Goal: Task Accomplishment & Management: Manage account settings

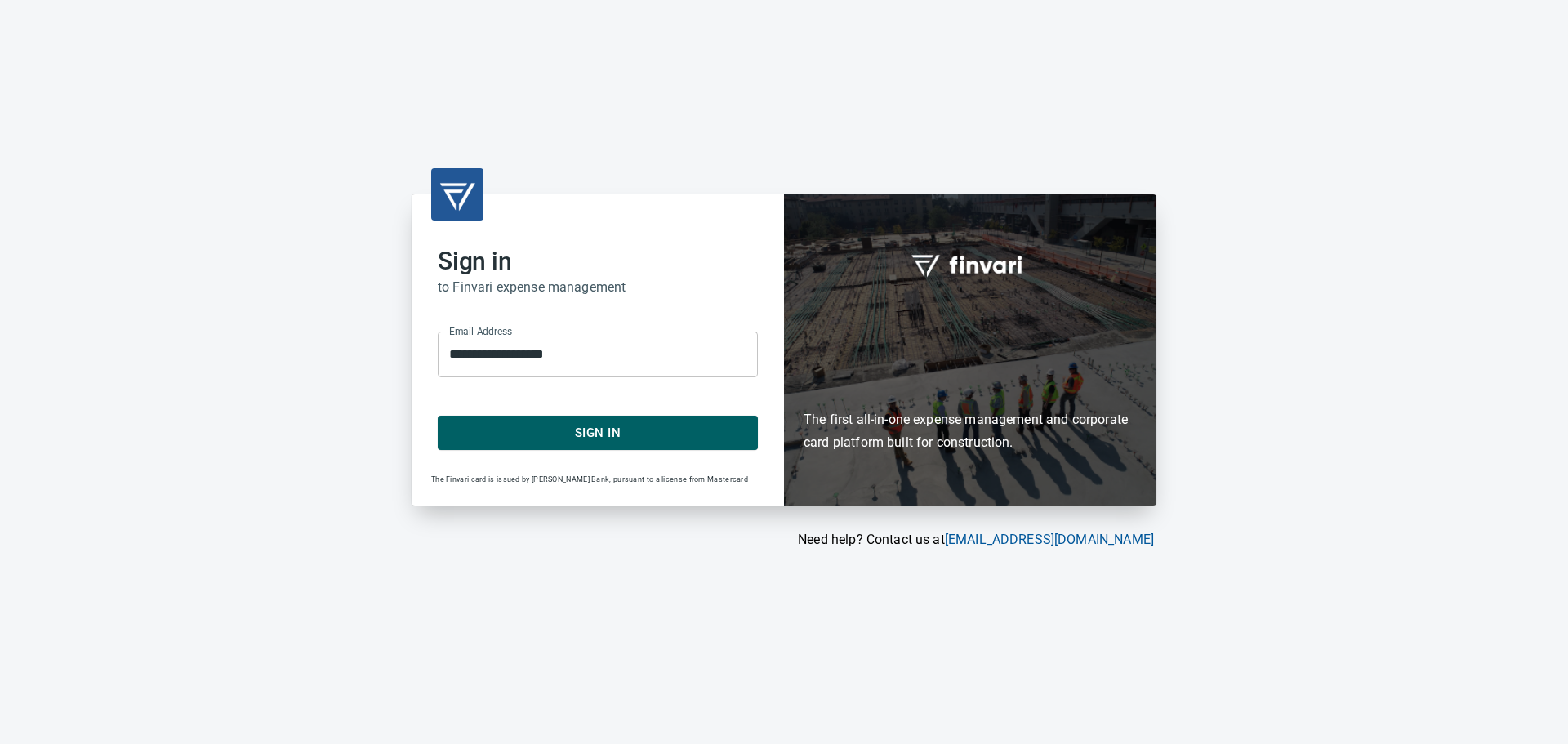
click at [586, 428] on span "Sign In" at bounding box center [598, 433] width 284 height 22
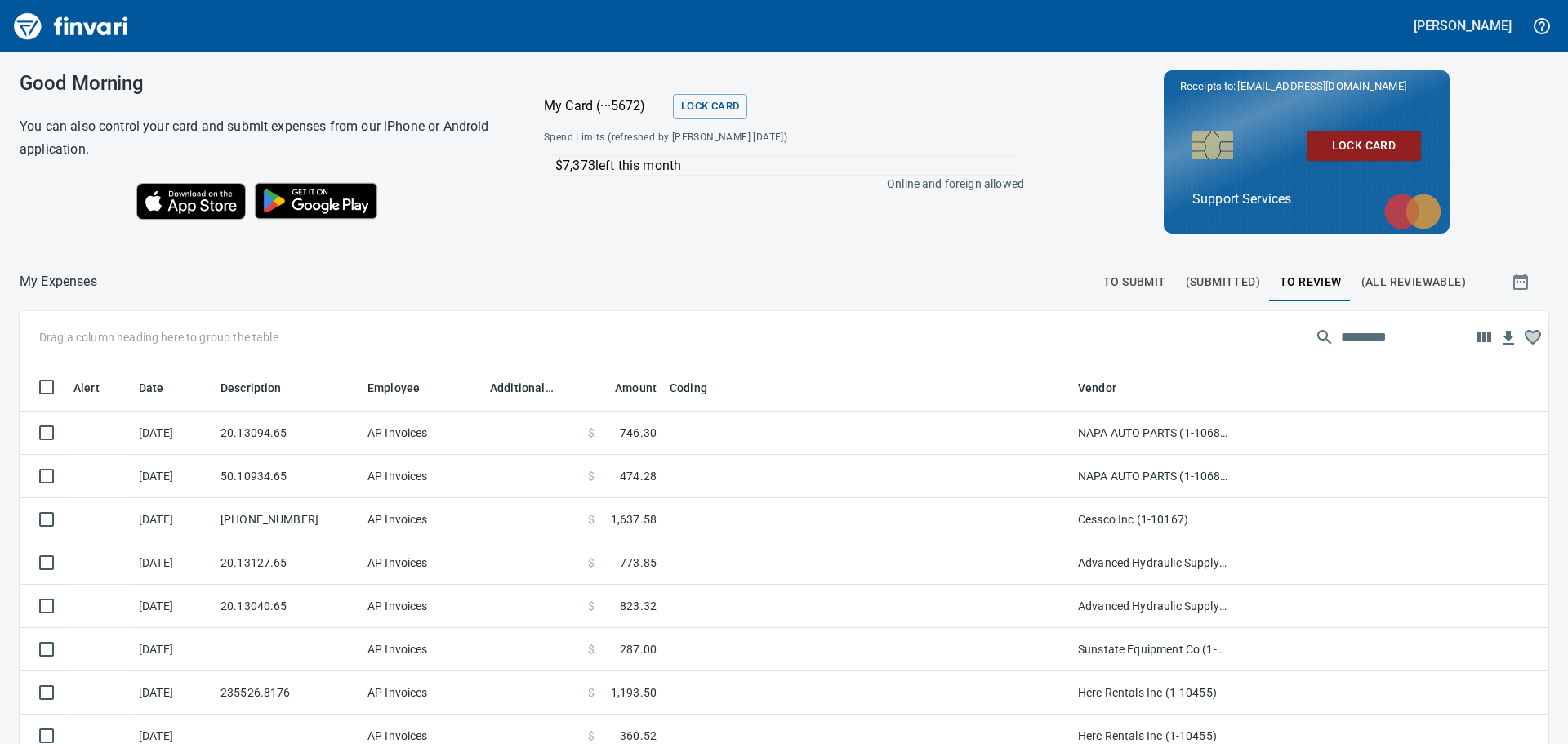
scroll to position [2, 2]
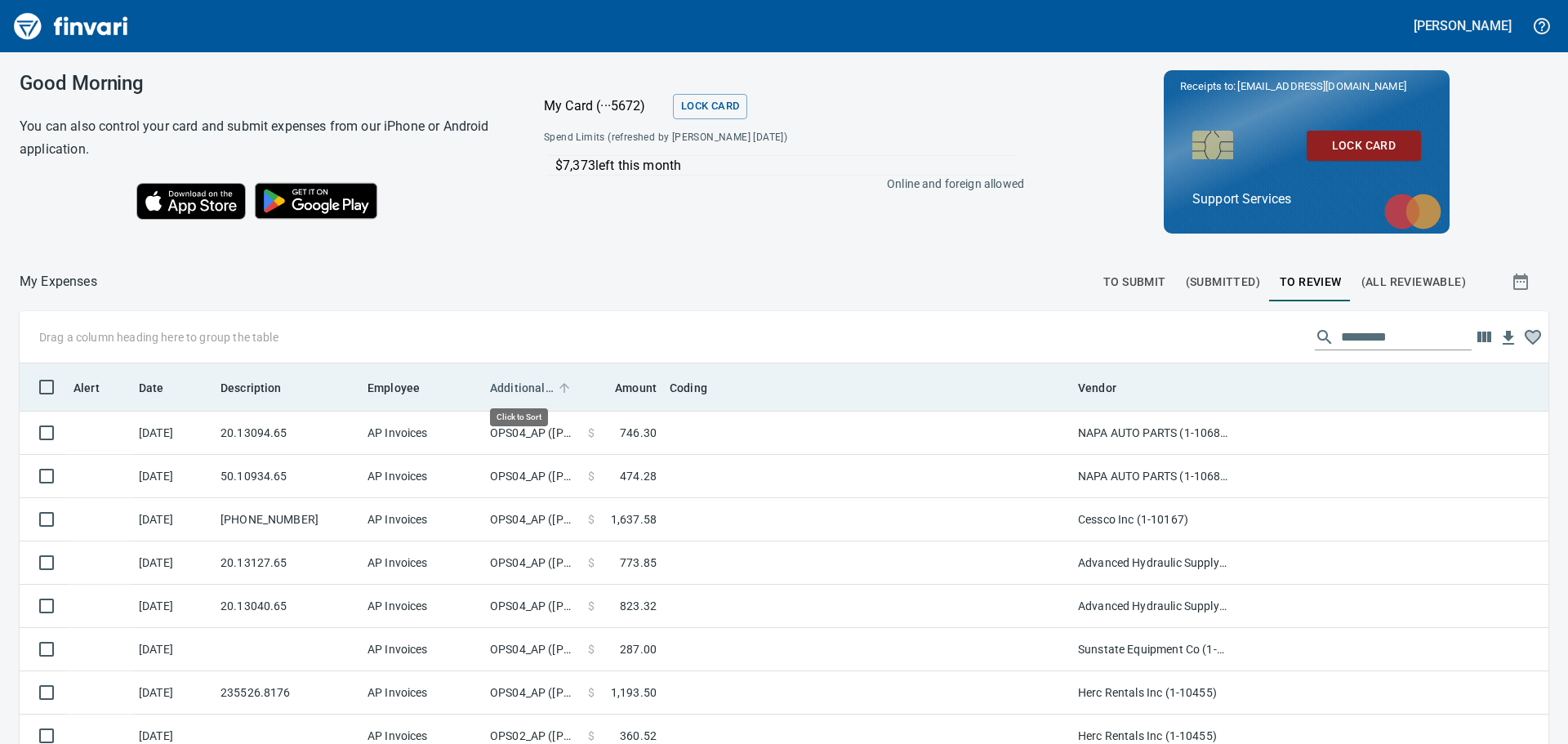
click at [507, 385] on span "Additional Reviewer" at bounding box center [522, 388] width 64 height 20
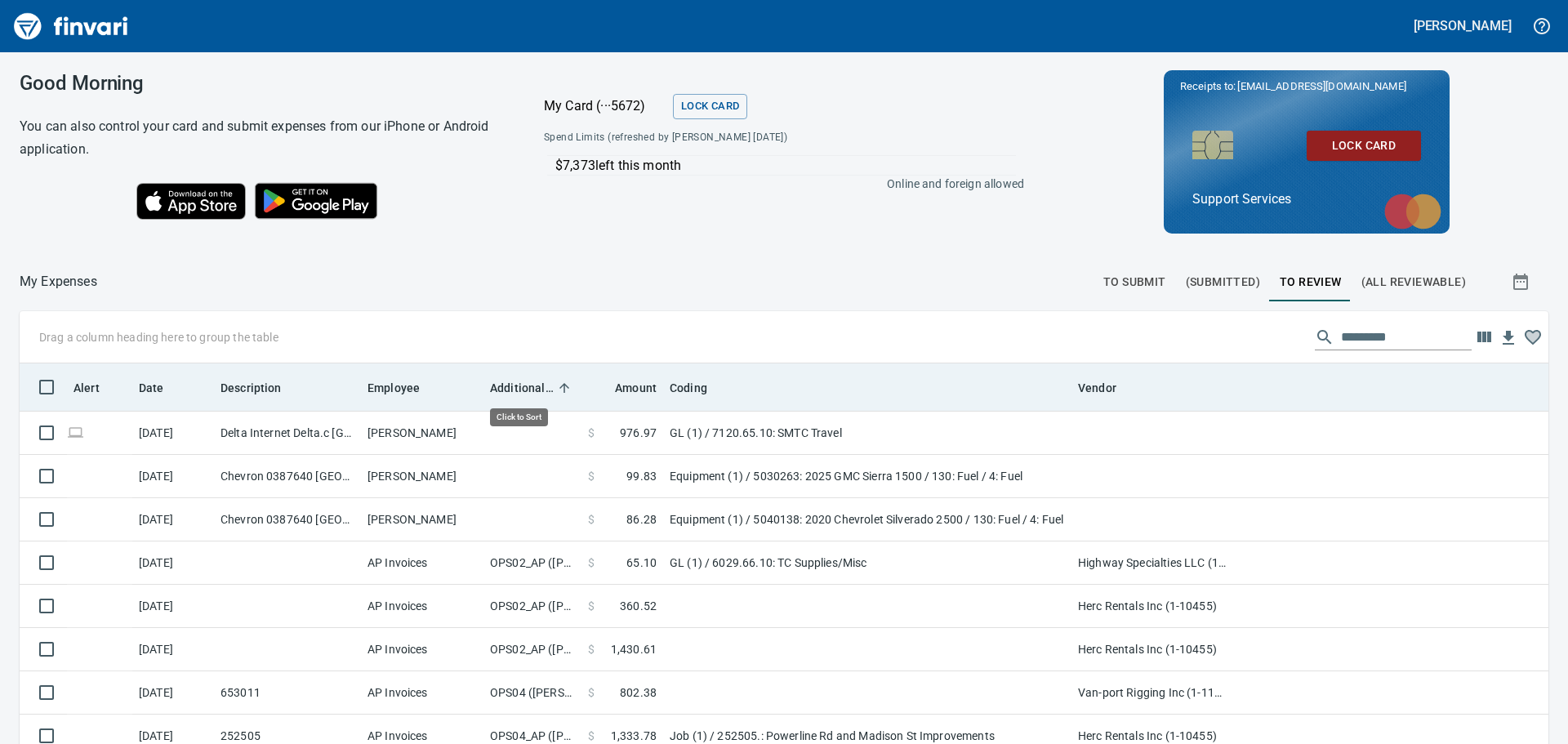
click at [507, 385] on span "Additional Reviewer" at bounding box center [522, 388] width 64 height 20
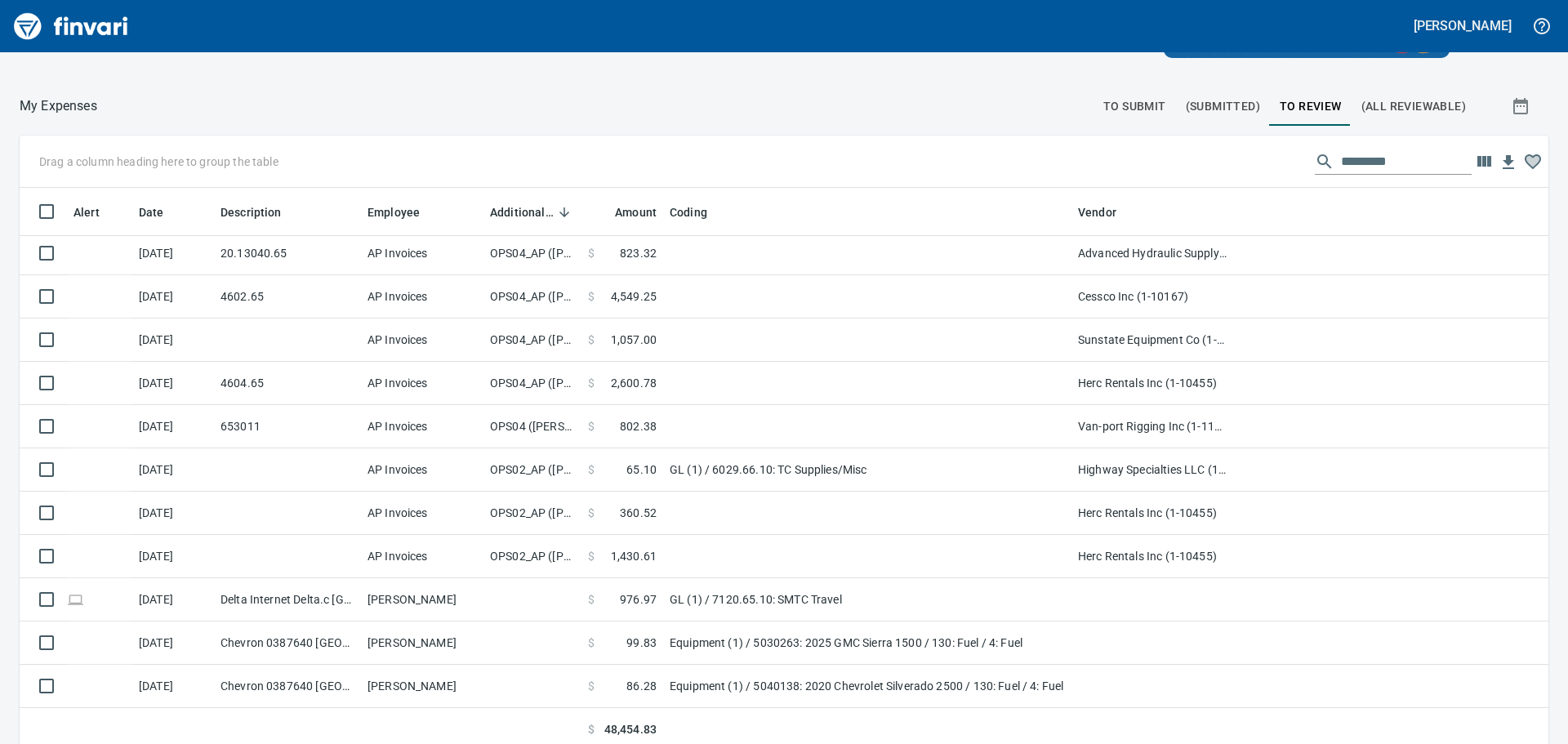
scroll to position [184, 0]
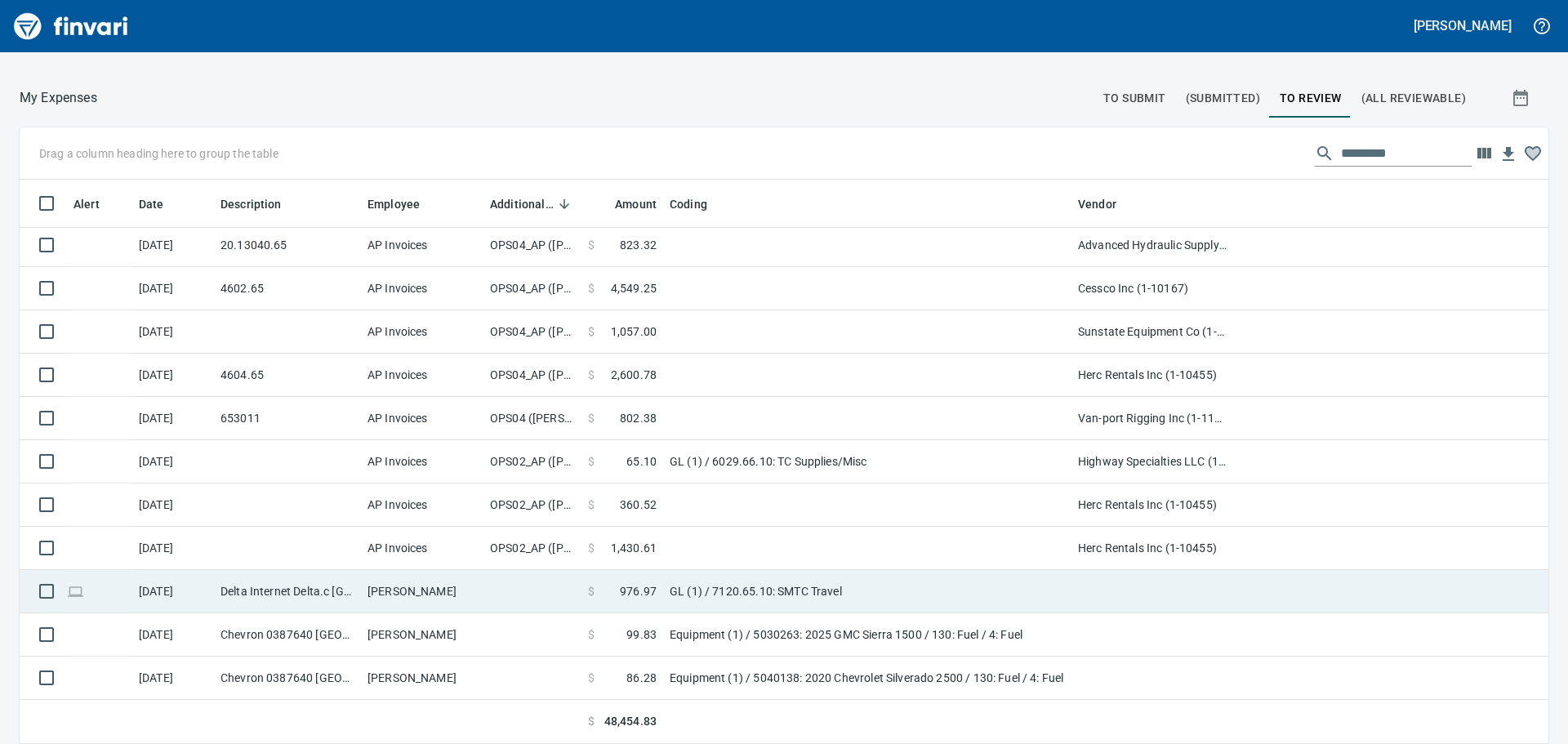
click at [516, 578] on td at bounding box center [532, 591] width 98 height 43
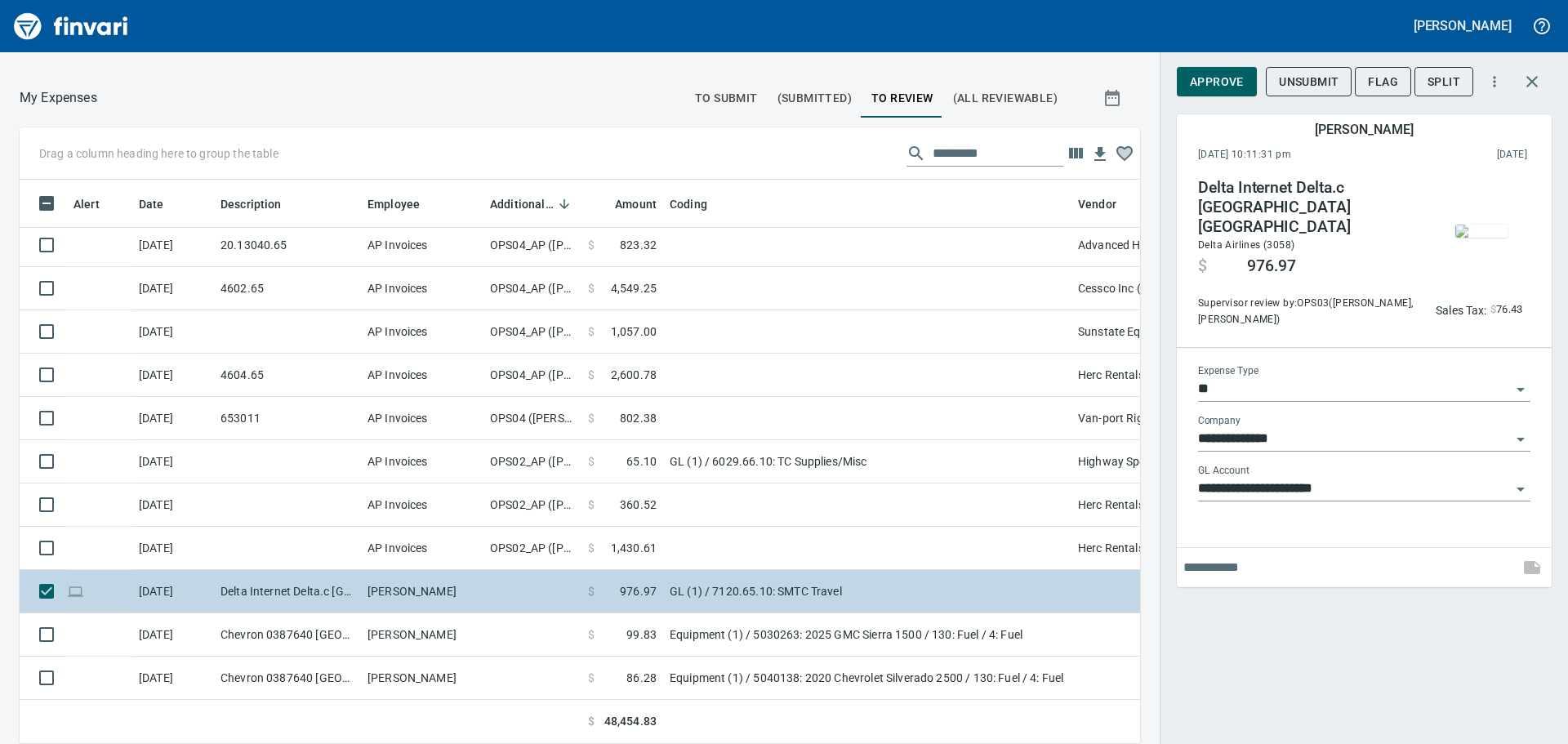
scroll to position [540, 1084]
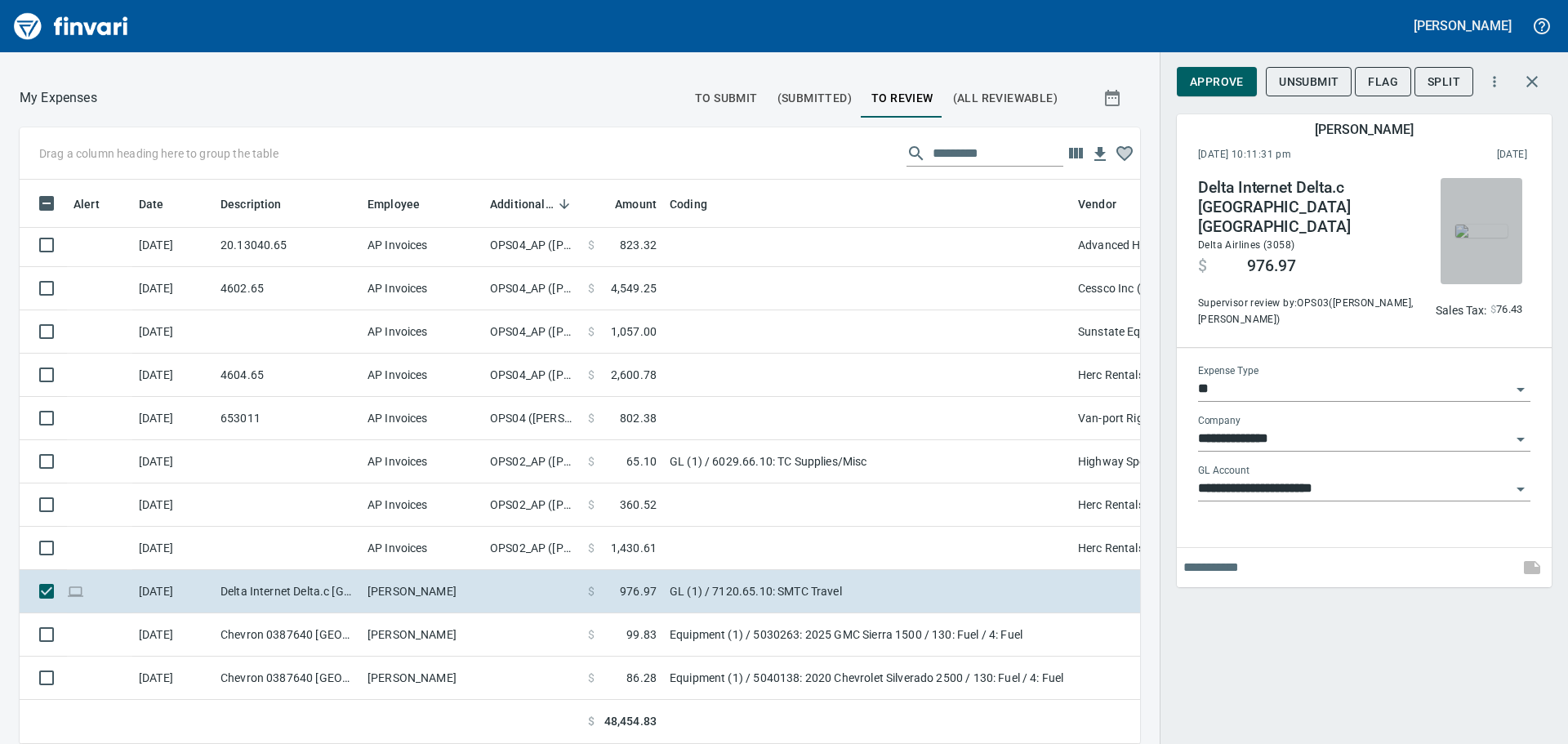
click at [1482, 224] on img "button" at bounding box center [1481, 231] width 52 height 13
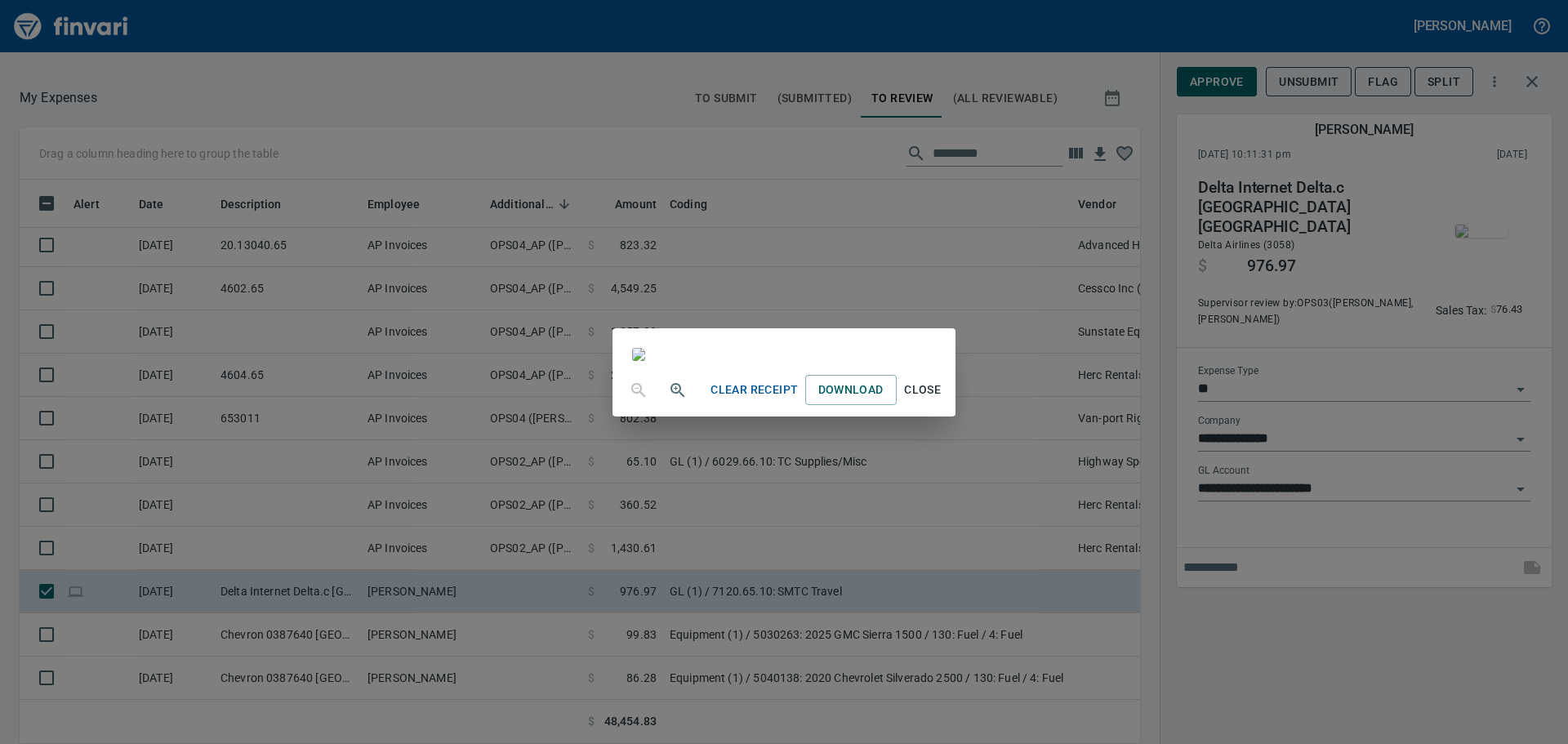
click at [1247, 678] on div "Clear Receipt Download Close" at bounding box center [784, 372] width 1568 height 744
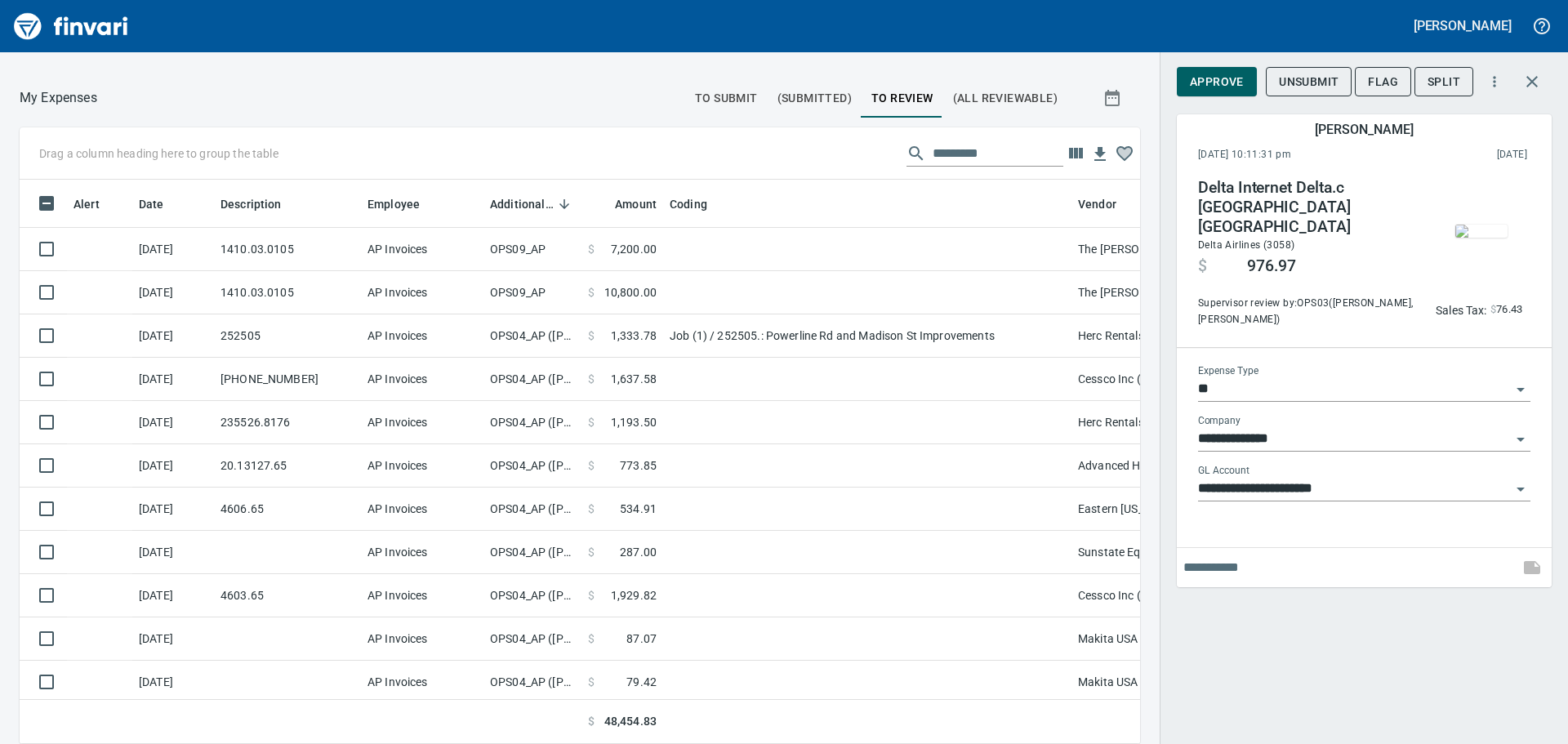
click at [1531, 77] on icon "button" at bounding box center [1532, 82] width 20 height 20
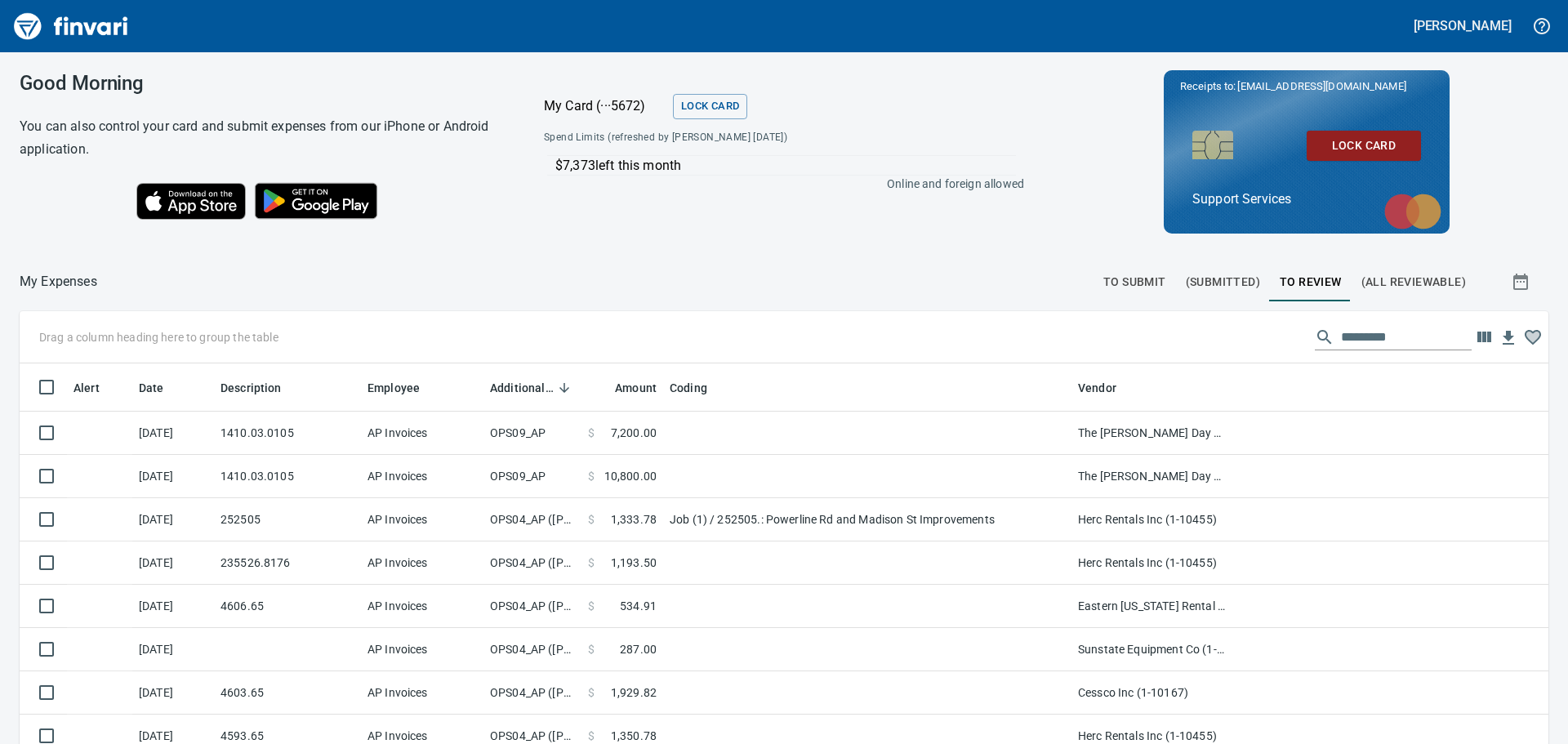
click at [1129, 275] on span "To Submit" at bounding box center [1134, 281] width 63 height 21
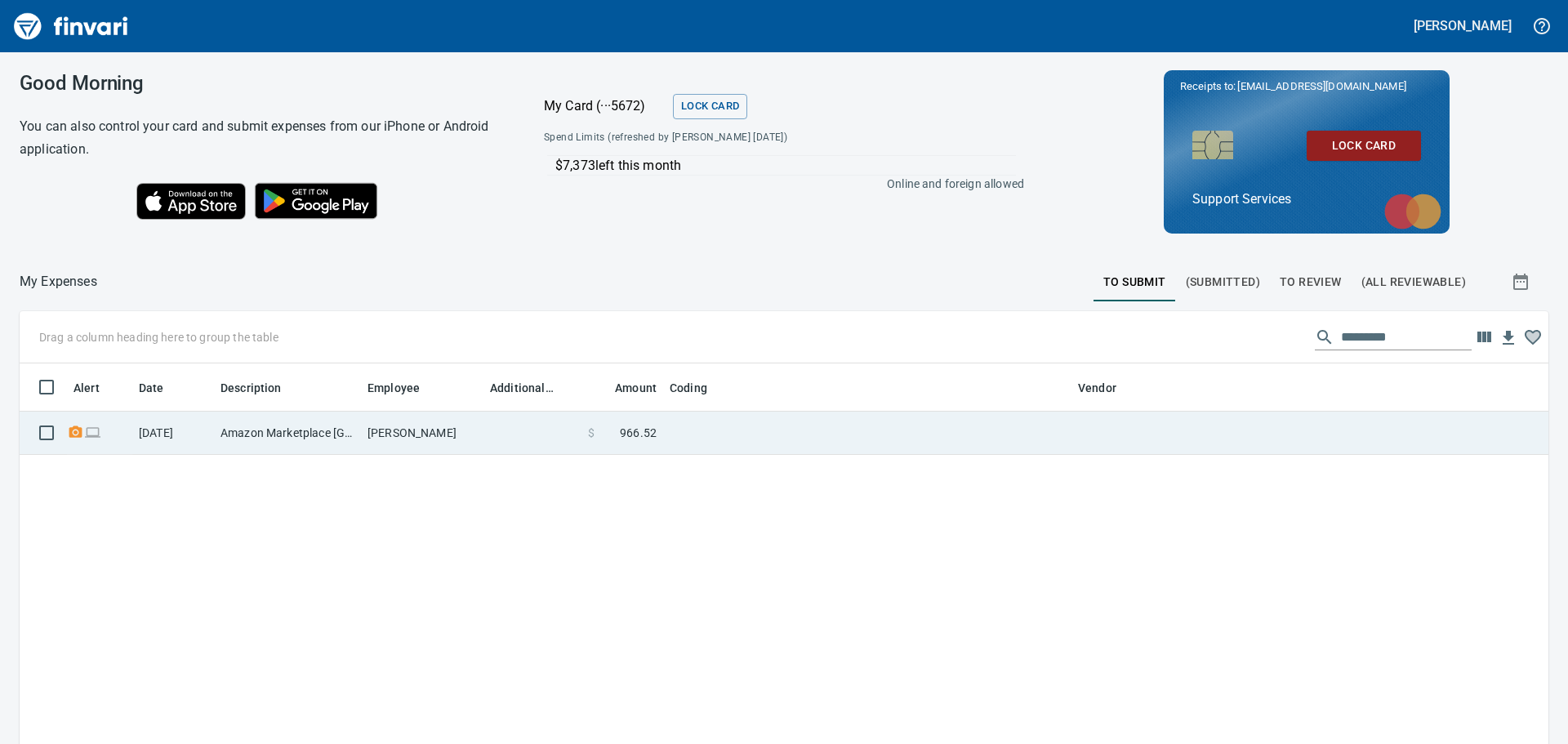
click at [670, 445] on td at bounding box center [867, 433] width 409 height 43
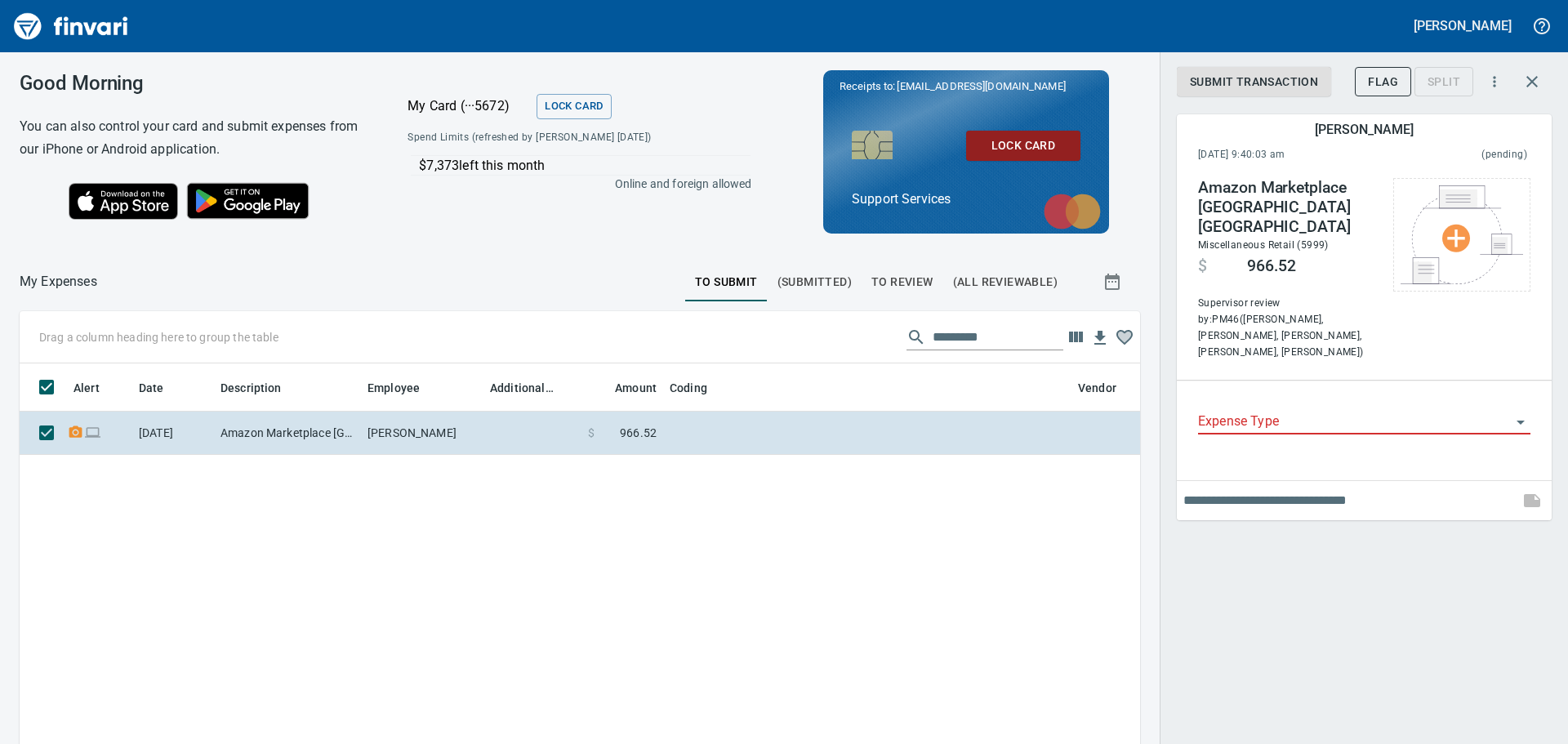
scroll to position [540, 1095]
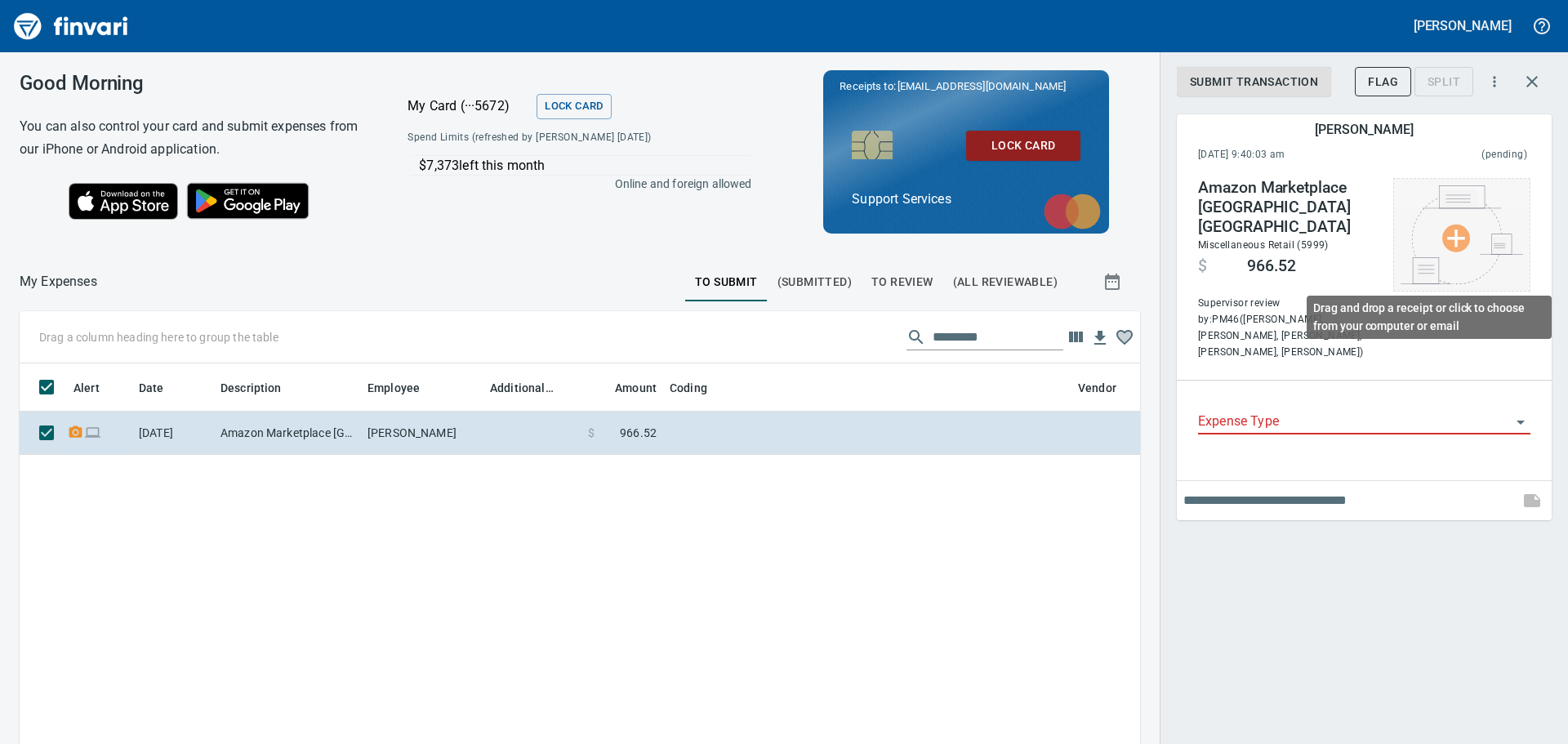
click at [1453, 252] on img at bounding box center [1461, 234] width 122 height 99
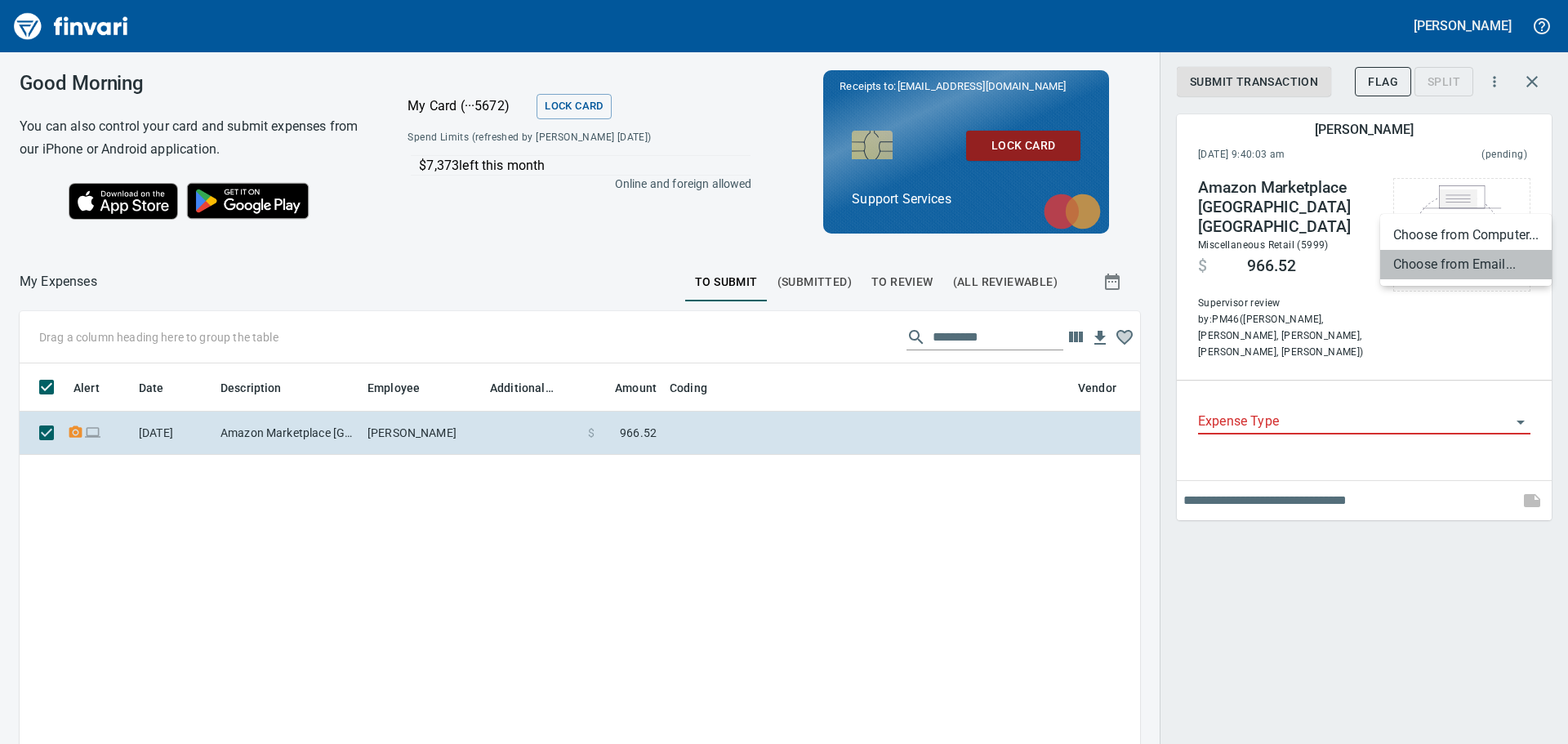
click at [1459, 262] on li "Choose from Email..." at bounding box center [1466, 264] width 171 height 29
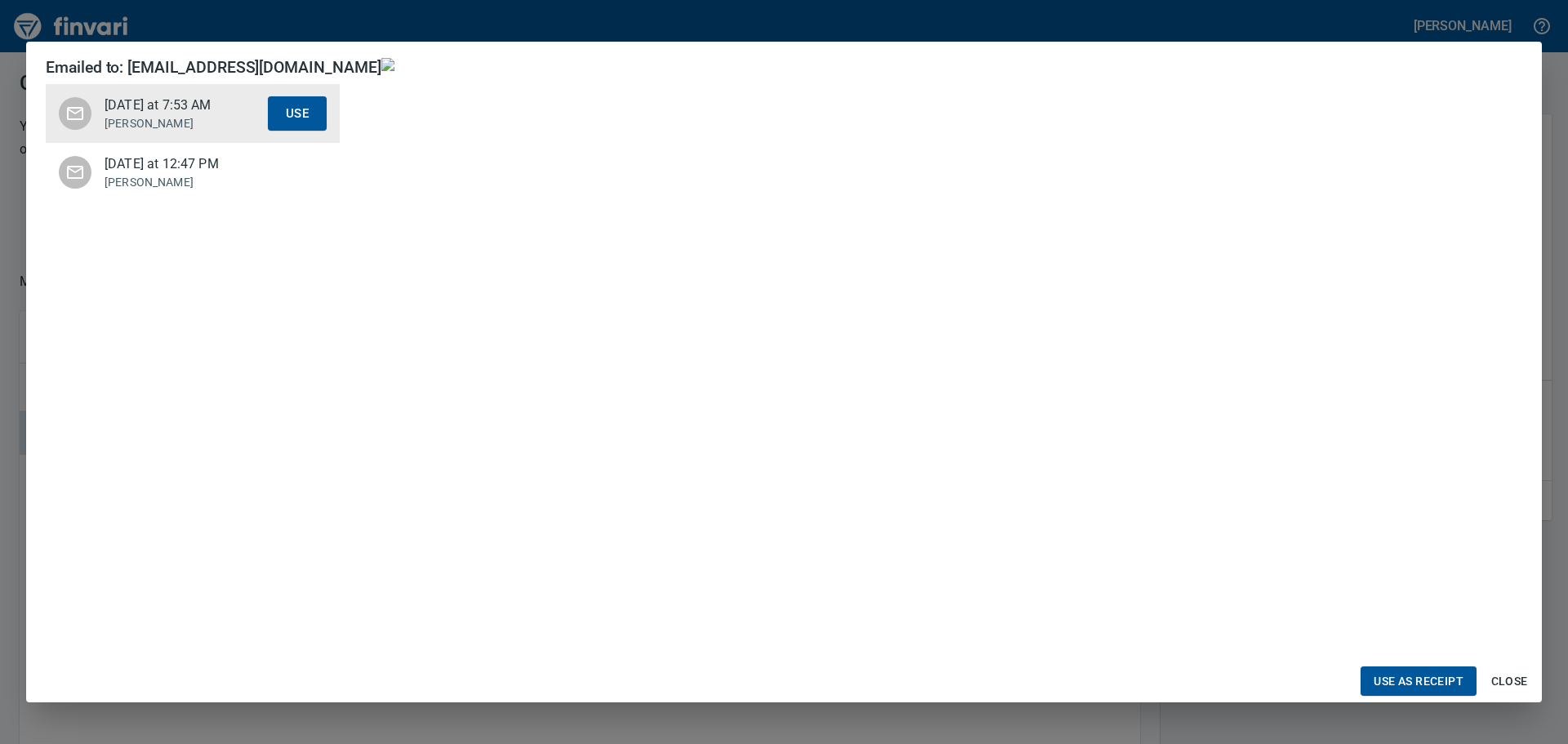
click at [179, 185] on p "Jessica" at bounding box center [186, 182] width 164 height 17
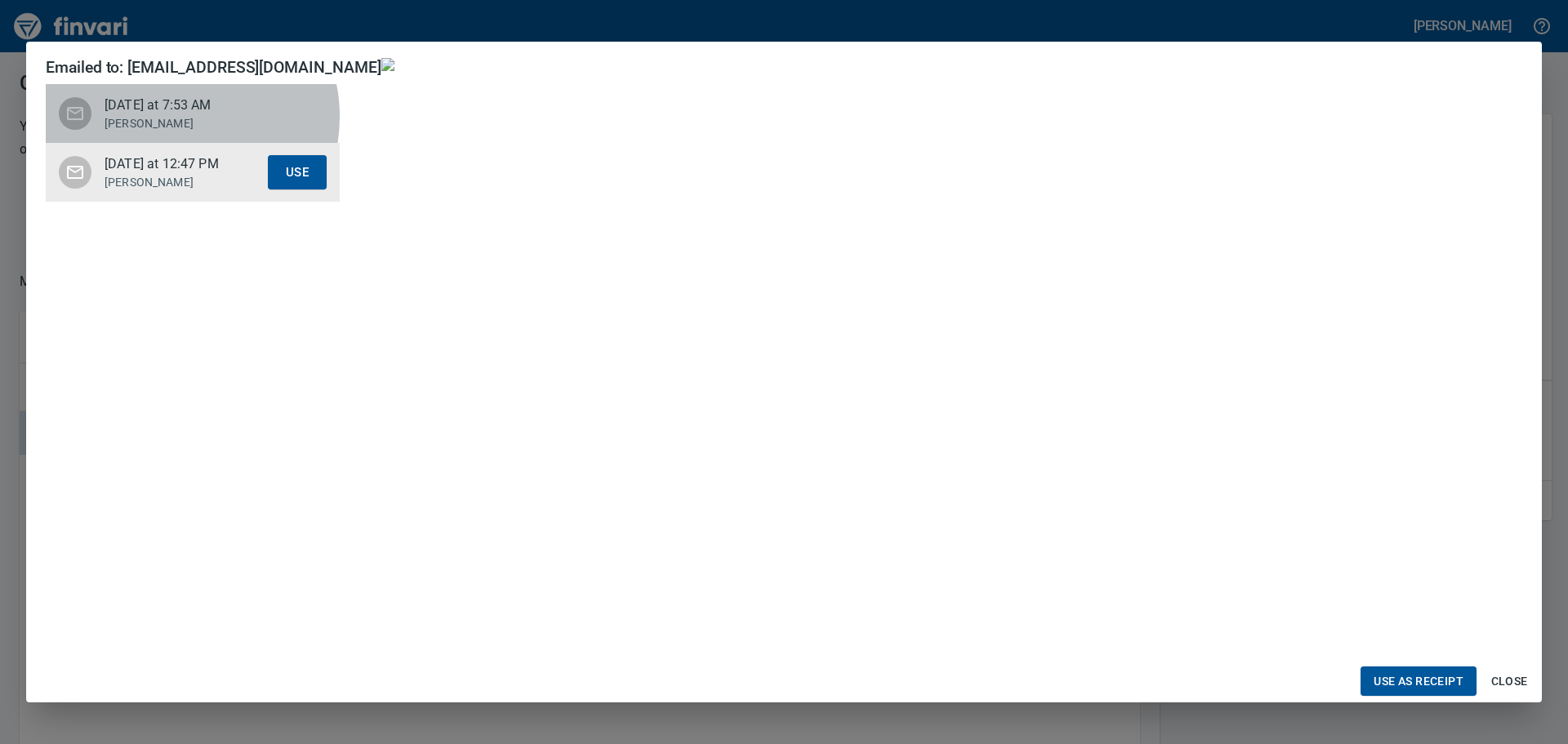
click at [172, 117] on p "Jessica" at bounding box center [186, 124] width 164 height 17
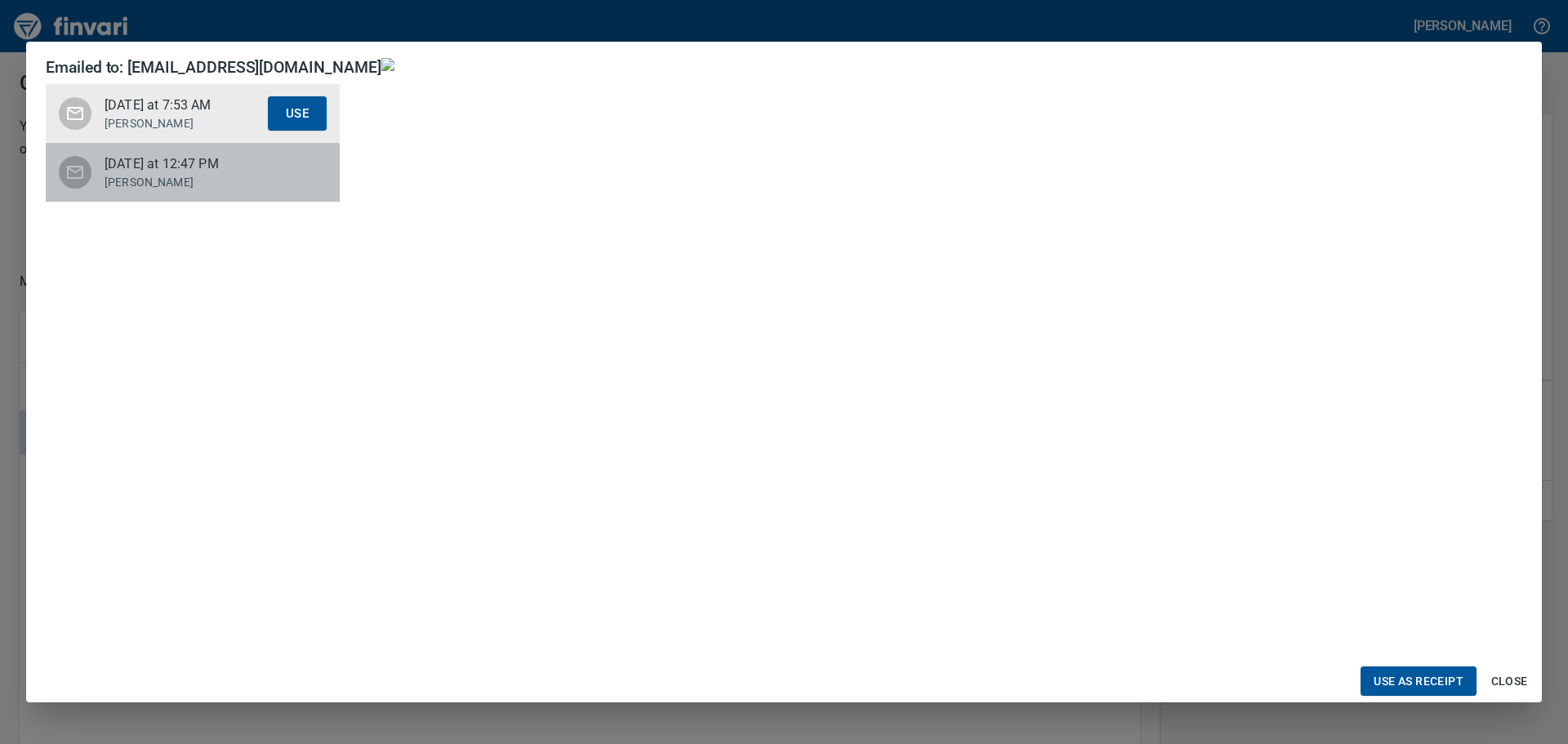
click at [193, 194] on div "Last Thursday at 12:47 PM Jessica Use" at bounding box center [193, 172] width 294 height 59
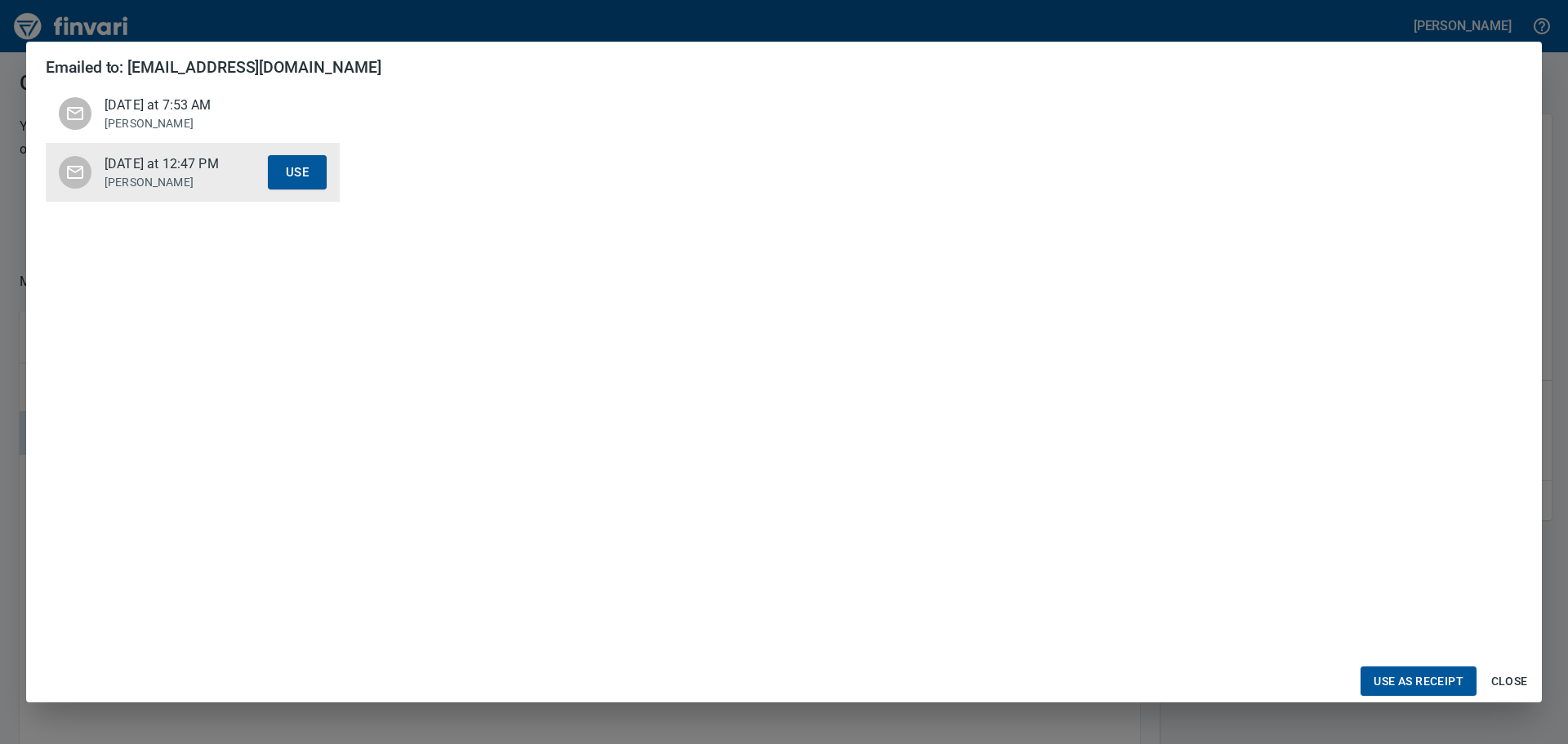
scroll to position [0, 0]
click at [204, 130] on p "Jessica" at bounding box center [186, 124] width 164 height 17
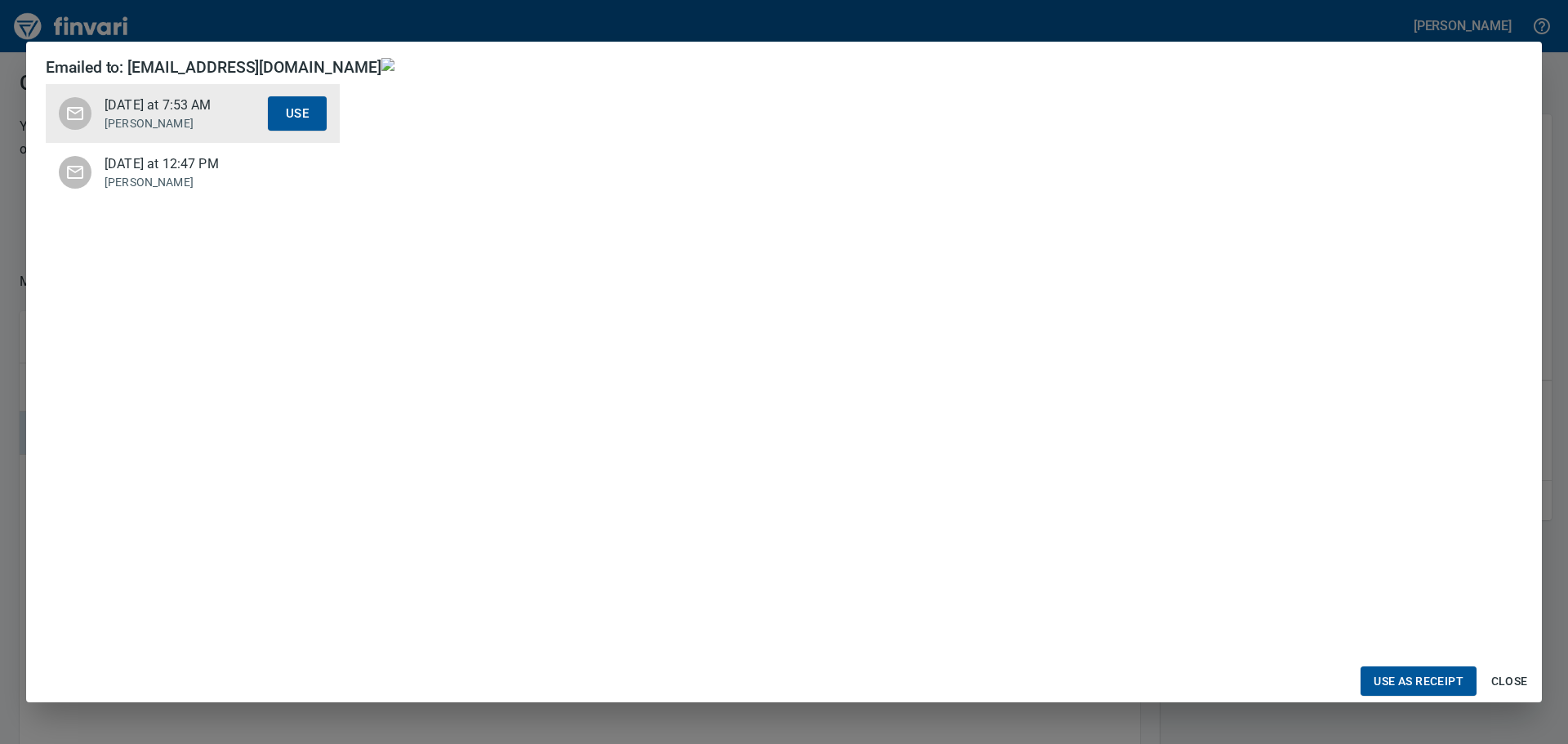
click at [1513, 687] on span "Close" at bounding box center [1508, 681] width 39 height 21
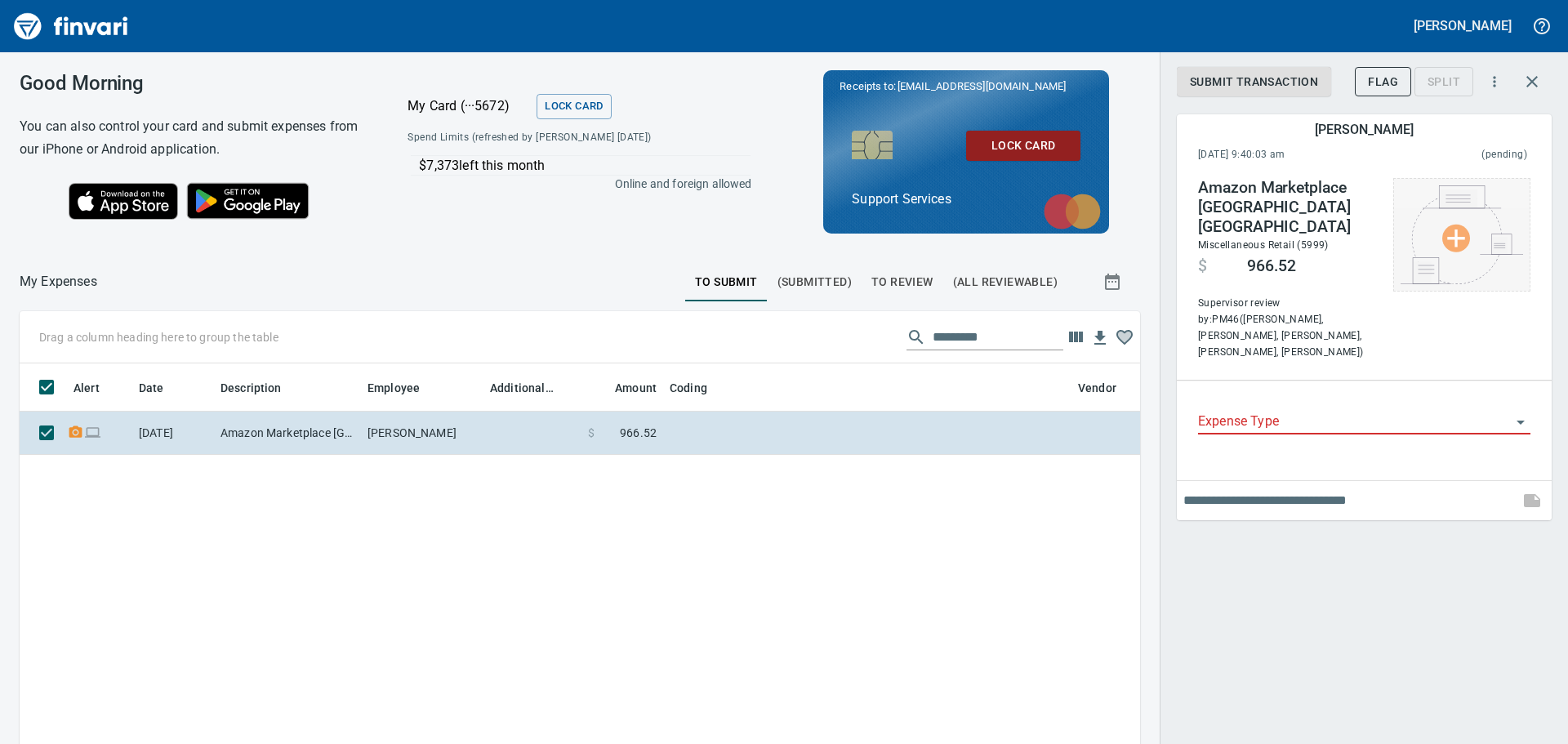
scroll to position [540, 1095]
click at [1485, 225] on img at bounding box center [1461, 234] width 122 height 99
click at [1507, 264] on li "Choose from Email..." at bounding box center [1466, 264] width 171 height 29
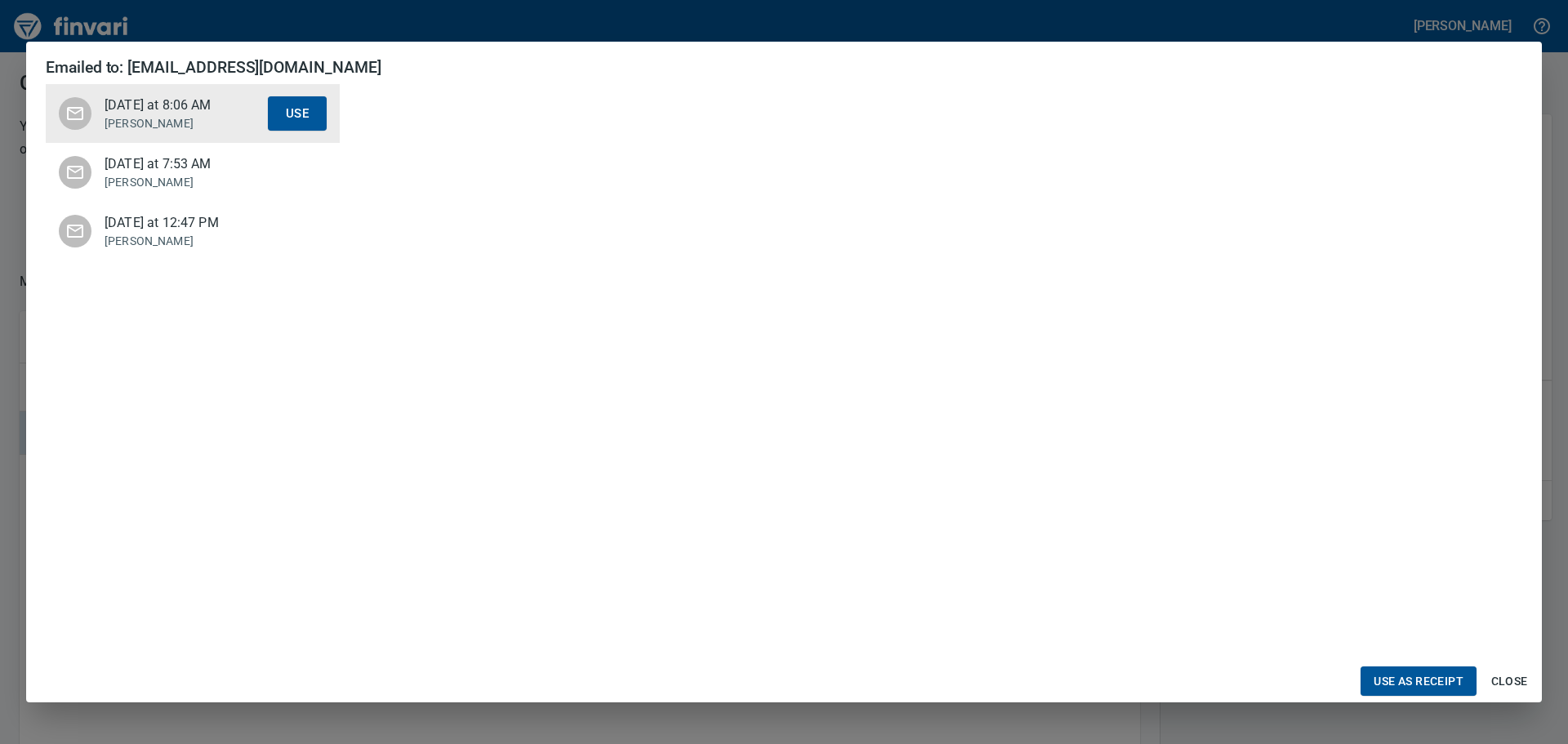
scroll to position [0, 0]
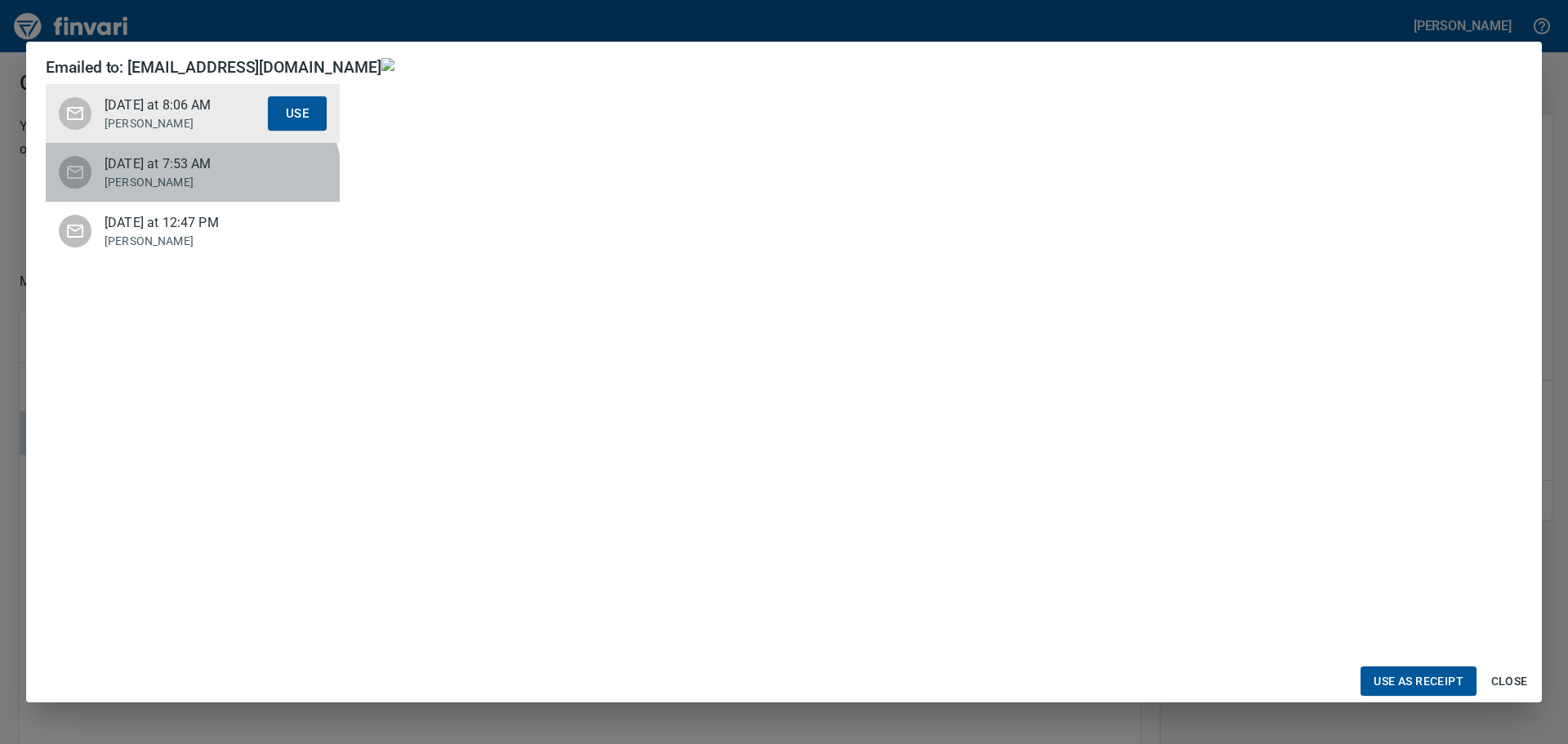
drag, startPoint x: 154, startPoint y: 194, endPoint x: 140, endPoint y: 117, distance: 78.3
click at [154, 193] on div "Last Friday at 7:53 AM Jessica Use" at bounding box center [193, 172] width 294 height 59
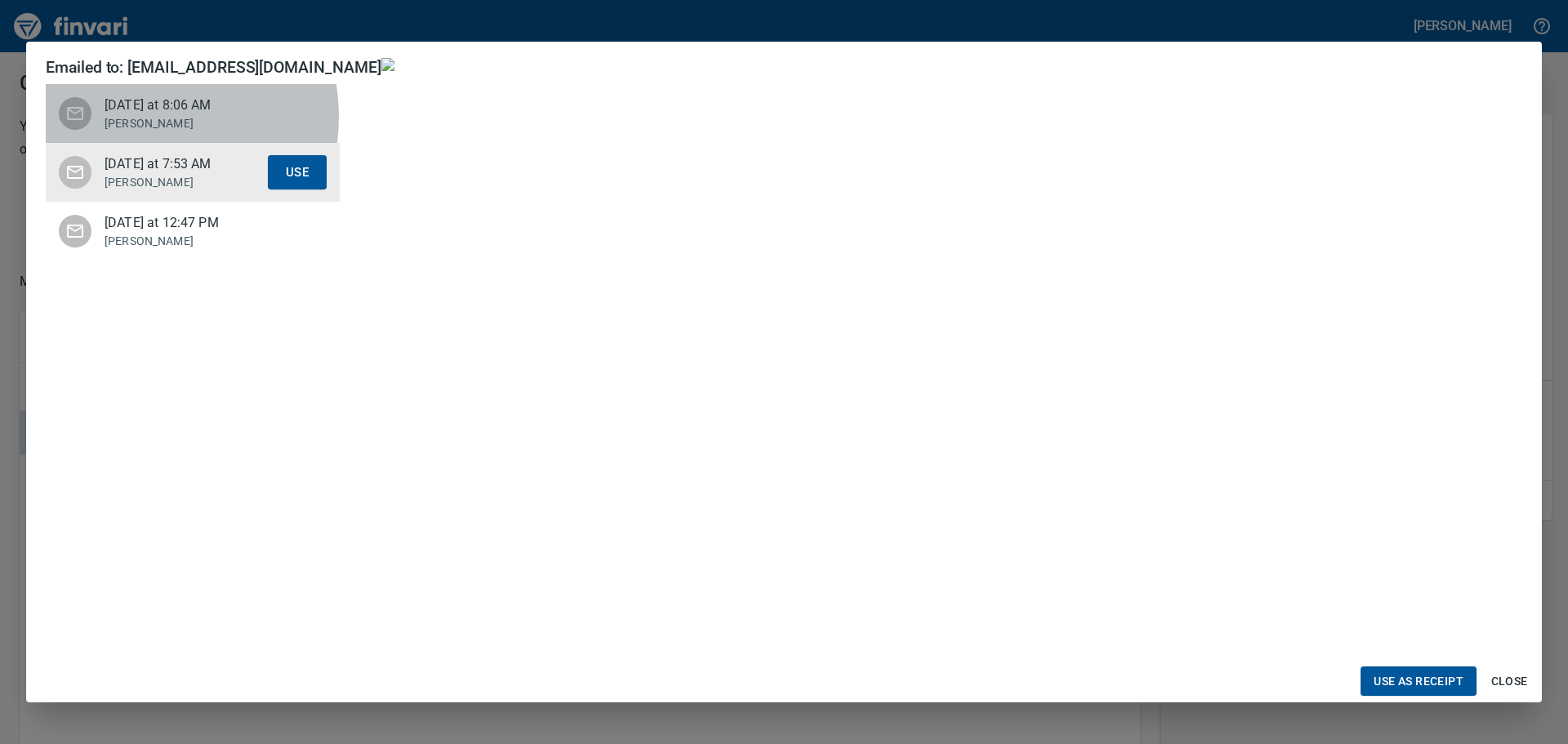
click at [140, 117] on p "Jessica" at bounding box center [186, 124] width 164 height 17
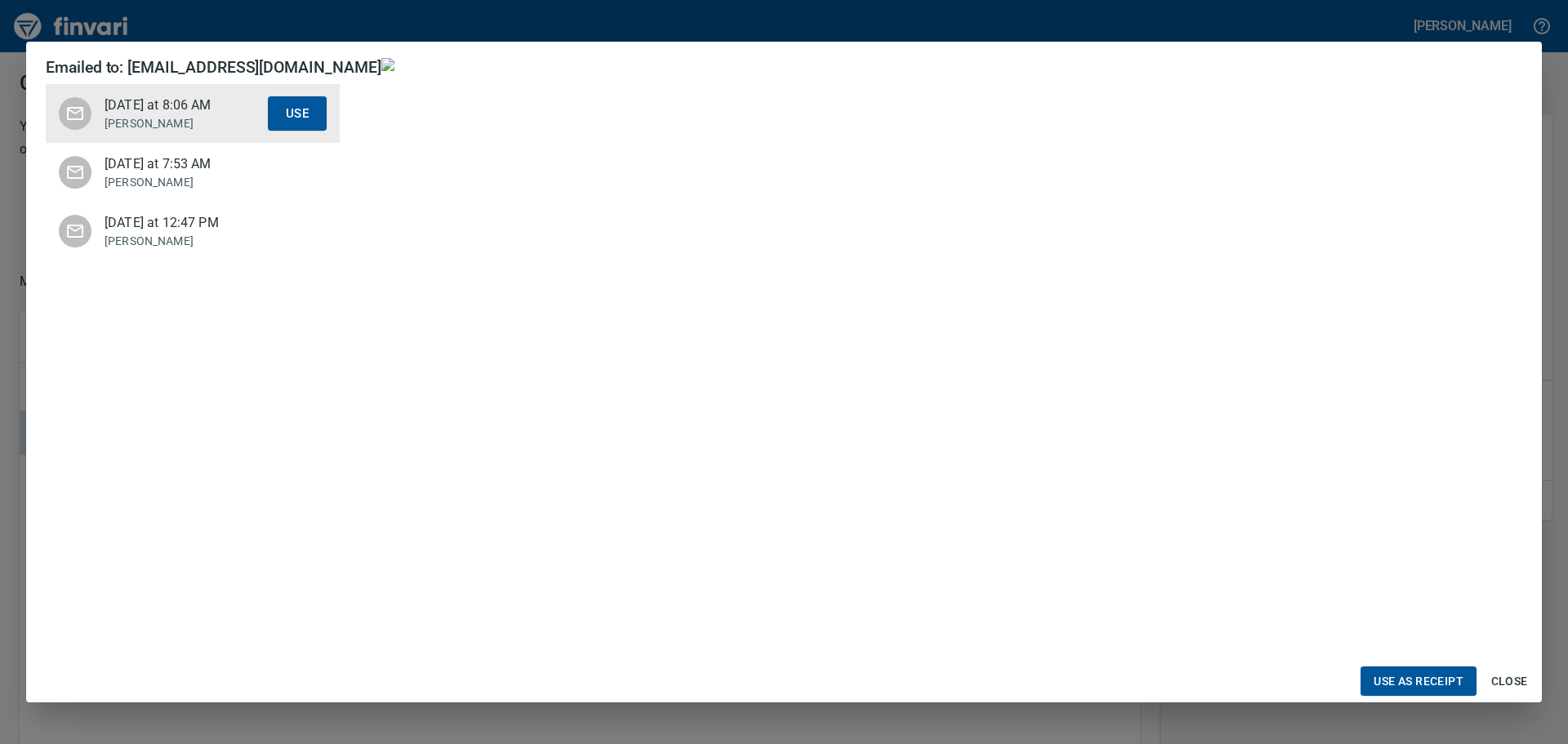
click at [140, 117] on ul "Today at 8:06 AM Jessica Use Last Friday at 7:53 AM Jessica Use Last Thursday a…" at bounding box center [193, 172] width 294 height 189
click at [381, 71] on img at bounding box center [951, 65] width 1140 height 13
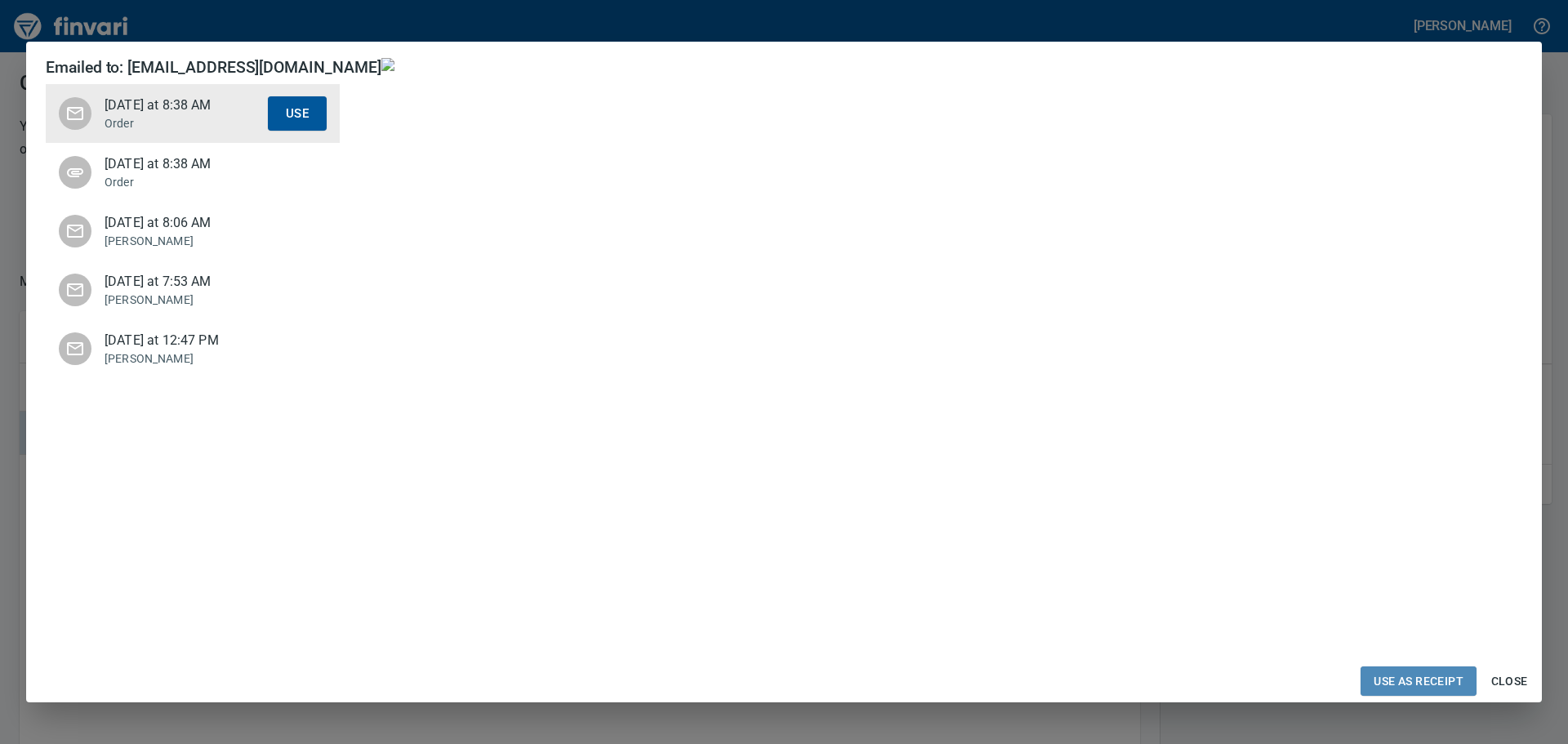
click at [1430, 682] on span "Use as Receipt" at bounding box center [1419, 681] width 90 height 21
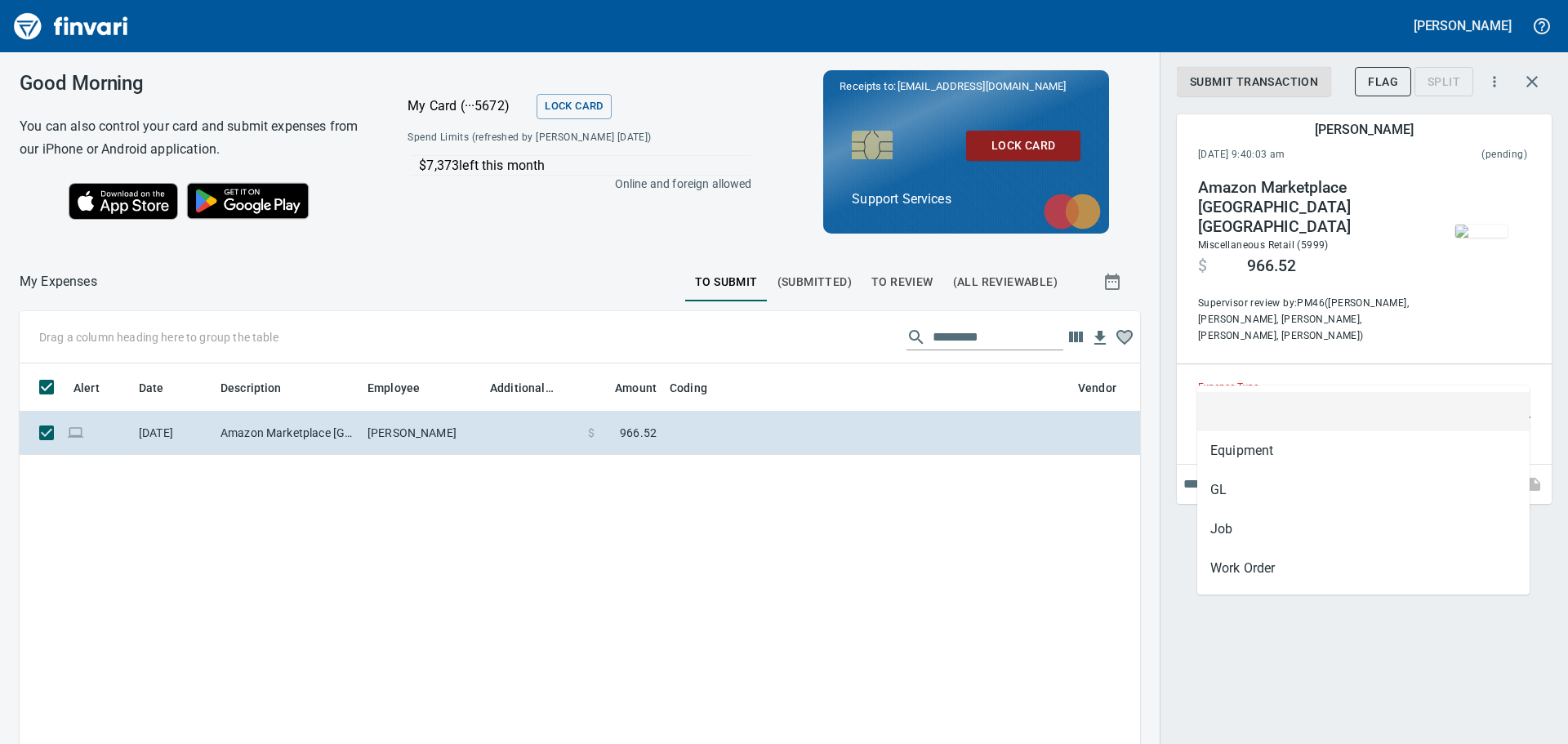
scroll to position [540, 1095]
click at [1292, 394] on input "Expense Type" at bounding box center [1354, 406] width 313 height 23
click at [1232, 517] on li "Job" at bounding box center [1363, 528] width 332 height 39
type input "***"
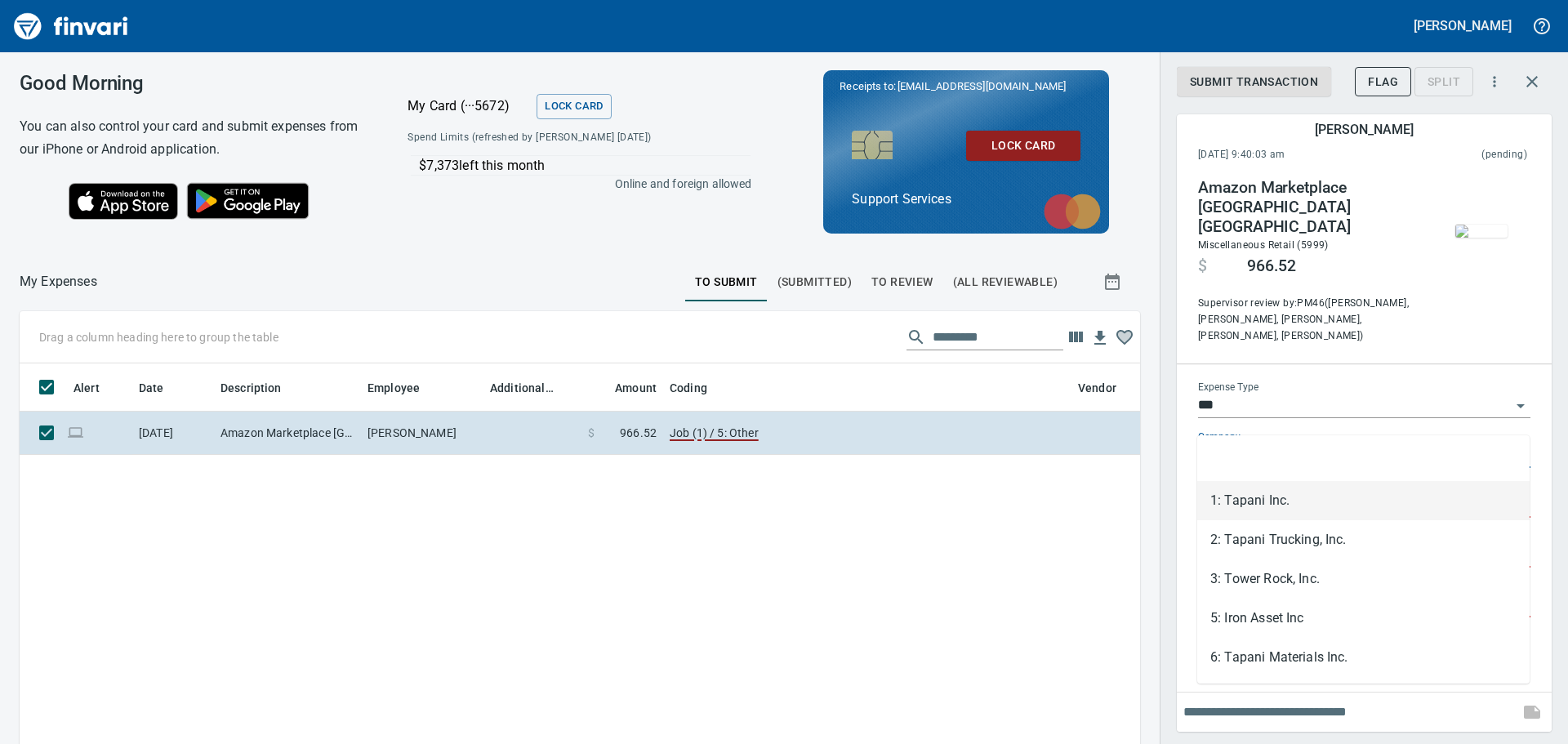
click at [1230, 444] on input "**********" at bounding box center [1354, 456] width 313 height 23
click at [1252, 665] on li "6: Tapani Materials Inc." at bounding box center [1363, 657] width 332 height 39
type input "**********"
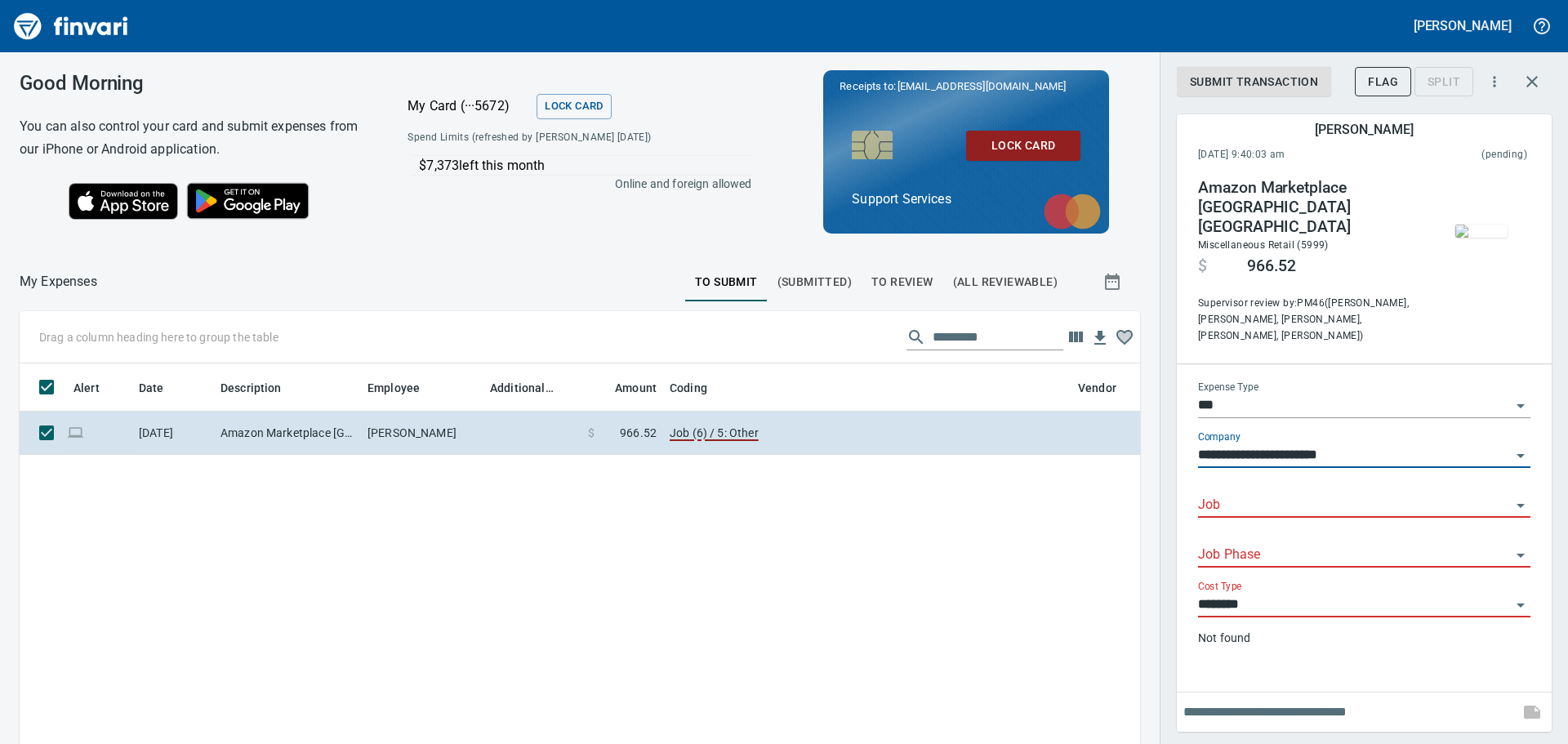
click at [1257, 494] on input "Job" at bounding box center [1354, 506] width 313 height 23
click at [1502, 237] on img "button" at bounding box center [1481, 231] width 52 height 13
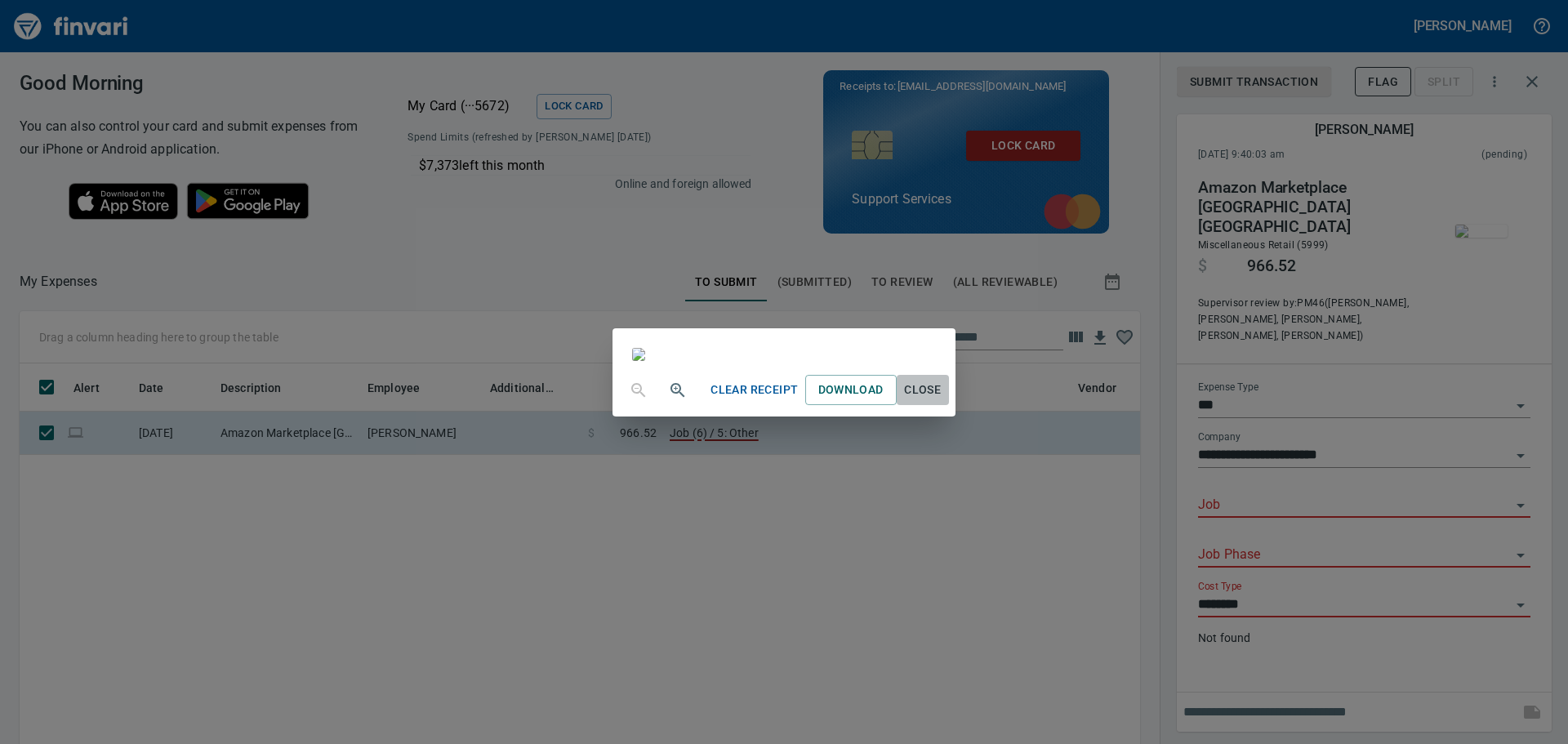
click at [943, 400] on span "Close" at bounding box center [922, 389] width 39 height 21
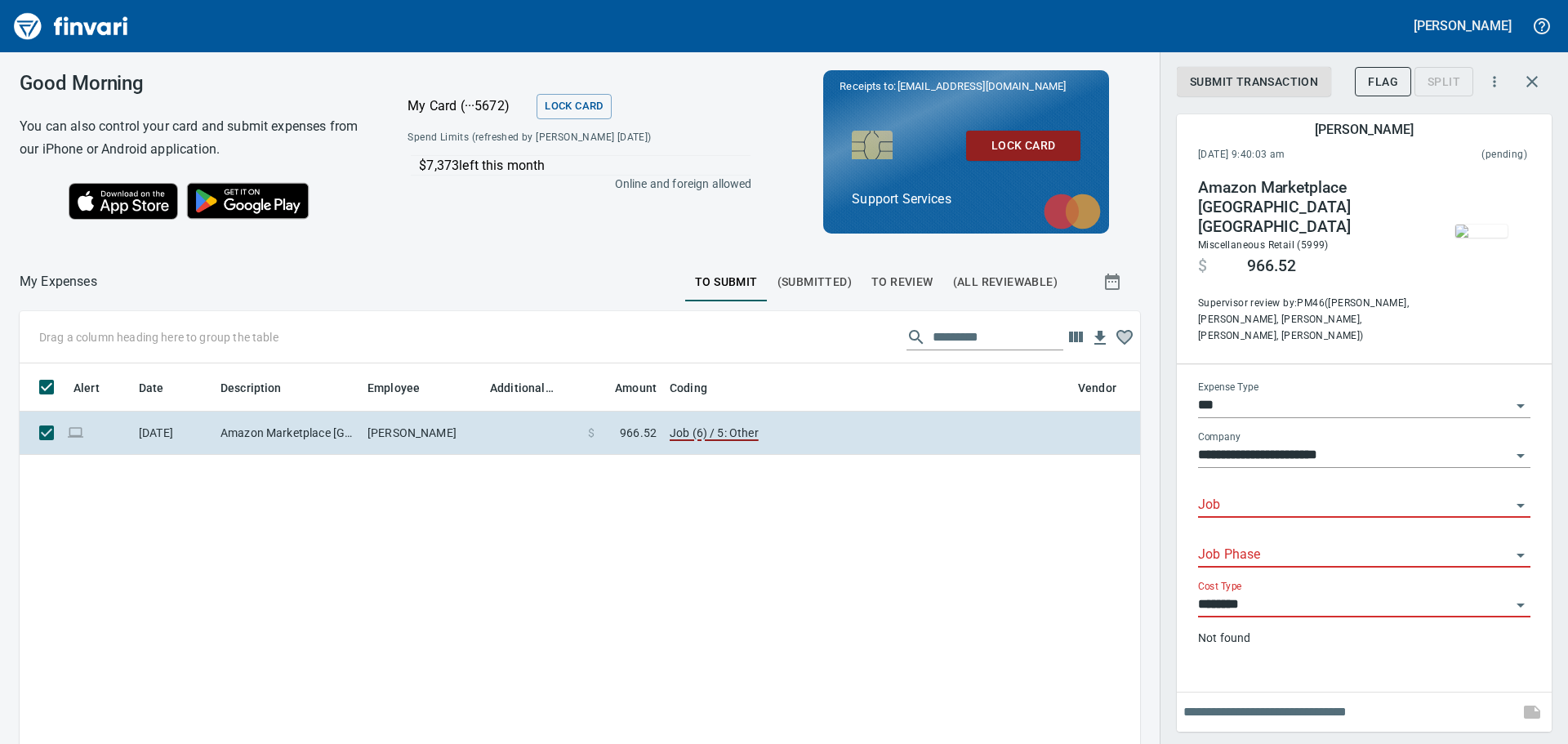
click at [1467, 235] on img "button" at bounding box center [1481, 231] width 52 height 13
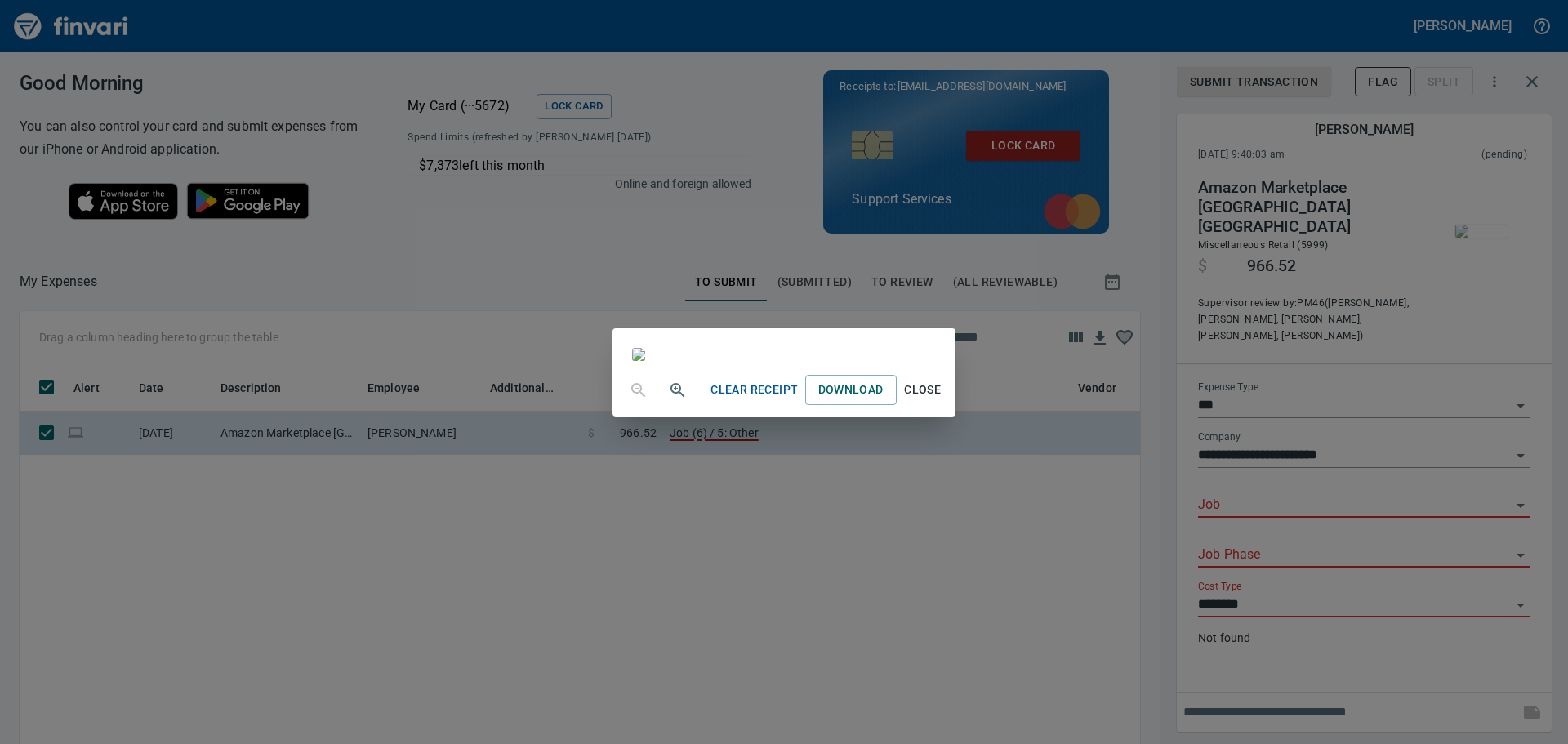
click at [943, 400] on span "Close" at bounding box center [922, 389] width 39 height 21
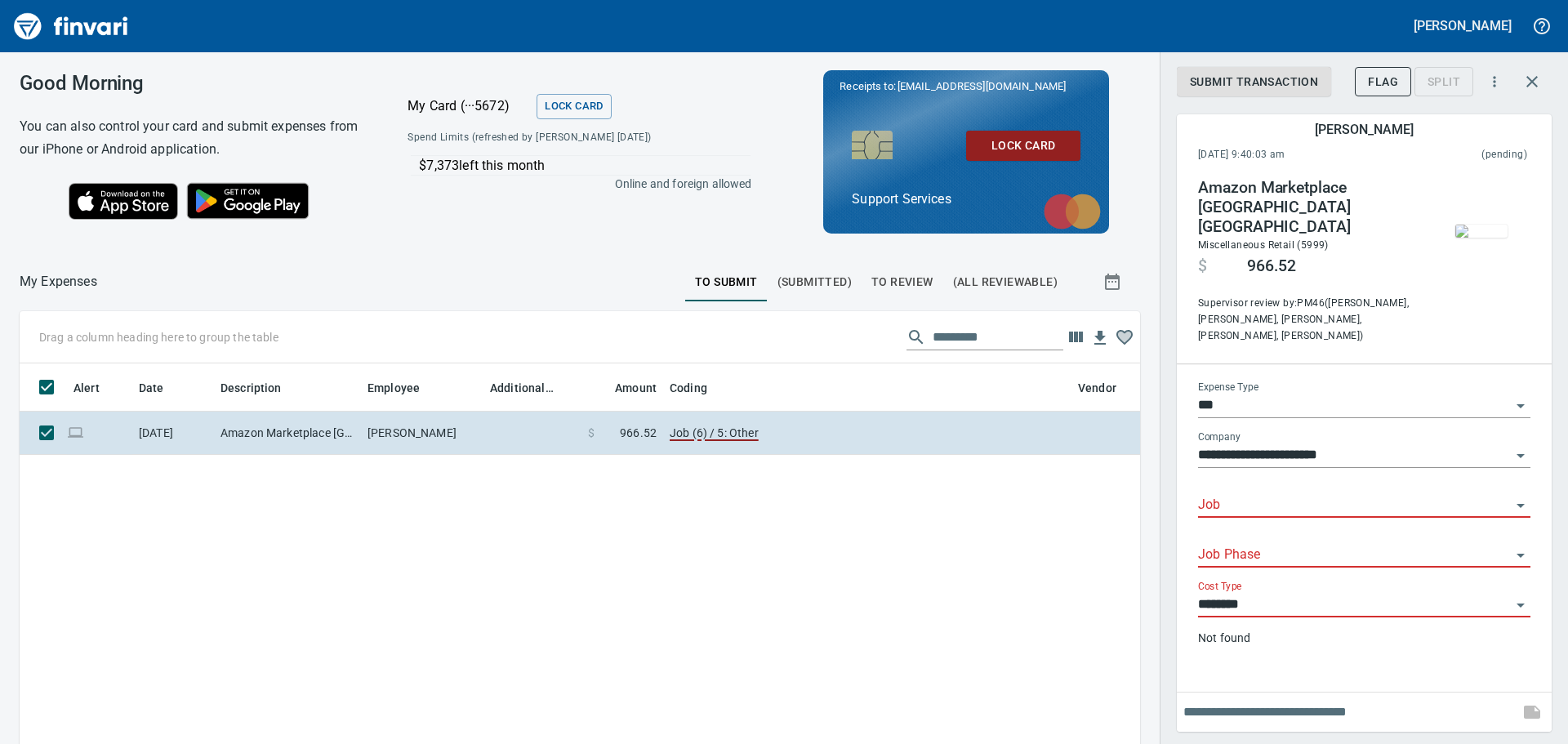
click at [1247, 481] on div "Job" at bounding box center [1364, 499] width 332 height 37
click at [1286, 512] on li "12000.: Tebo" at bounding box center [1363, 511] width 332 height 39
type input "**********"
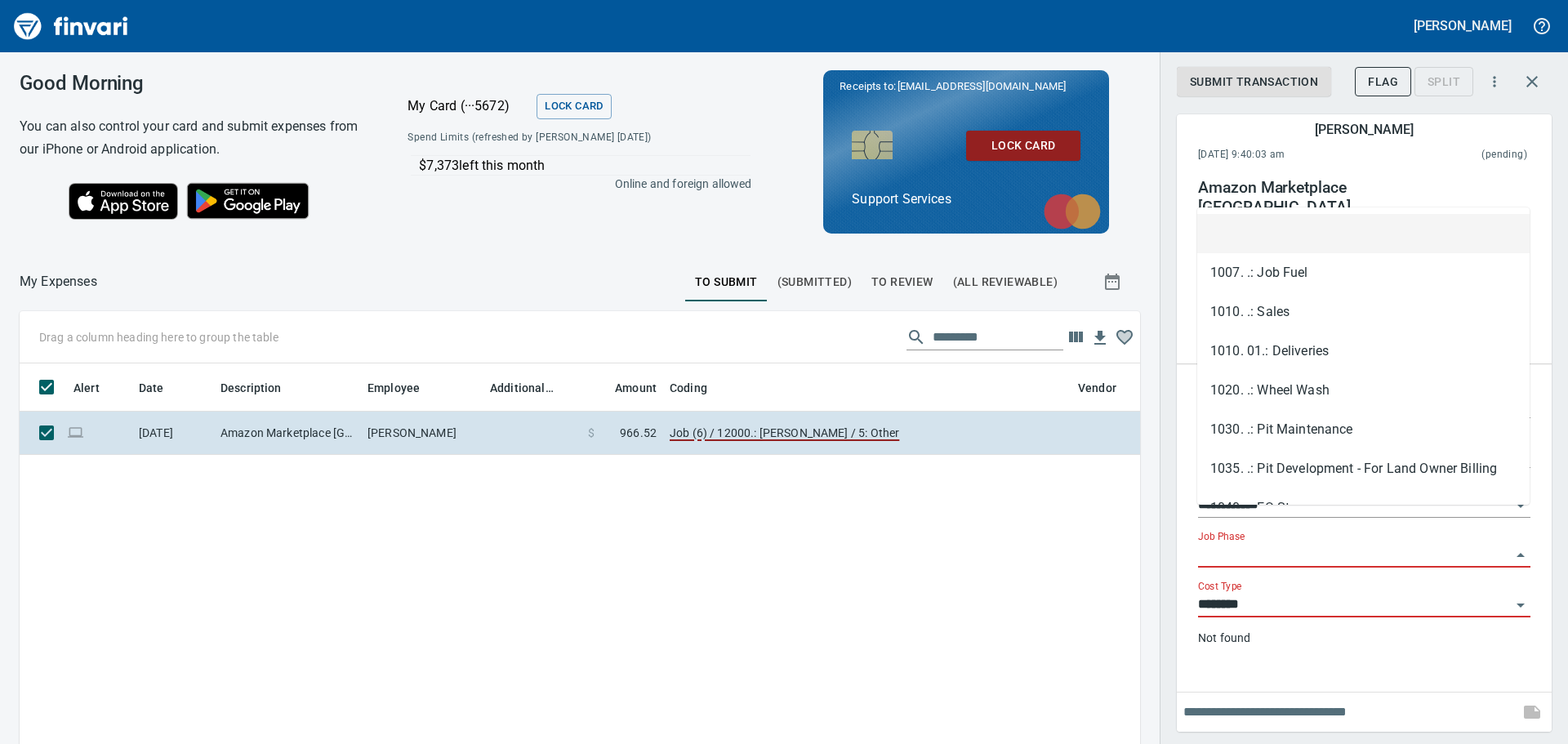
click at [1279, 544] on input "Job Phase" at bounding box center [1354, 556] width 313 height 23
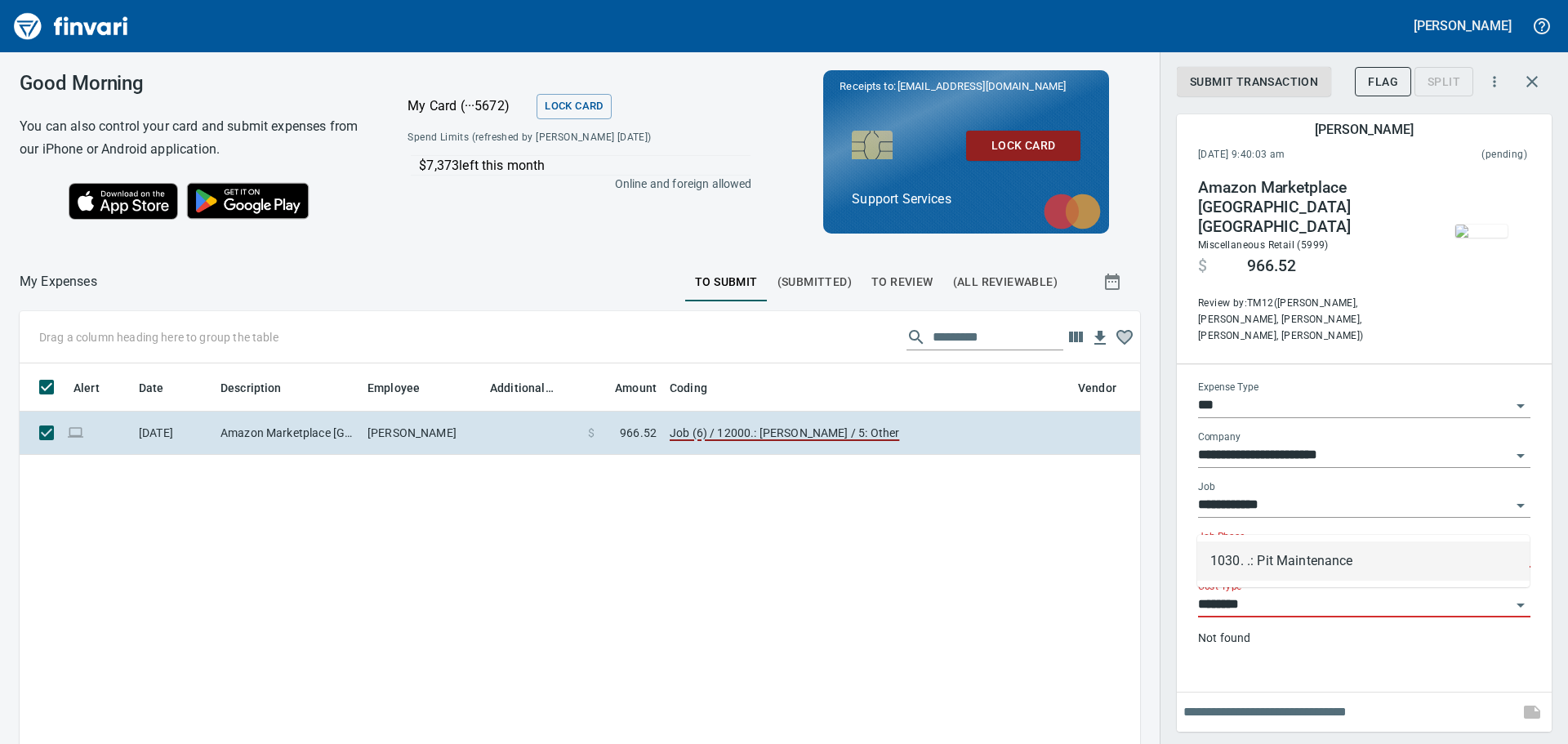
drag, startPoint x: 1286, startPoint y: 548, endPoint x: 1259, endPoint y: 601, distance: 59.5
click at [1286, 548] on li "1030. .: Pit Maintenance" at bounding box center [1363, 560] width 332 height 39
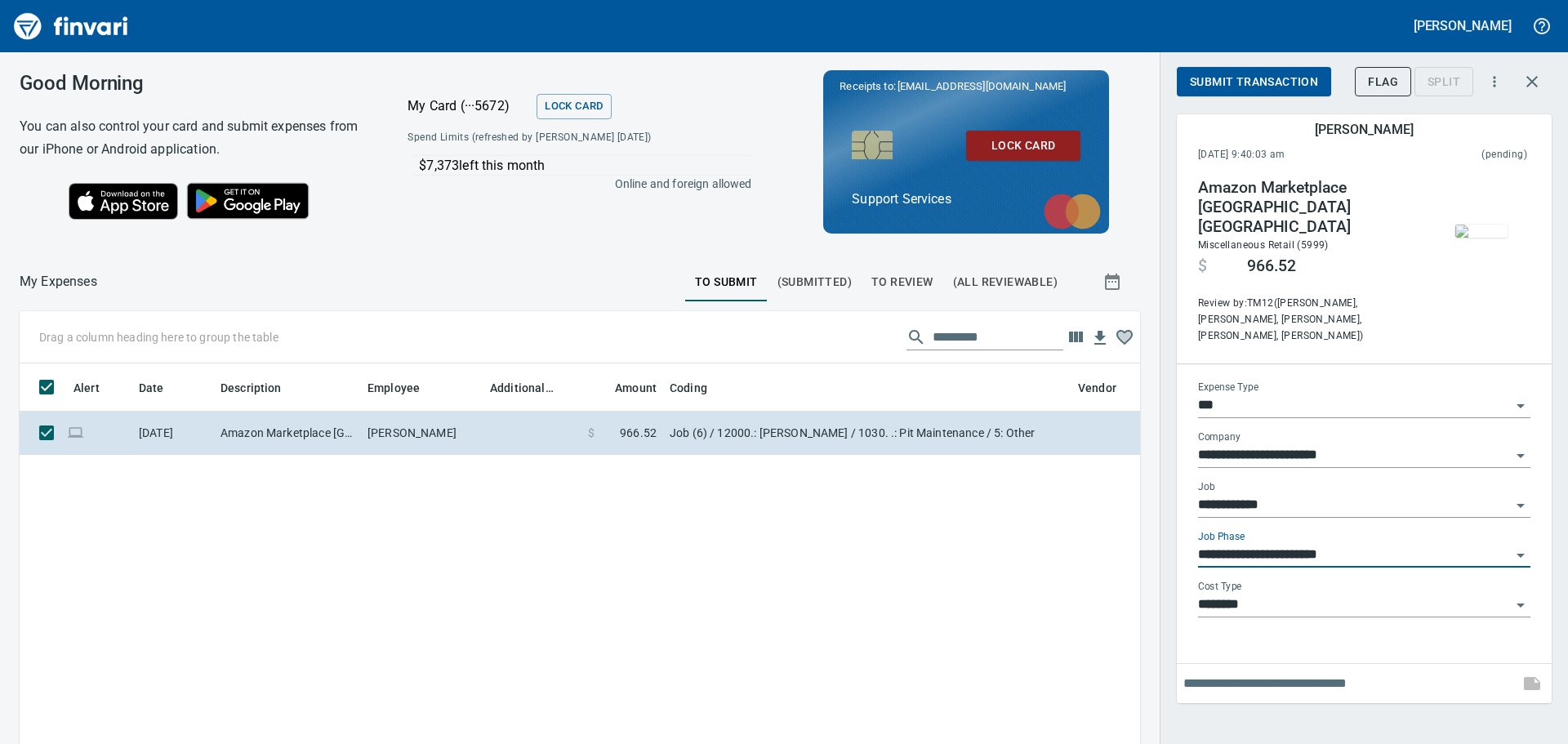
type input "**********"
click at [1257, 670] on input "text" at bounding box center [1348, 683] width 329 height 26
type input "**********"
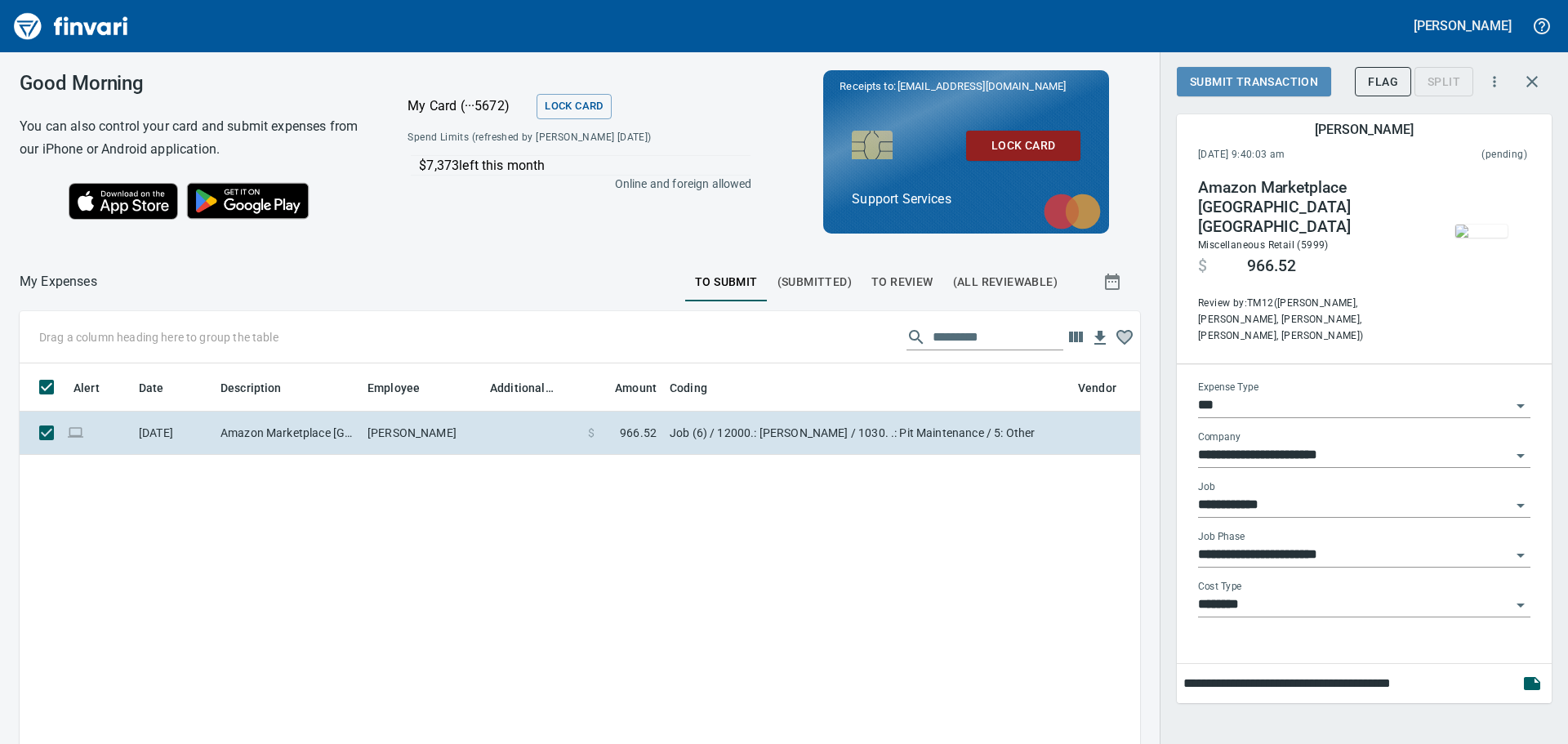
click at [1253, 92] on button "Submit Transaction" at bounding box center [1254, 82] width 154 height 30
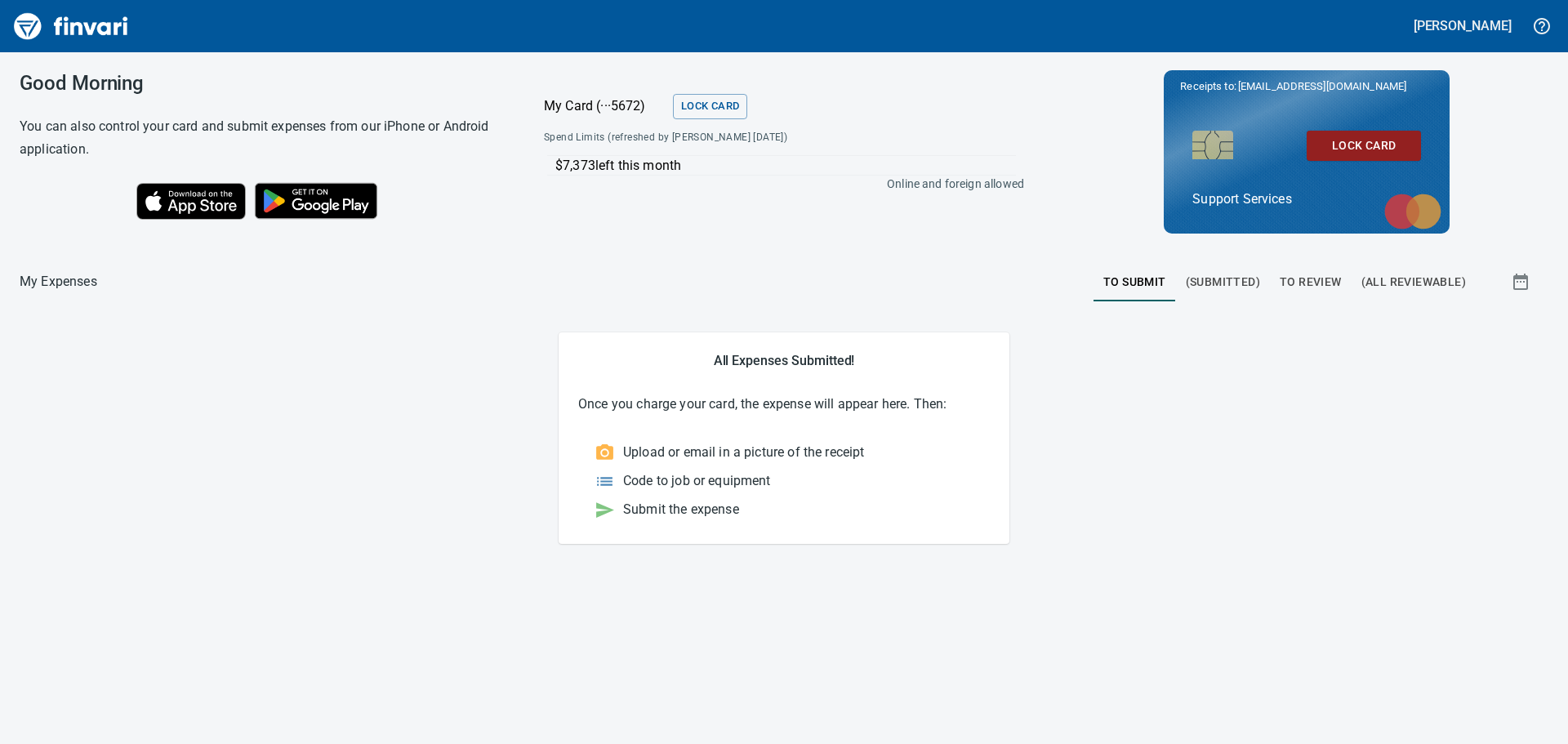
click at [1320, 284] on span "To Review" at bounding box center [1311, 281] width 62 height 21
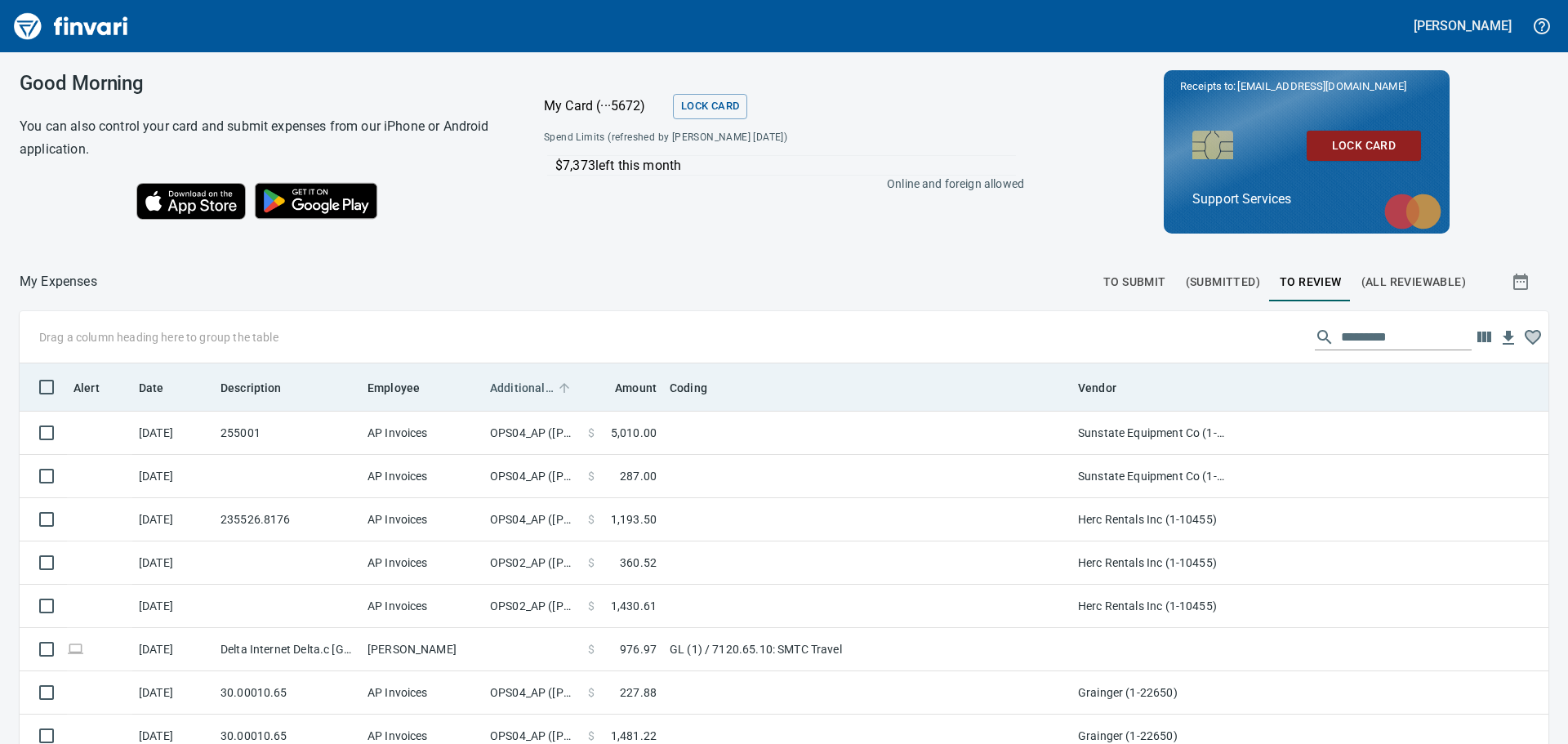
click at [540, 392] on span "Additional Reviewer" at bounding box center [522, 388] width 64 height 20
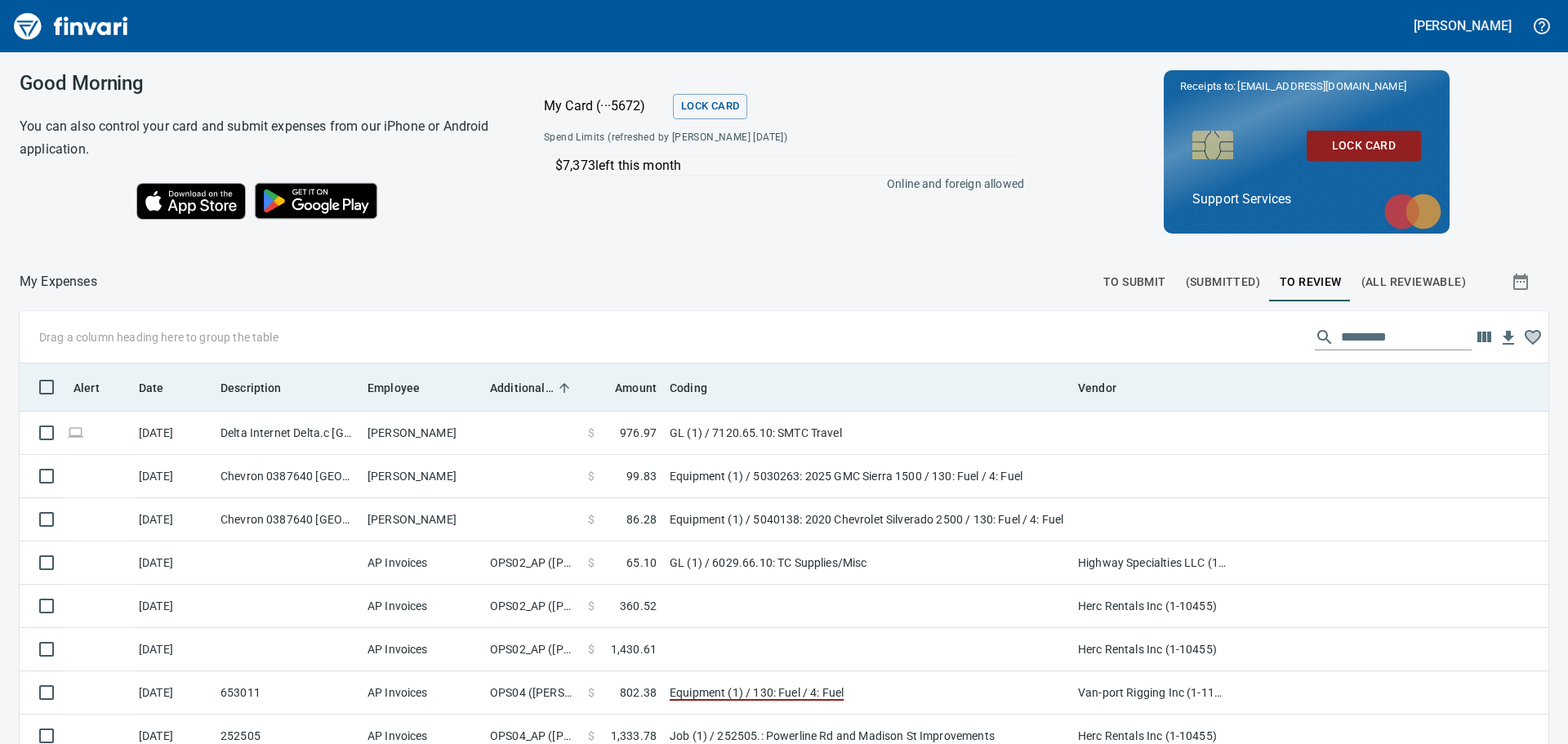
scroll to position [552, 1492]
click at [540, 392] on span "Additional Reviewer" at bounding box center [522, 388] width 64 height 20
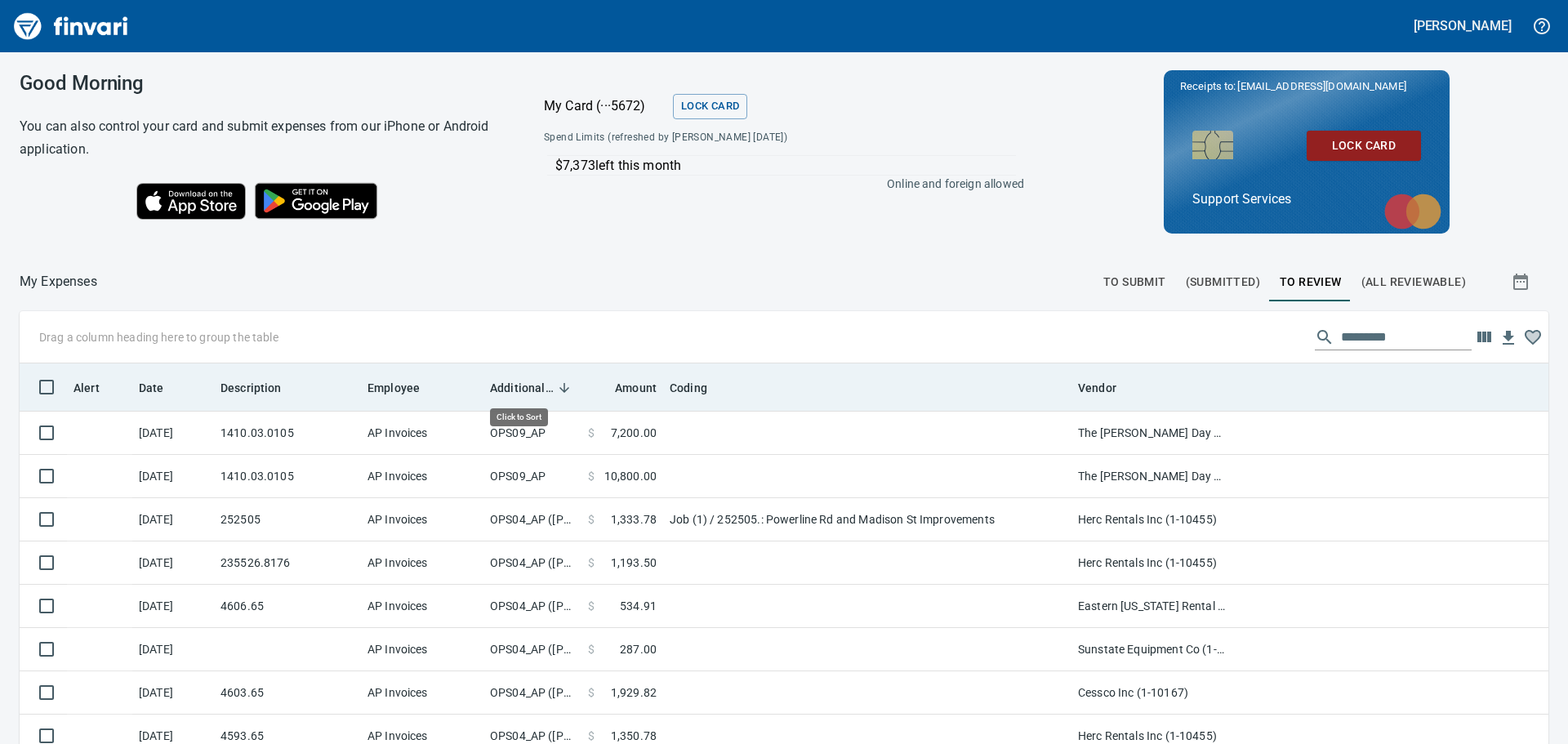
click at [540, 392] on span "Additional Reviewer" at bounding box center [522, 388] width 64 height 20
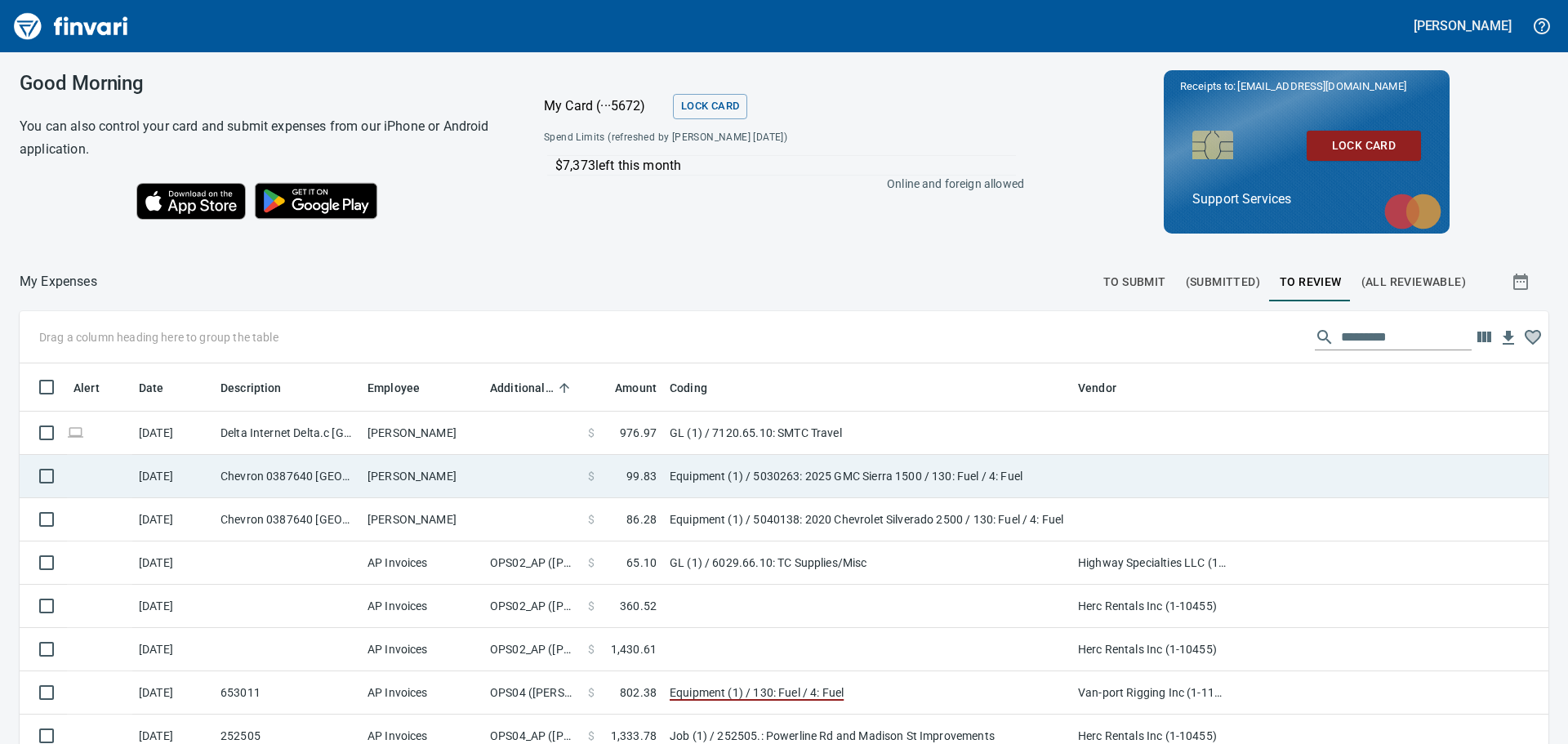
click at [645, 492] on td "$ 99.83" at bounding box center [622, 477] width 81 height 43
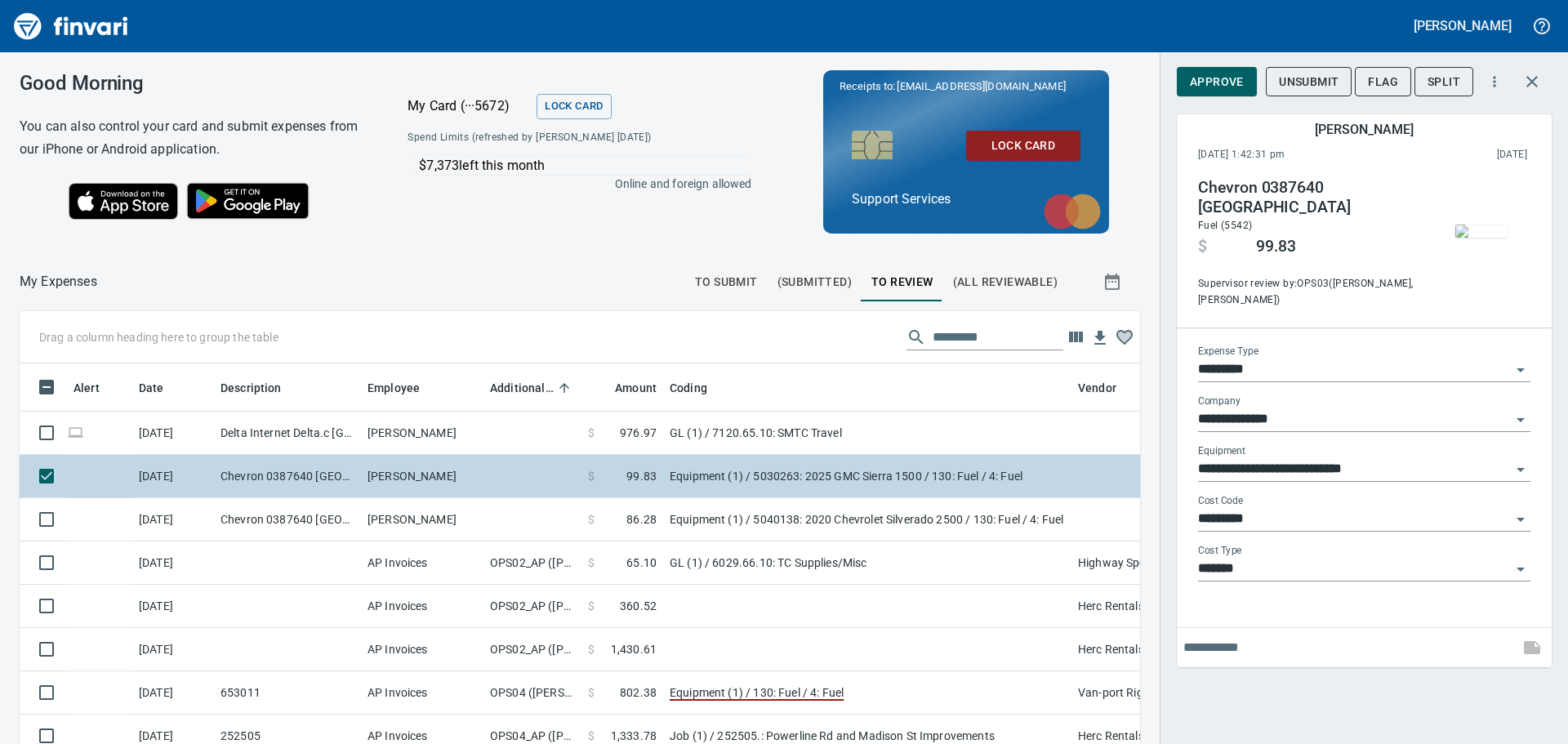
scroll to position [540, 1084]
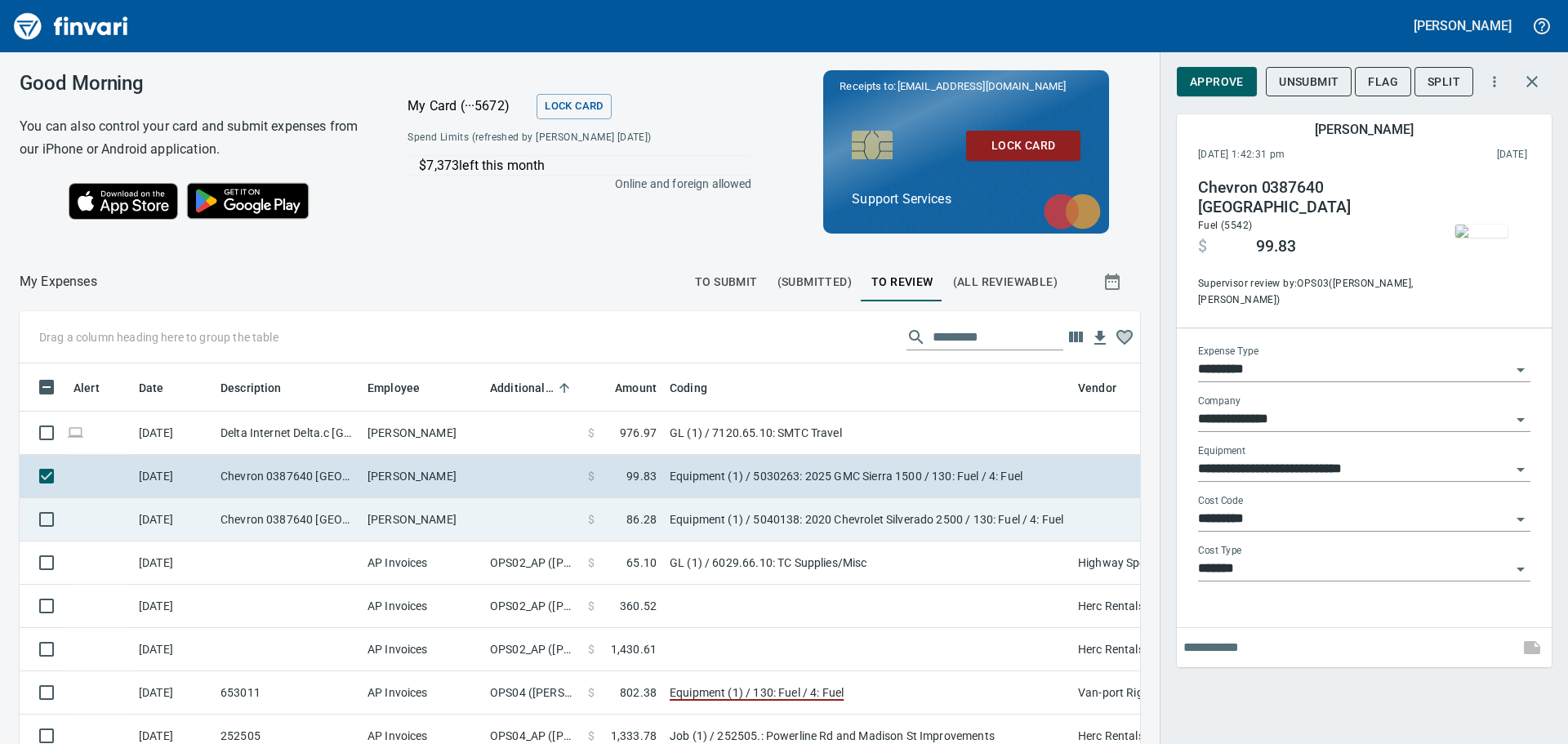
click at [656, 512] on td "$ 86.28" at bounding box center [622, 520] width 81 height 43
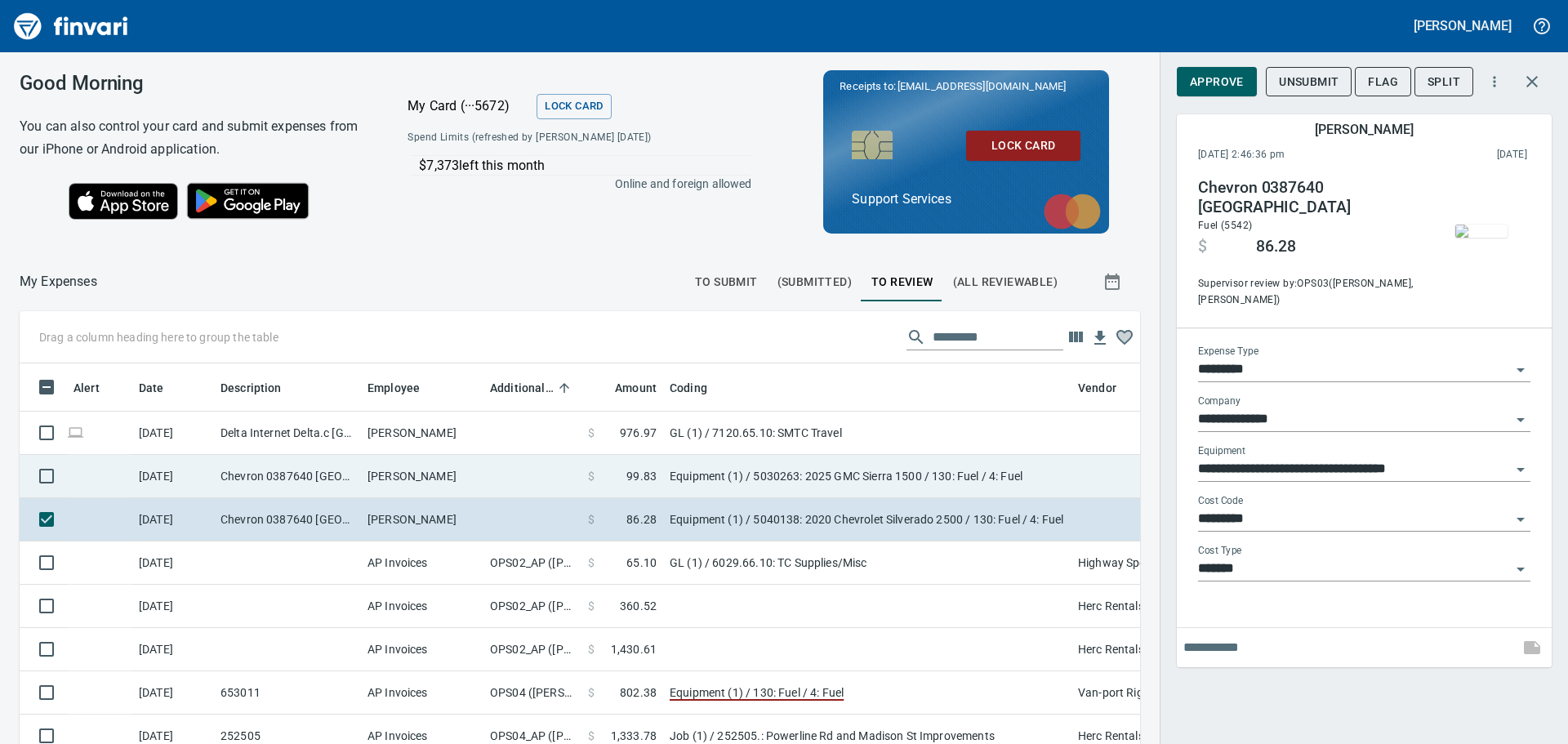
click at [653, 490] on td "$ 99.83" at bounding box center [622, 477] width 81 height 43
type input "**********"
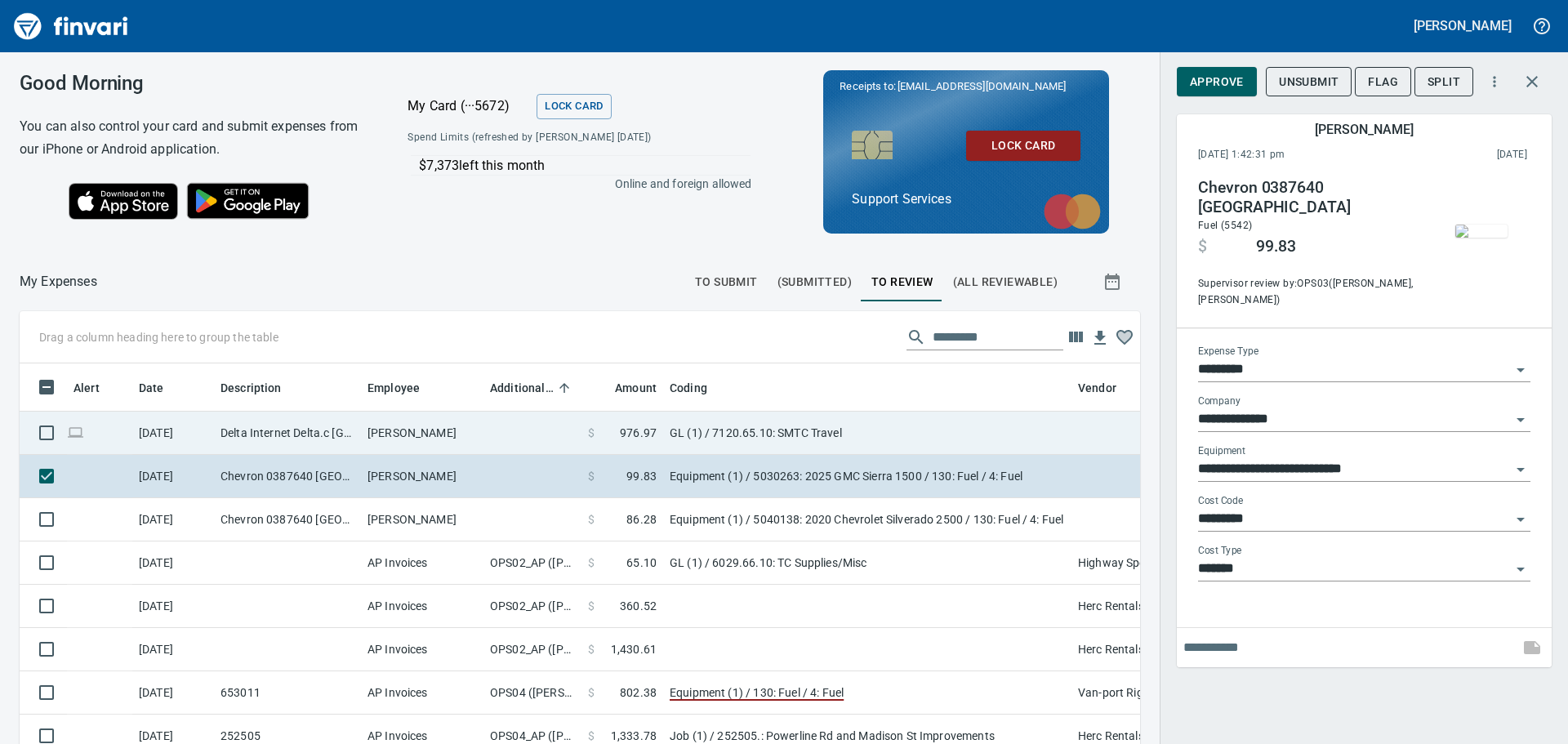
click at [944, 428] on td "GL (1) / 7120.65.10: SMTC Travel" at bounding box center [867, 433] width 409 height 43
type input "**"
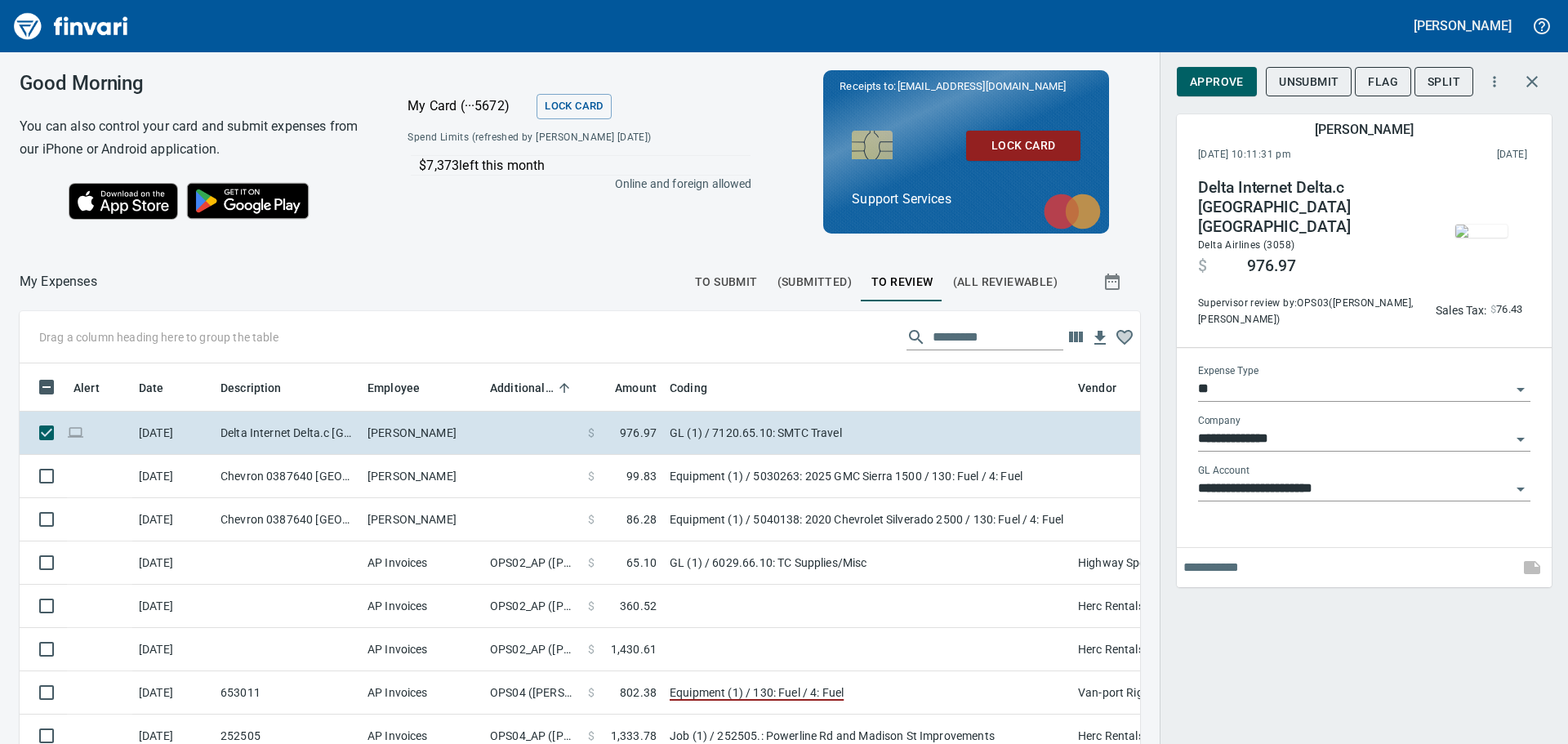
scroll to position [540, 1084]
click at [1487, 82] on icon "button" at bounding box center [1494, 81] width 17 height 17
drag, startPoint x: 1120, startPoint y: 476, endPoint x: 1110, endPoint y: 594, distance: 118.4
click at [1110, 594] on div at bounding box center [784, 372] width 1568 height 744
click at [622, 221] on div "Good Morning You can also control your card and submit expenses from our iPhone…" at bounding box center [580, 151] width 1159 height 198
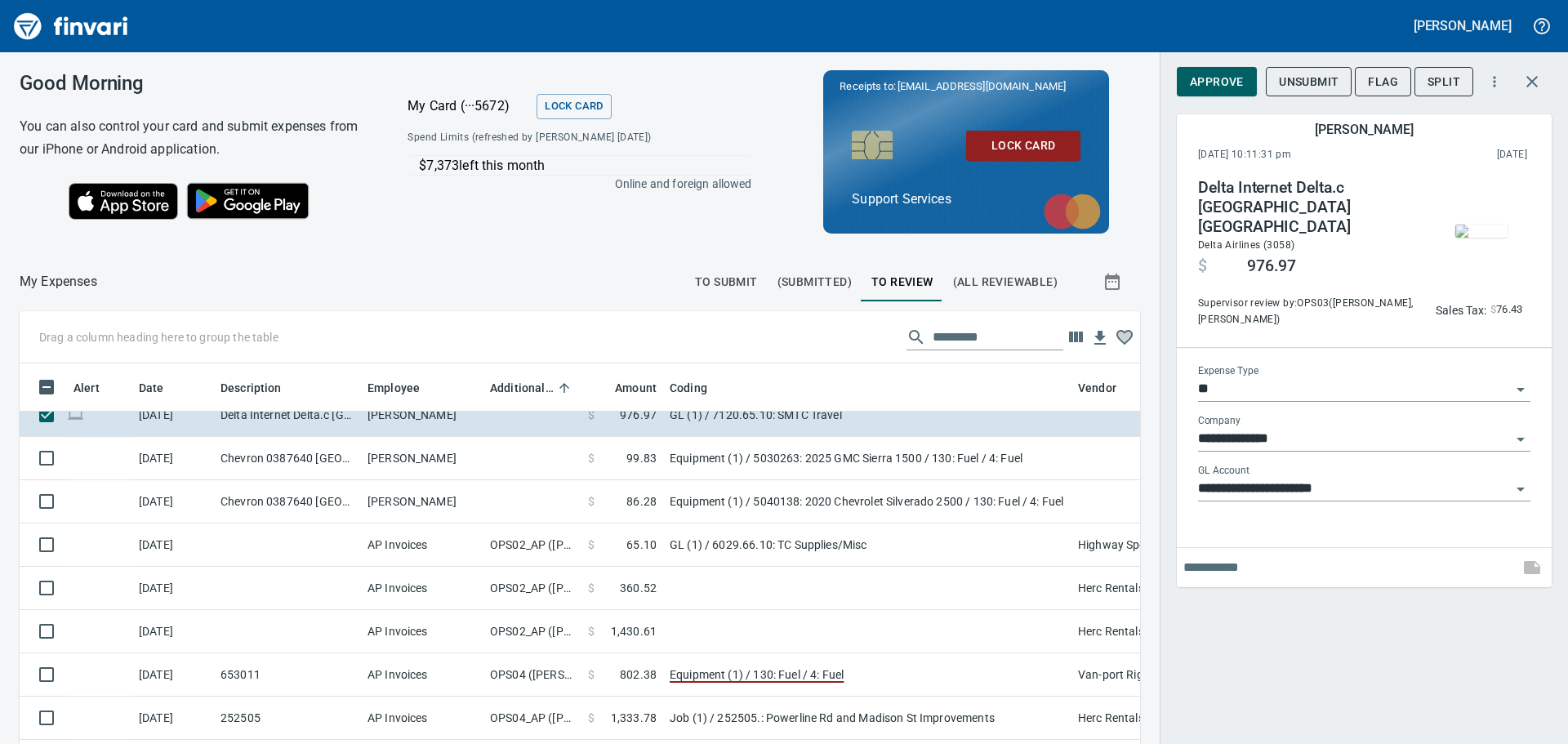
scroll to position [0, 0]
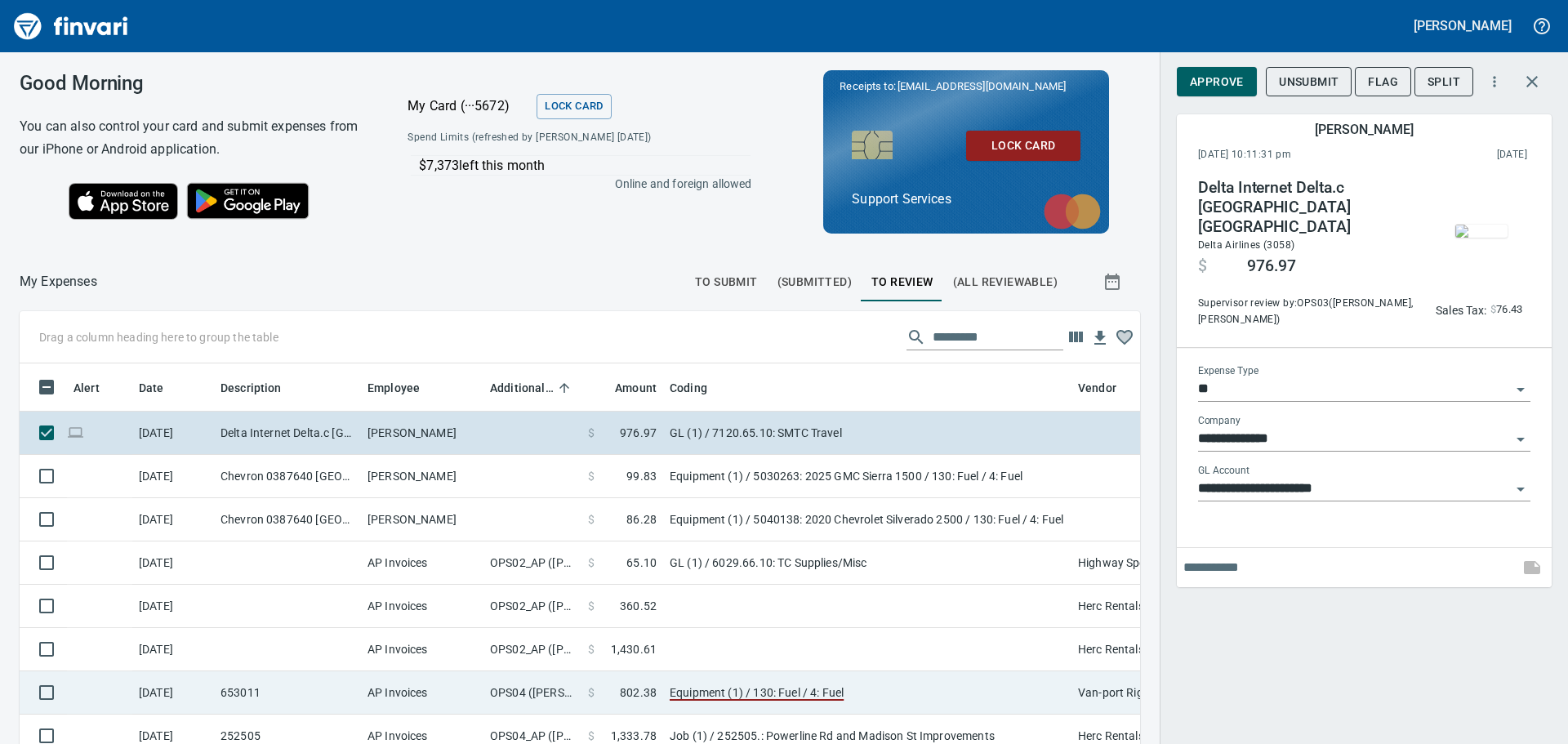
click at [696, 692] on td "Equipment (1) / 130: Fuel / 4: Fuel" at bounding box center [867, 693] width 409 height 43
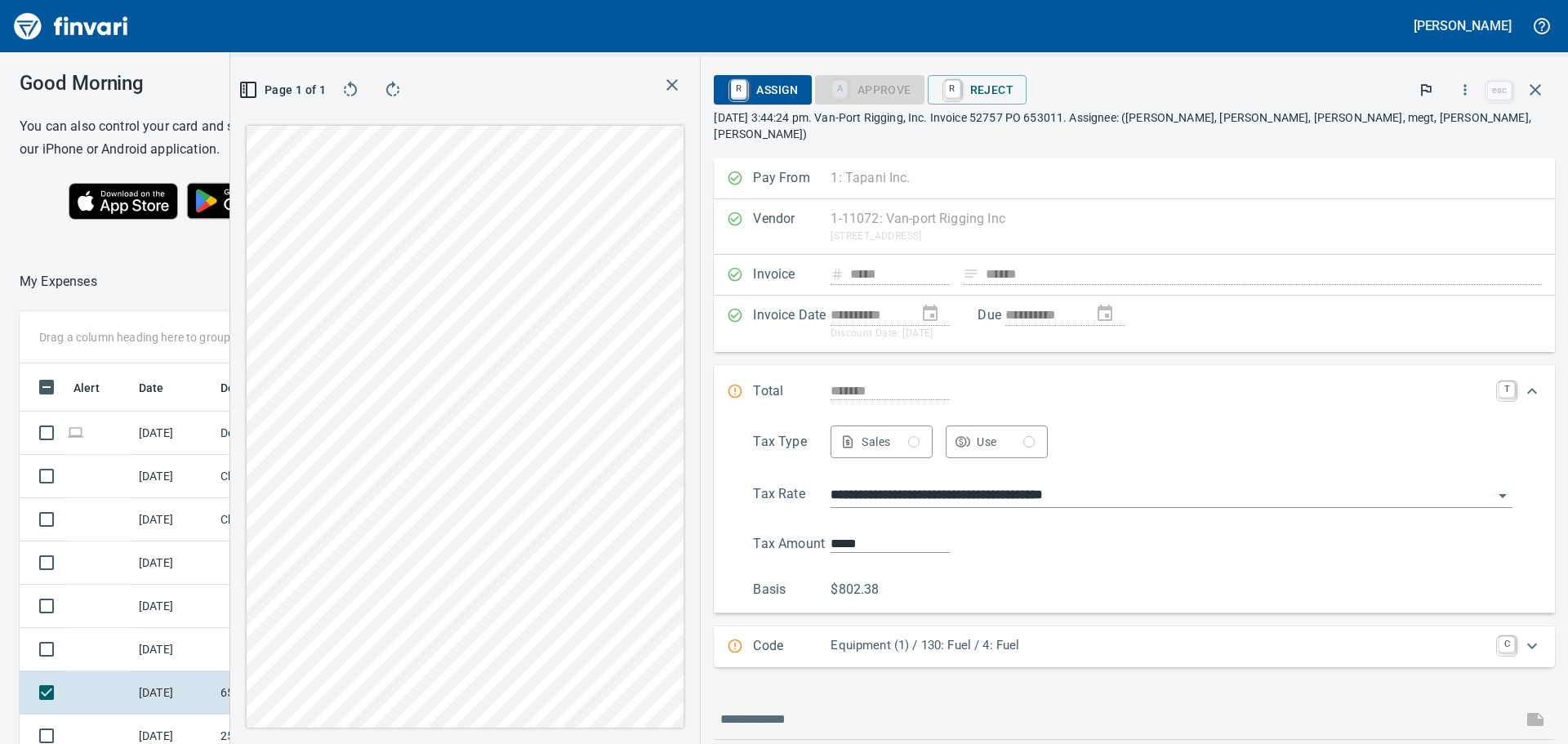
click at [682, 82] on icon "button" at bounding box center [672, 85] width 20 height 20
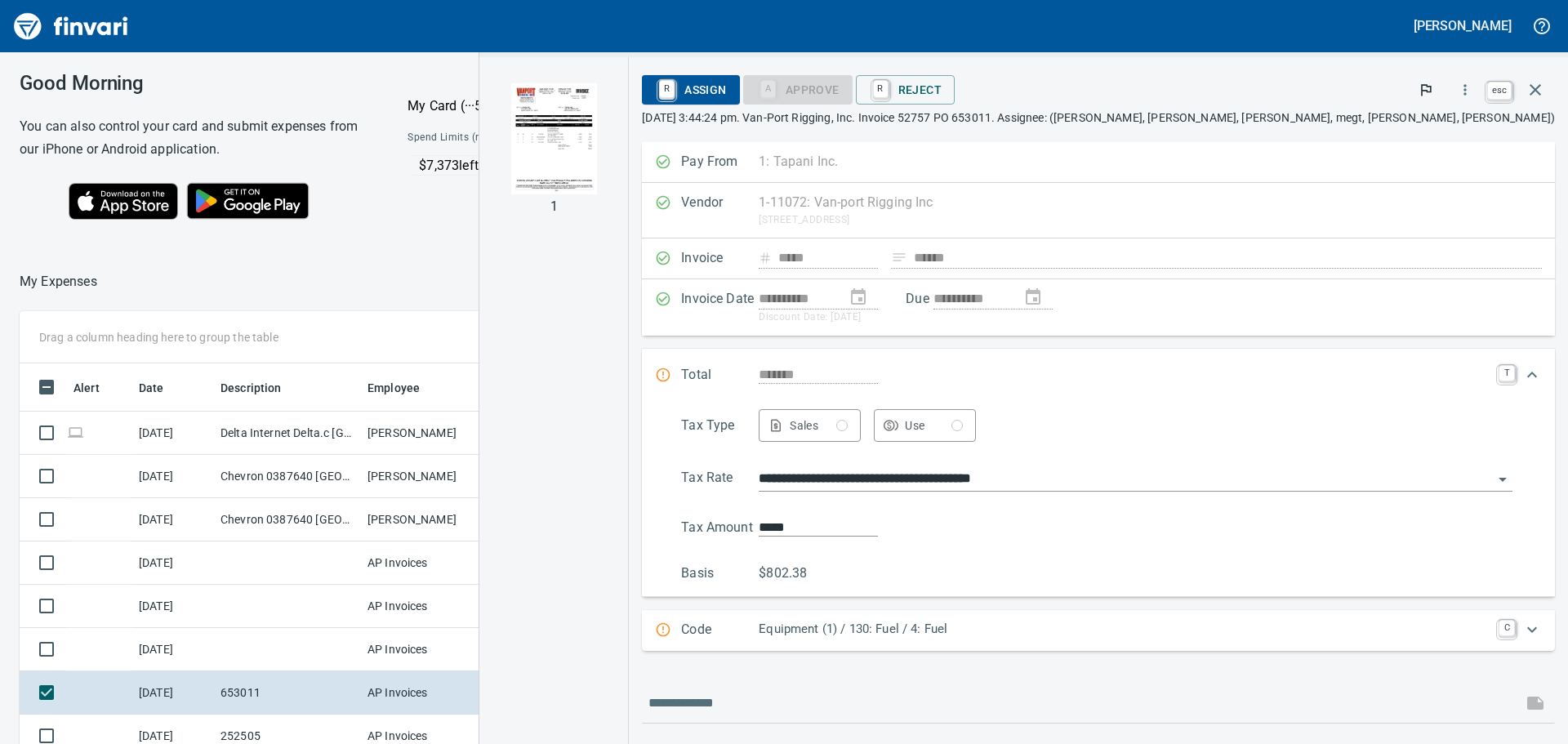
scroll to position [540, 1084]
click at [1526, 95] on icon "button" at bounding box center [1536, 90] width 20 height 20
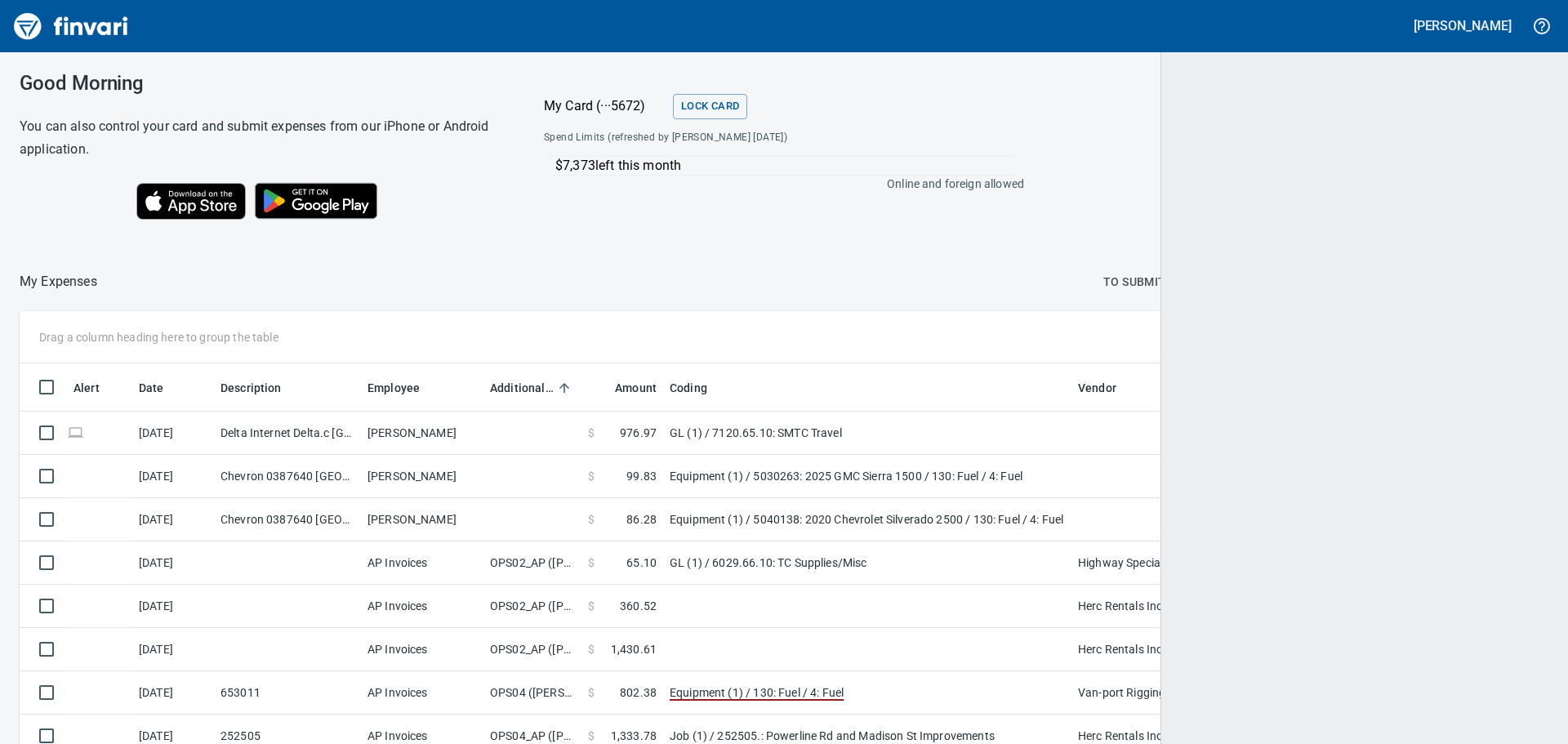
scroll to position [552, 1492]
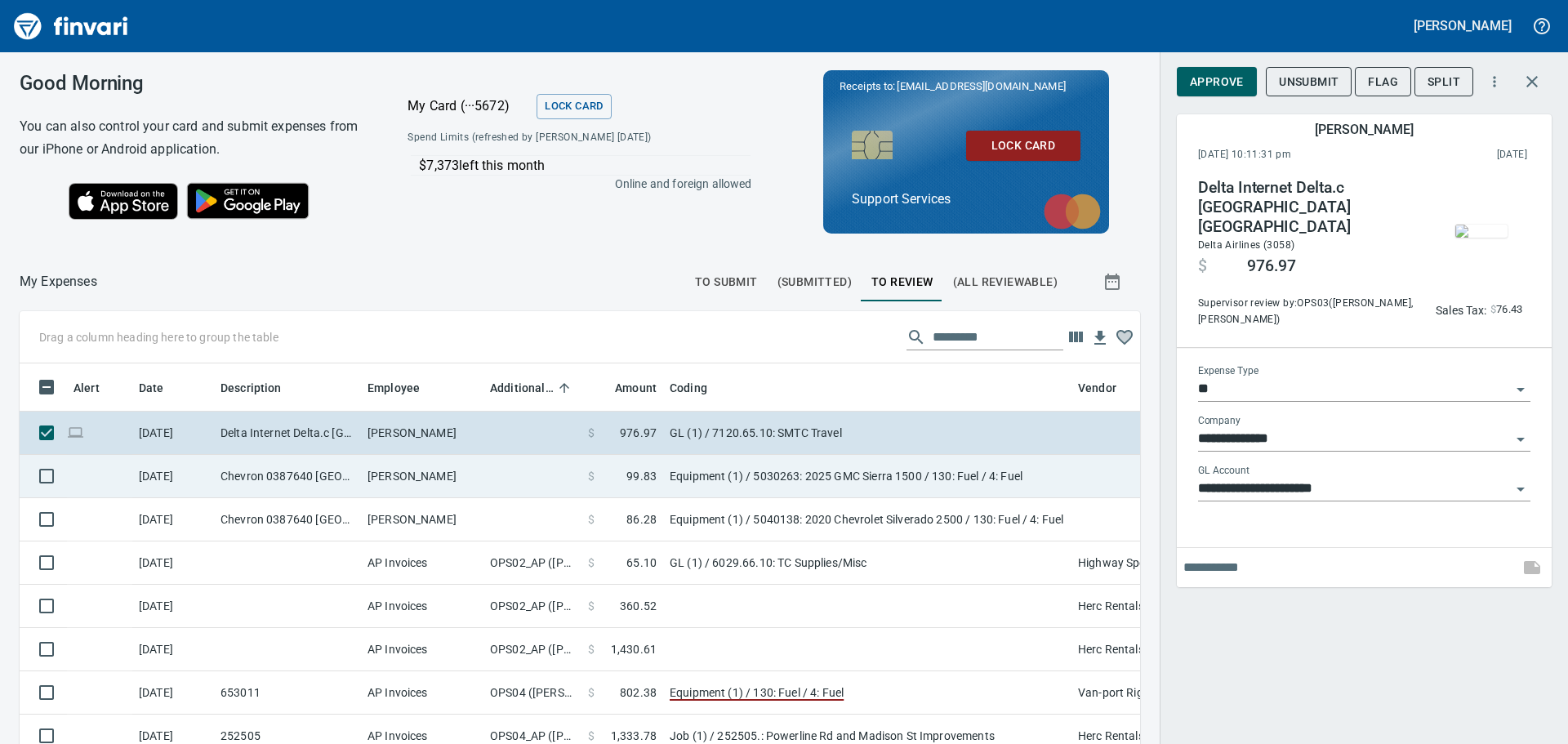
scroll to position [540, 1084]
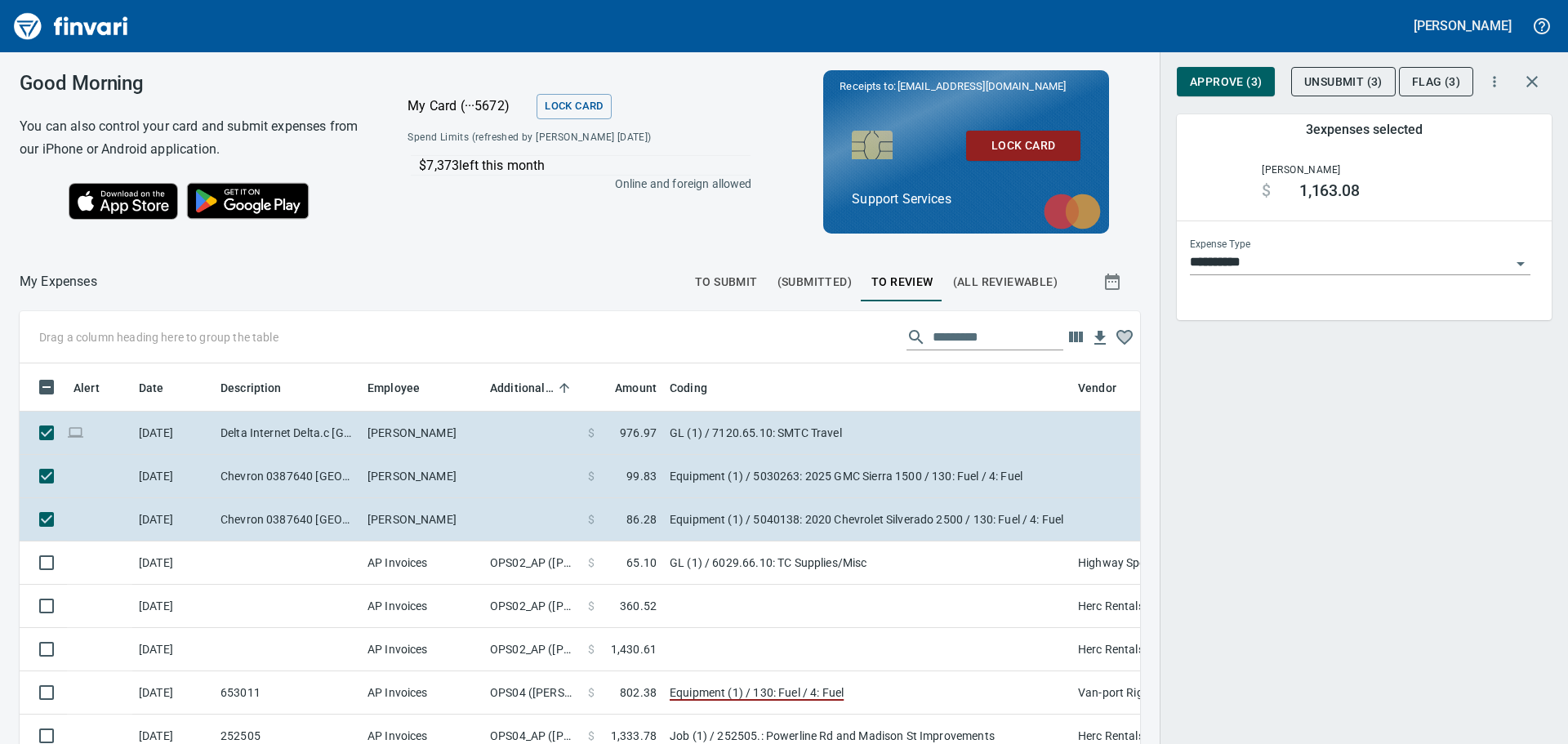
scroll to position [540, 1084]
click at [1484, 80] on button "button" at bounding box center [1494, 81] width 36 height 36
click at [1362, 488] on div at bounding box center [784, 372] width 1568 height 744
click at [458, 214] on div "$7,373 left this month Online and foreign allowed" at bounding box center [579, 184] width 370 height 72
click at [1528, 86] on icon "button" at bounding box center [1531, 81] width 12 height 12
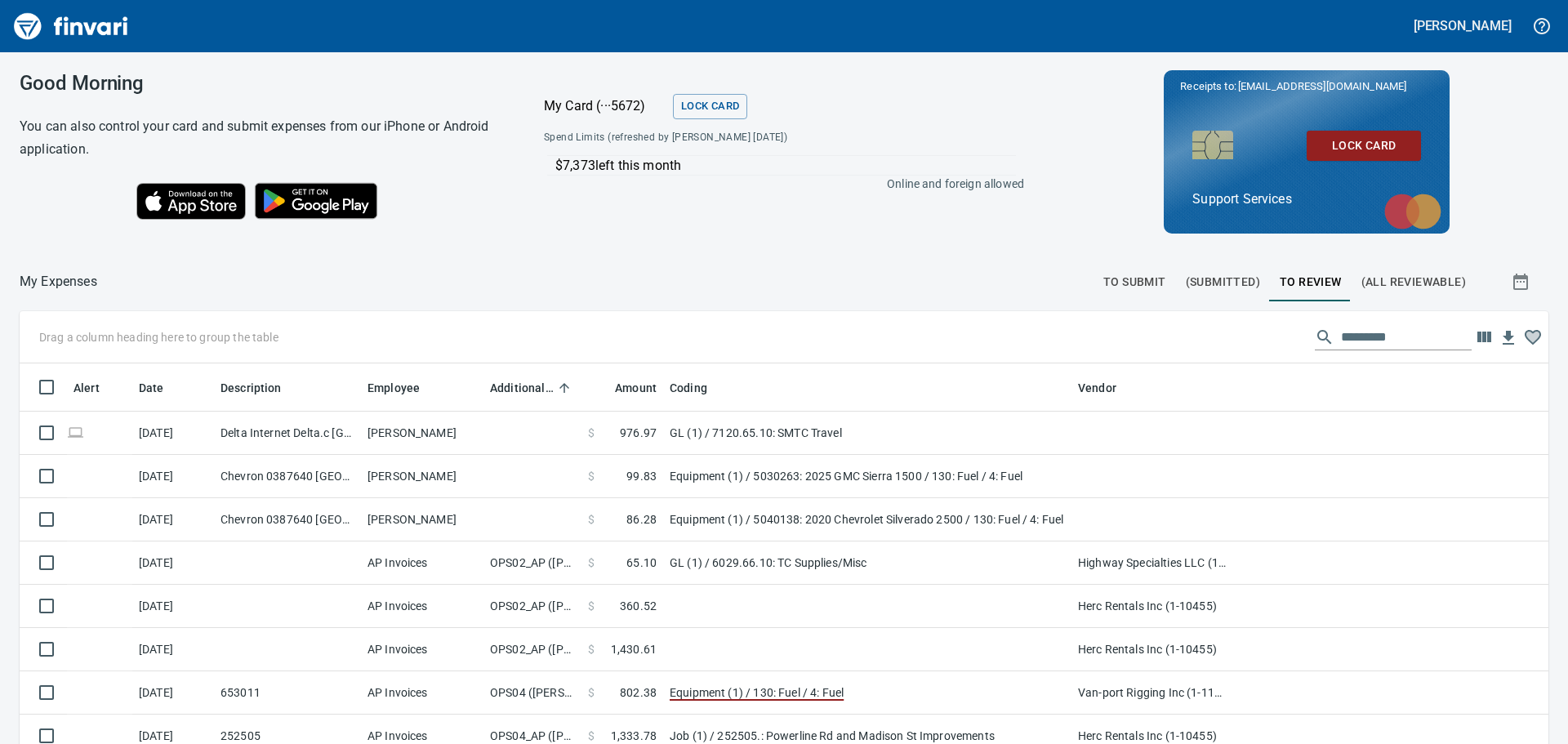
scroll to position [552, 1492]
click at [1125, 280] on span "To Submit" at bounding box center [1134, 281] width 63 height 21
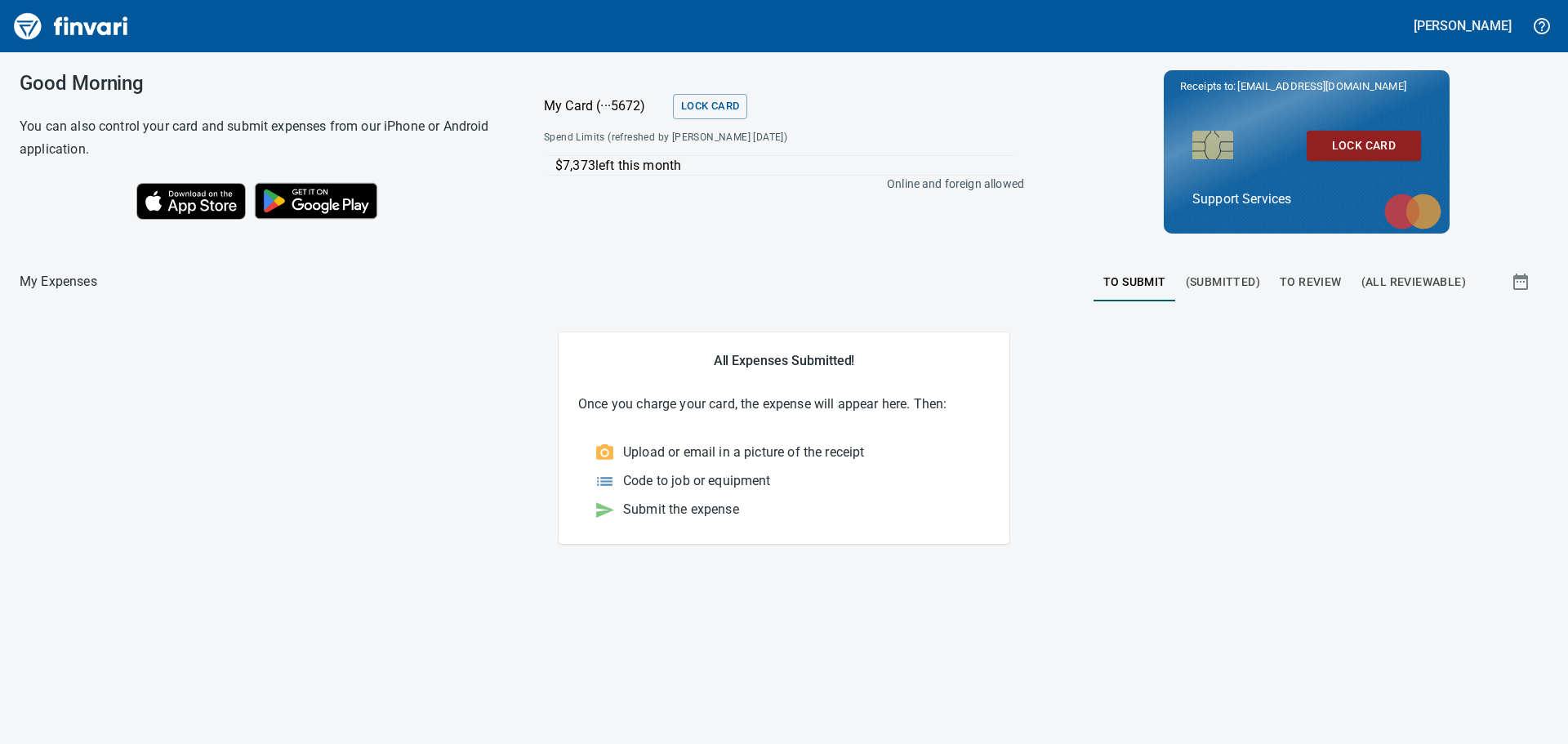
click at [1231, 291] on span "(Submitted)" at bounding box center [1223, 281] width 74 height 21
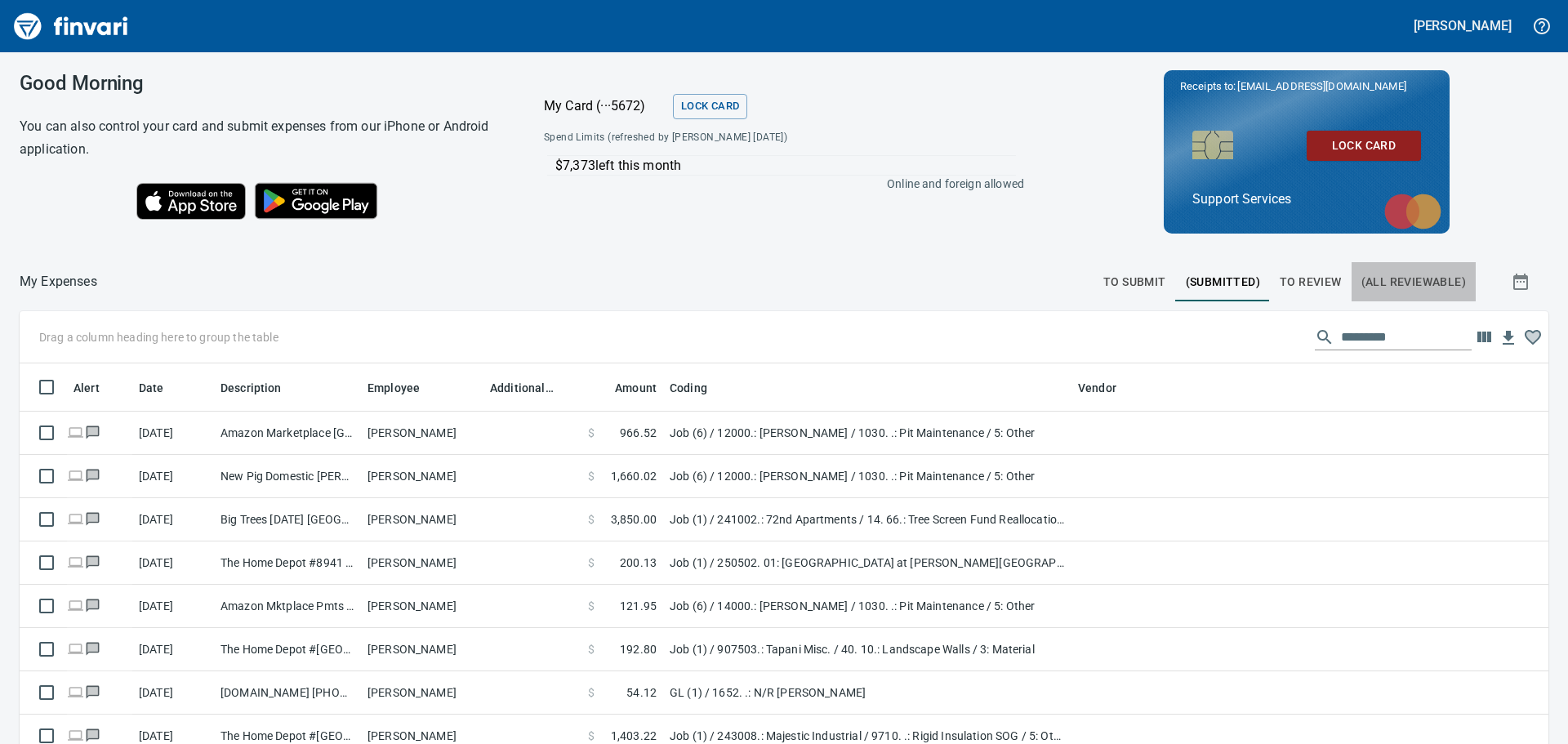
click at [1413, 278] on span "(All Reviewable)" at bounding box center [1414, 281] width 105 height 21
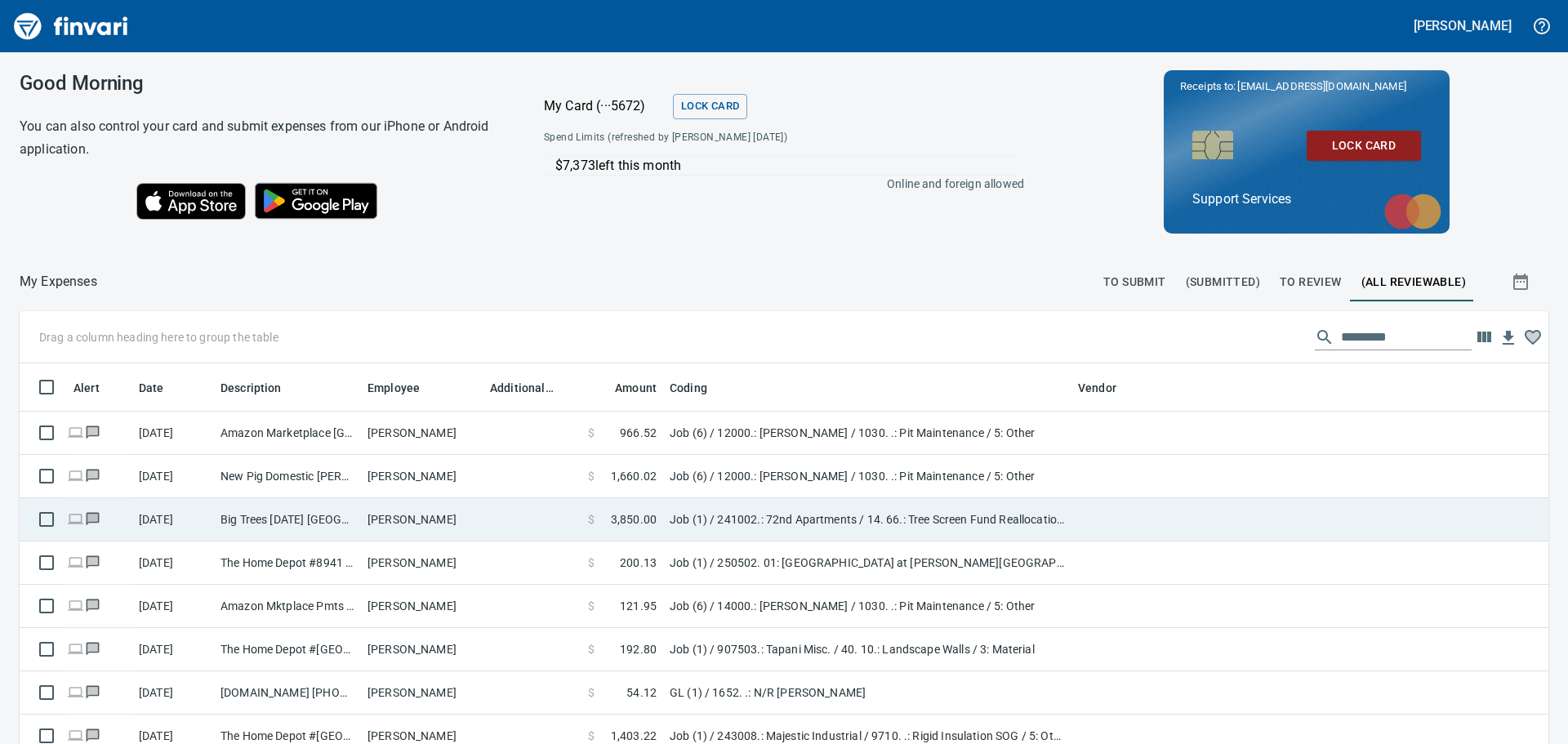
scroll to position [552, 1492]
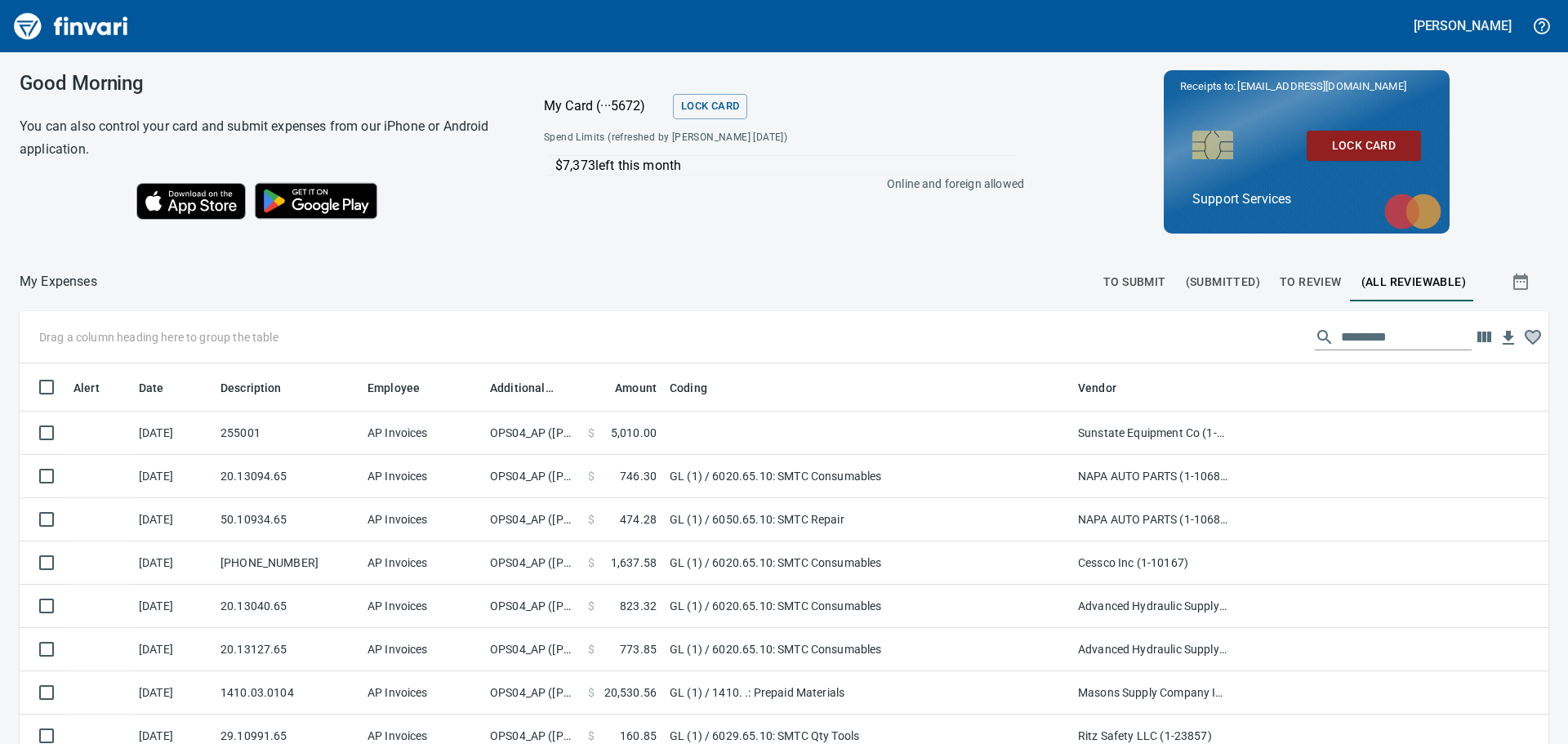
click at [1291, 285] on span "To Review" at bounding box center [1311, 281] width 62 height 21
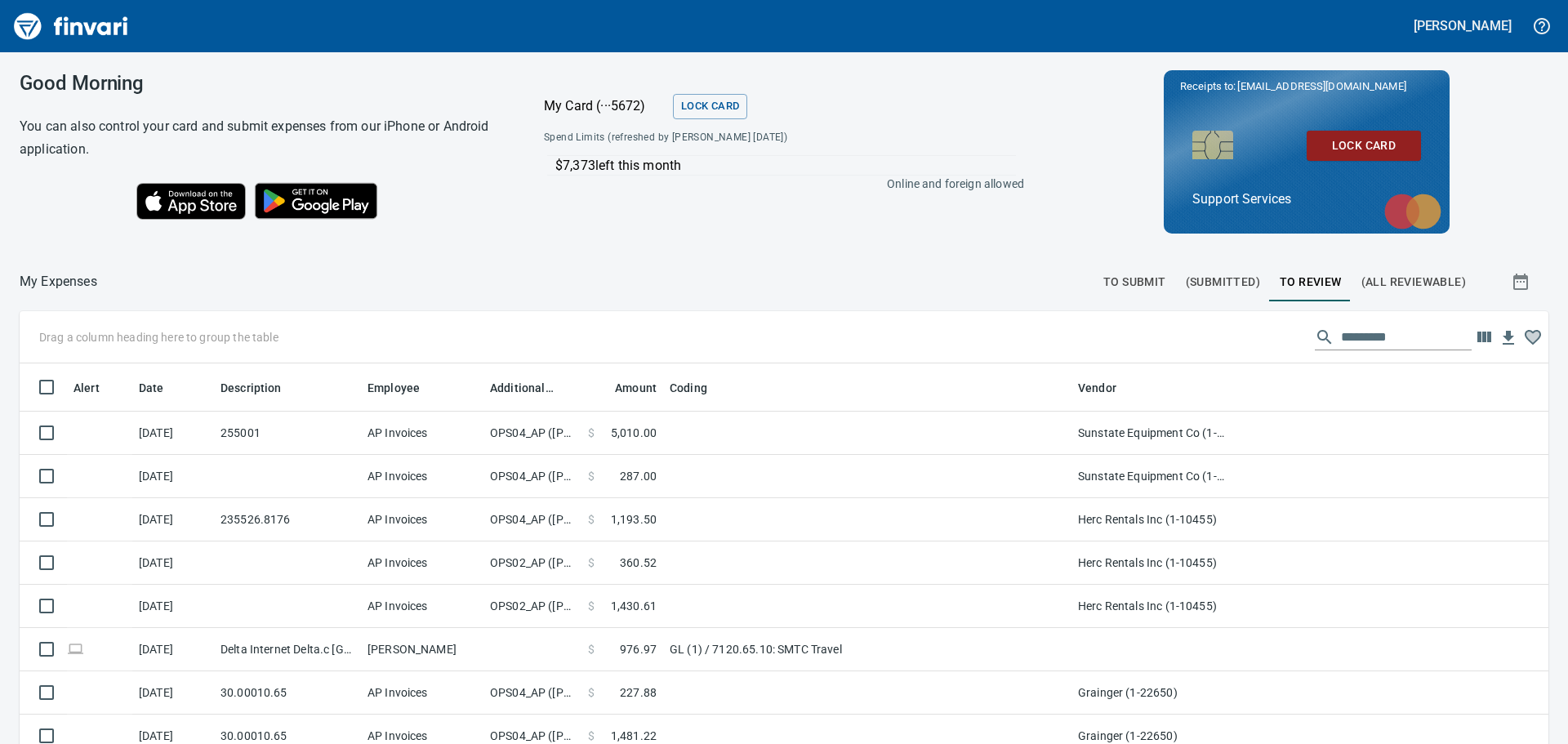
scroll to position [552, 1492]
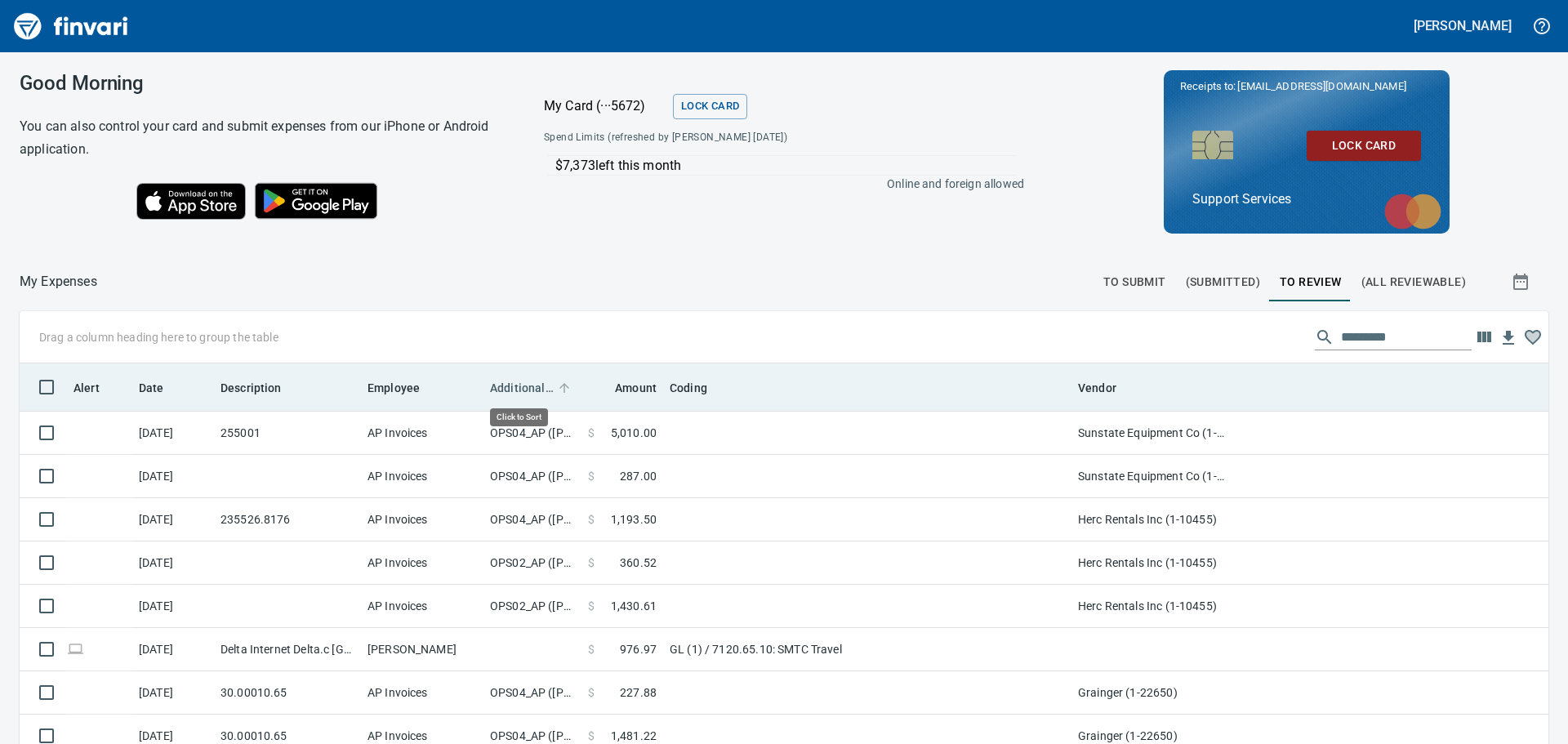
click at [515, 387] on span "Additional Reviewer" at bounding box center [522, 388] width 64 height 20
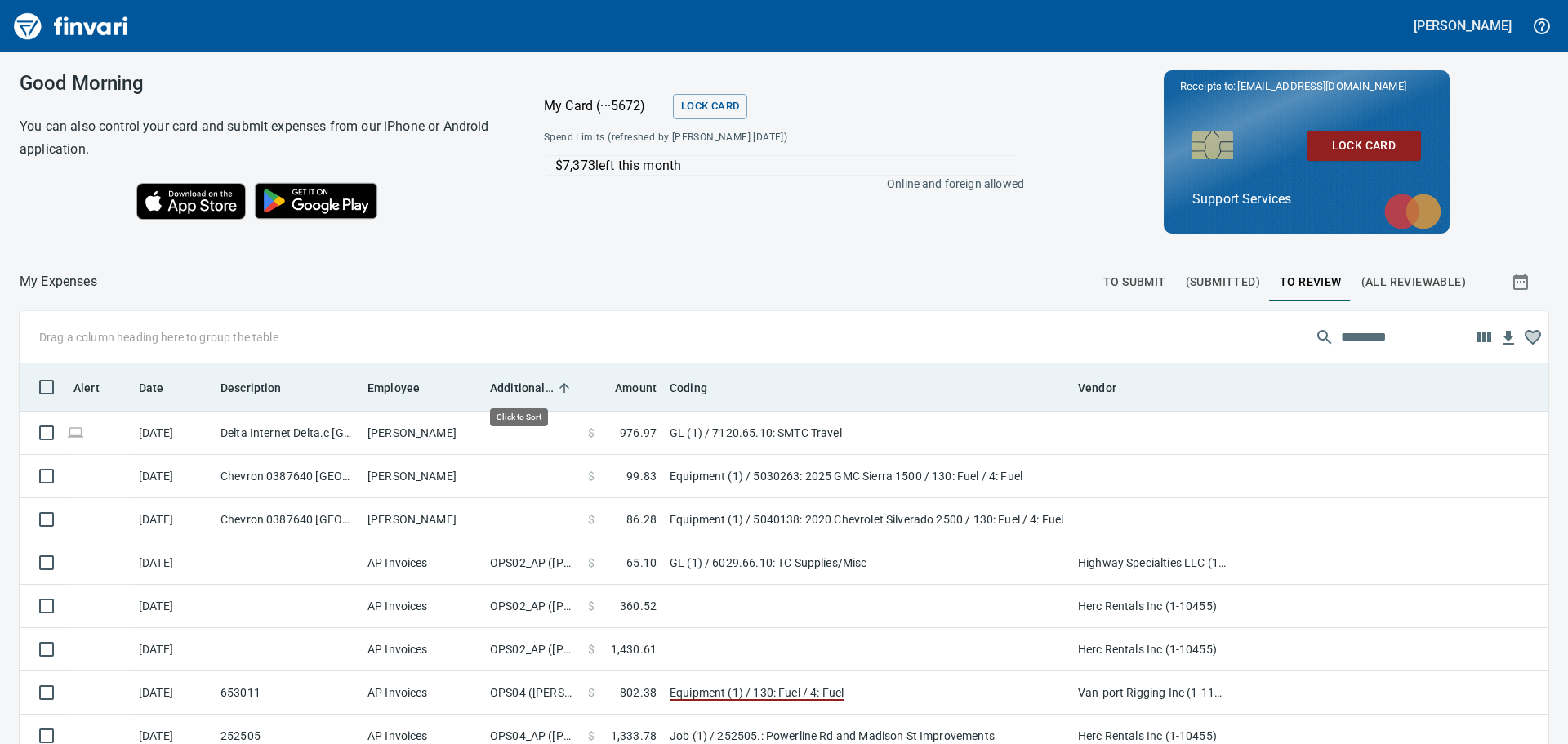
click at [515, 387] on span "Additional Reviewer" at bounding box center [522, 388] width 64 height 20
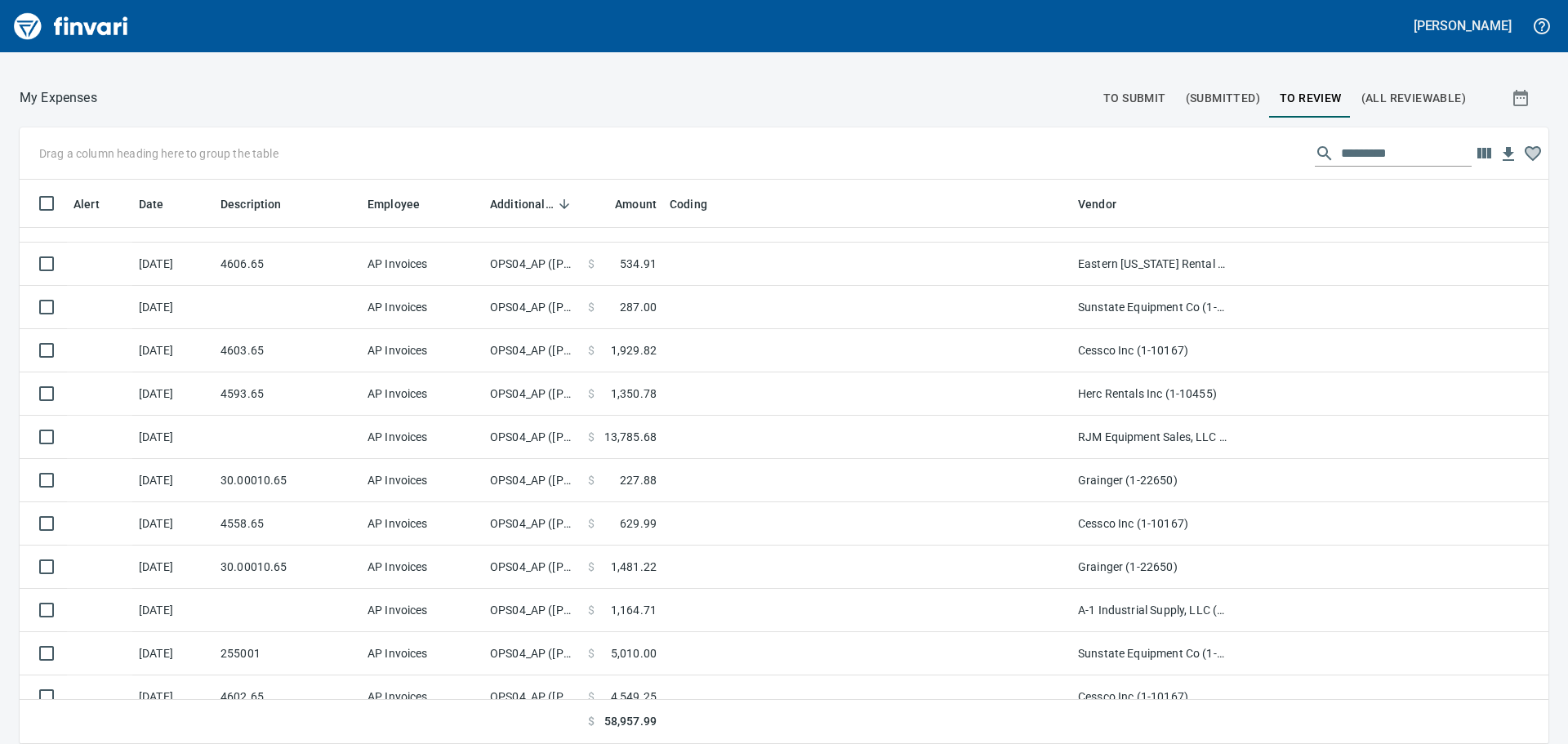
scroll to position [0, 0]
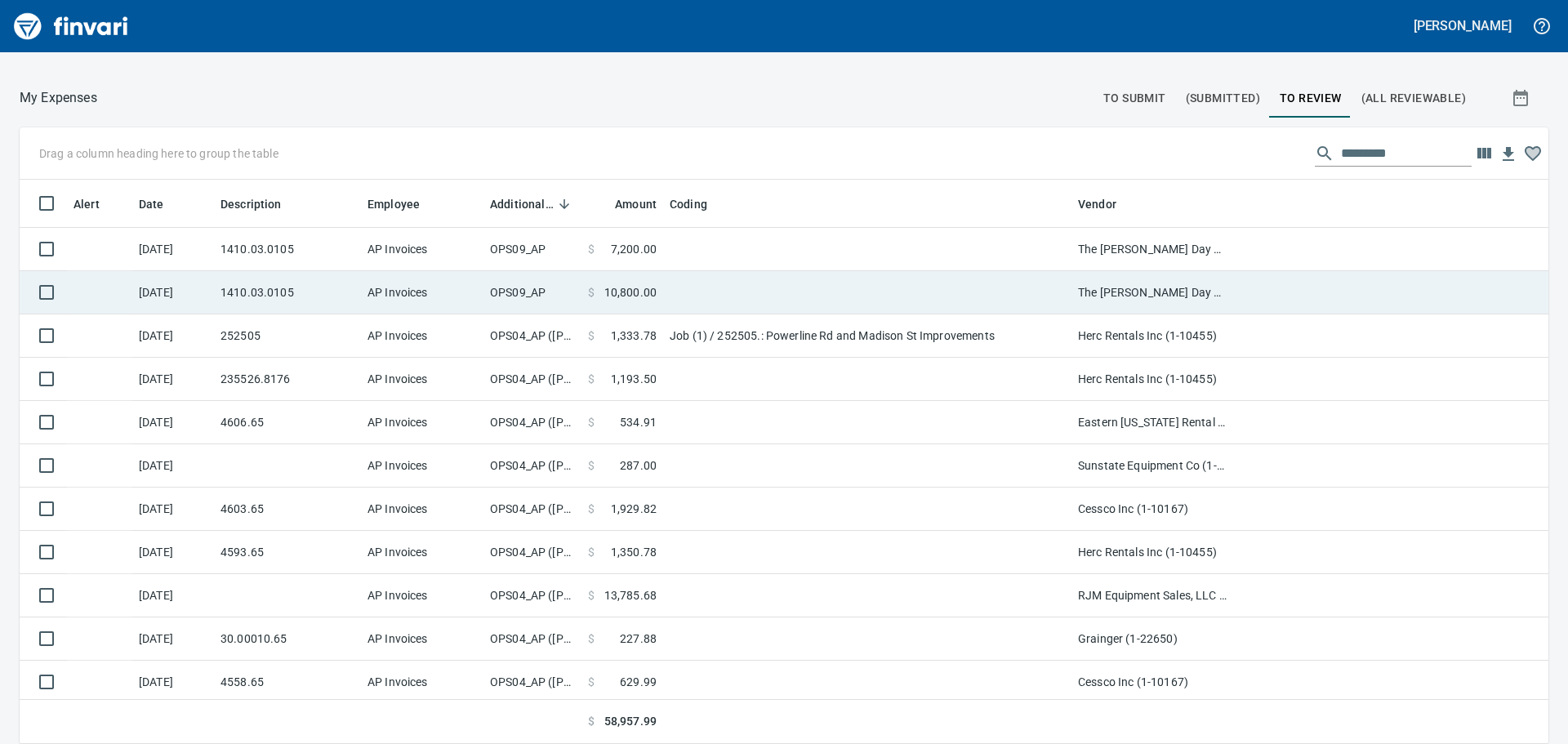
click at [773, 292] on td at bounding box center [867, 292] width 409 height 43
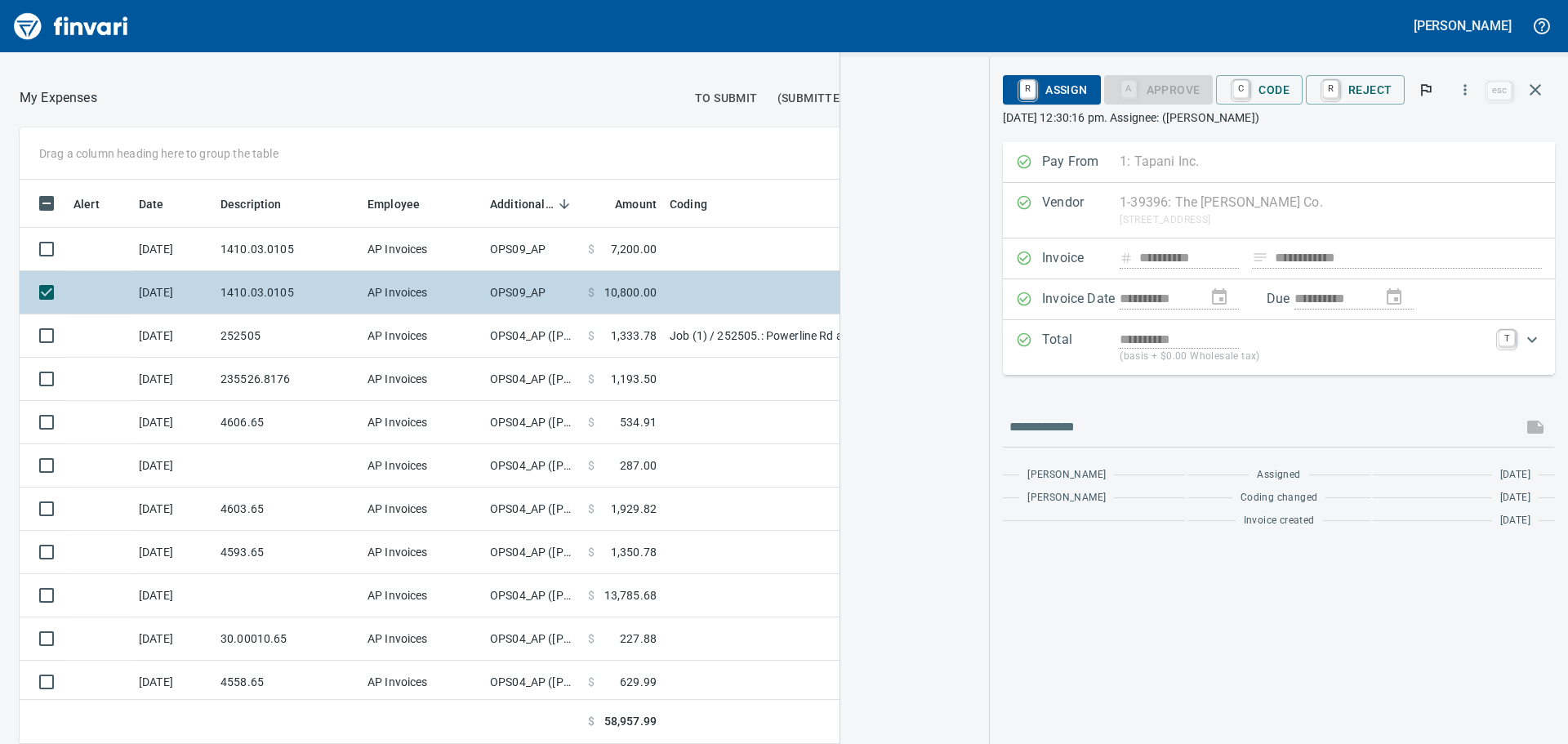
scroll to position [540, 1084]
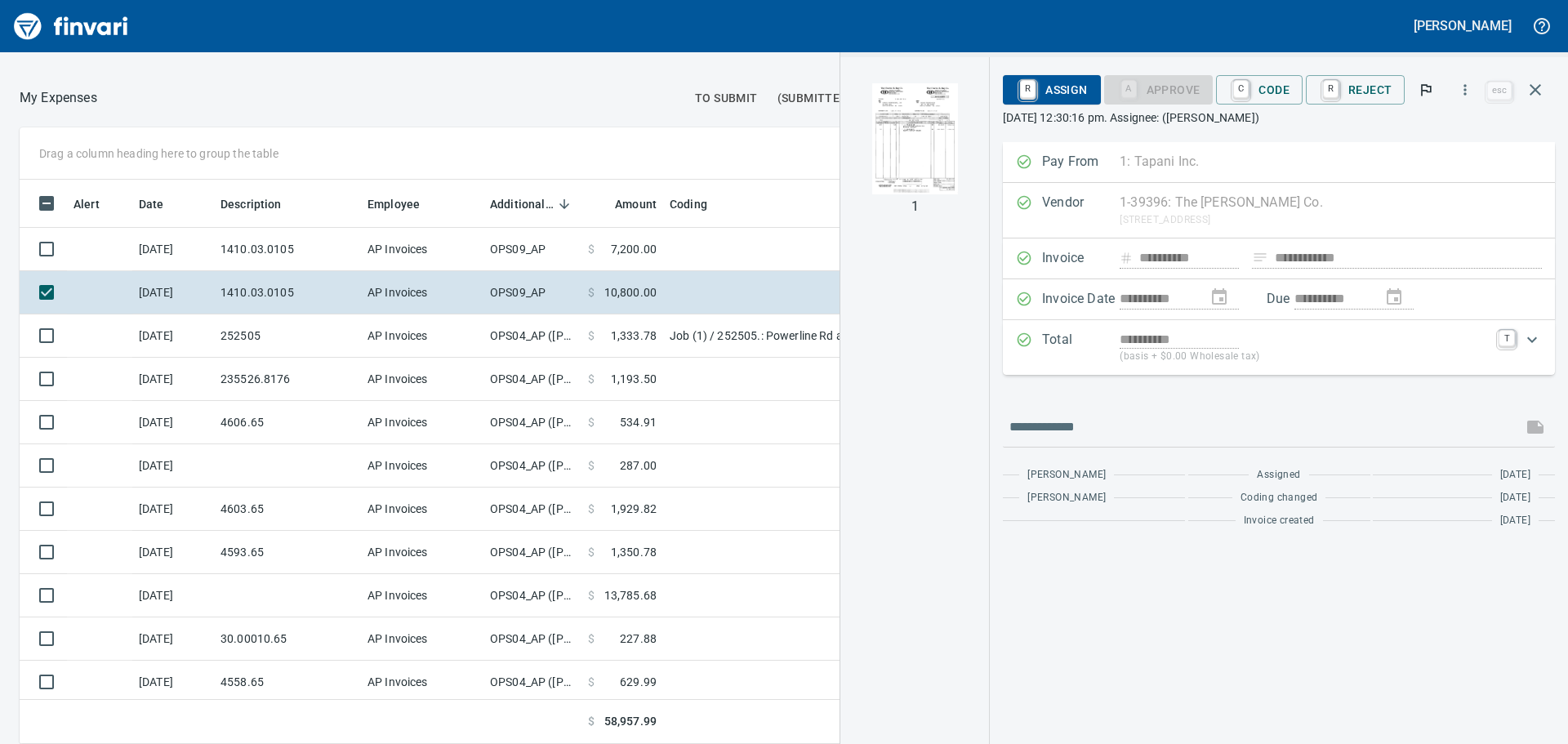
click at [936, 171] on img "button" at bounding box center [914, 139] width 86 height 111
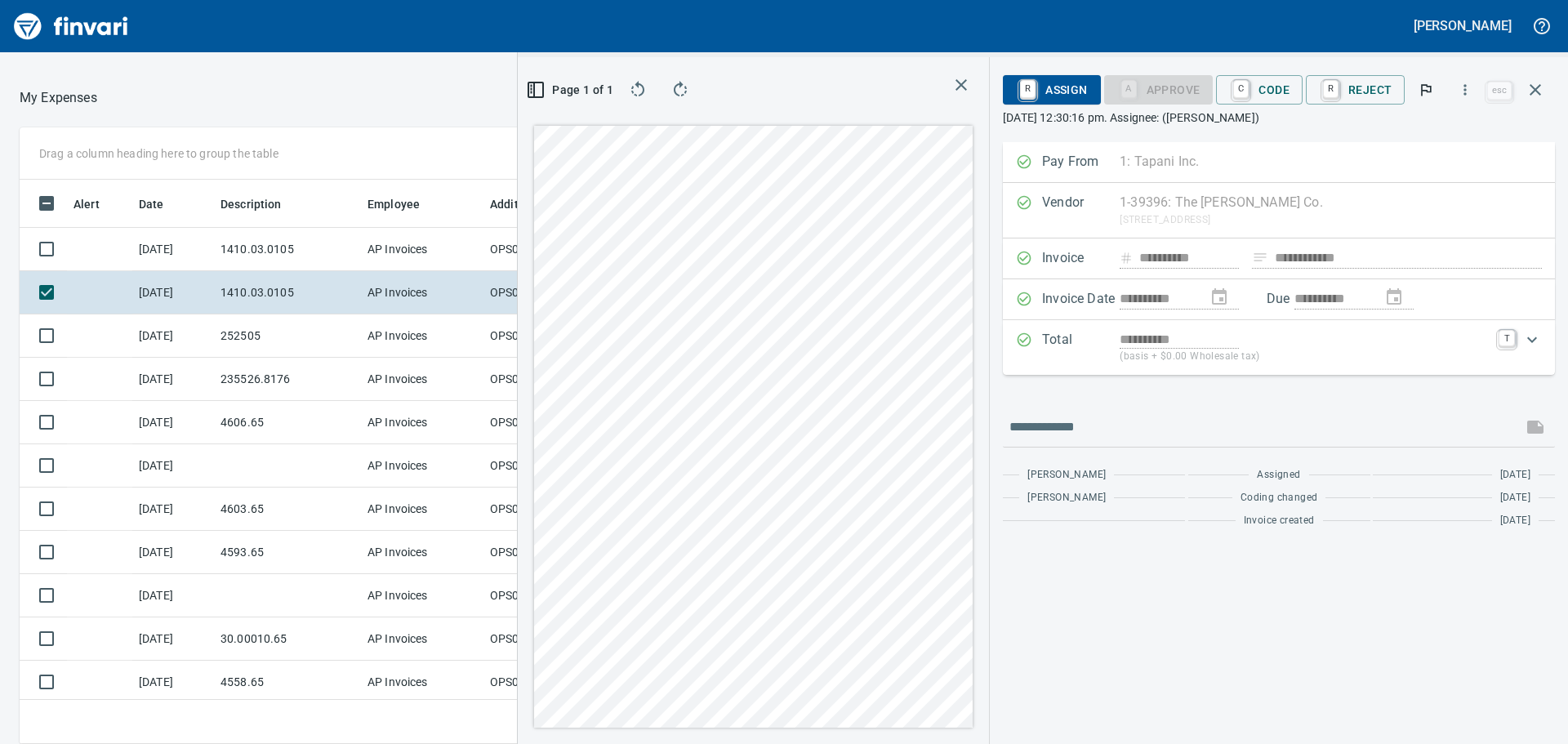
click at [963, 81] on icon "button" at bounding box center [961, 85] width 20 height 20
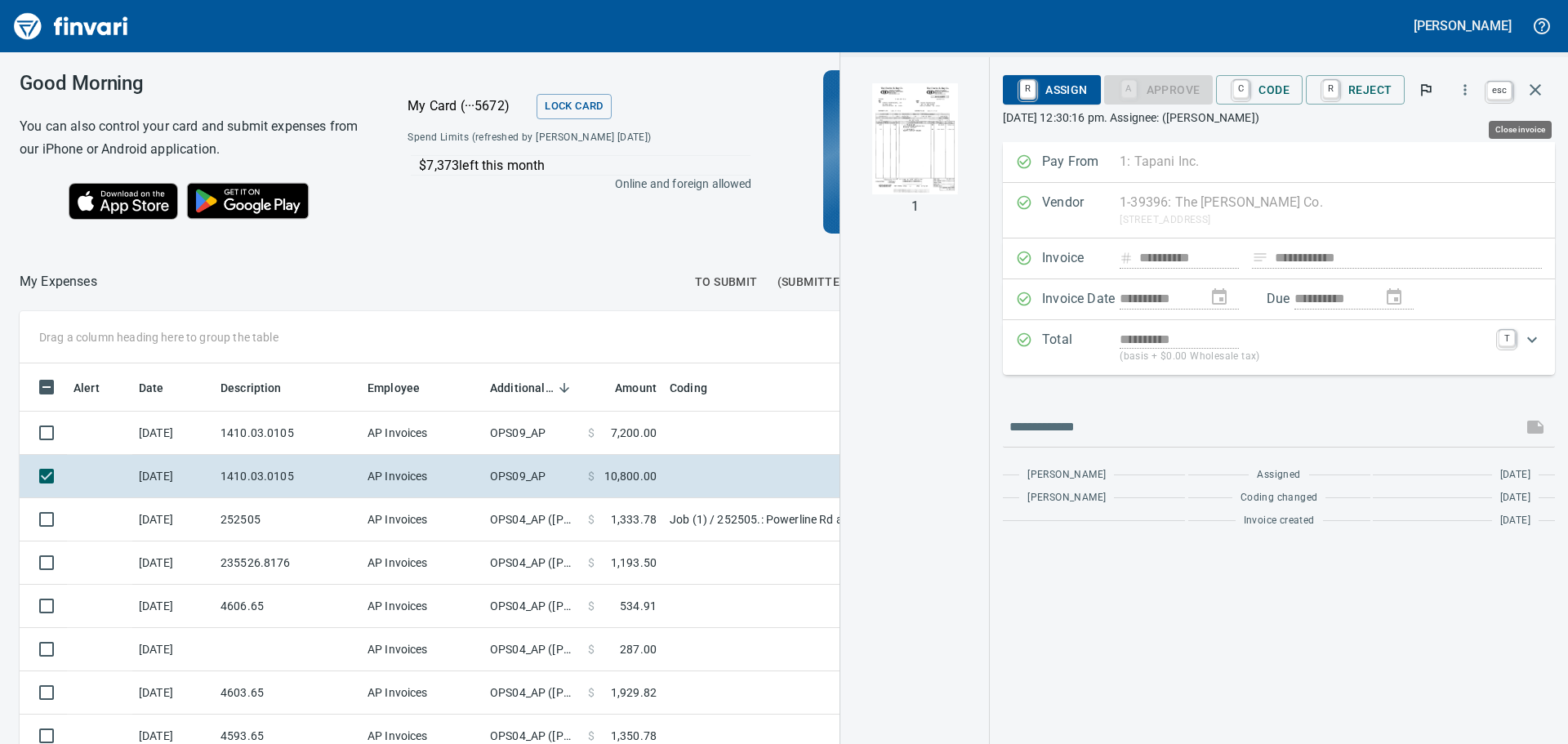
click at [1535, 98] on icon "button" at bounding box center [1536, 90] width 20 height 20
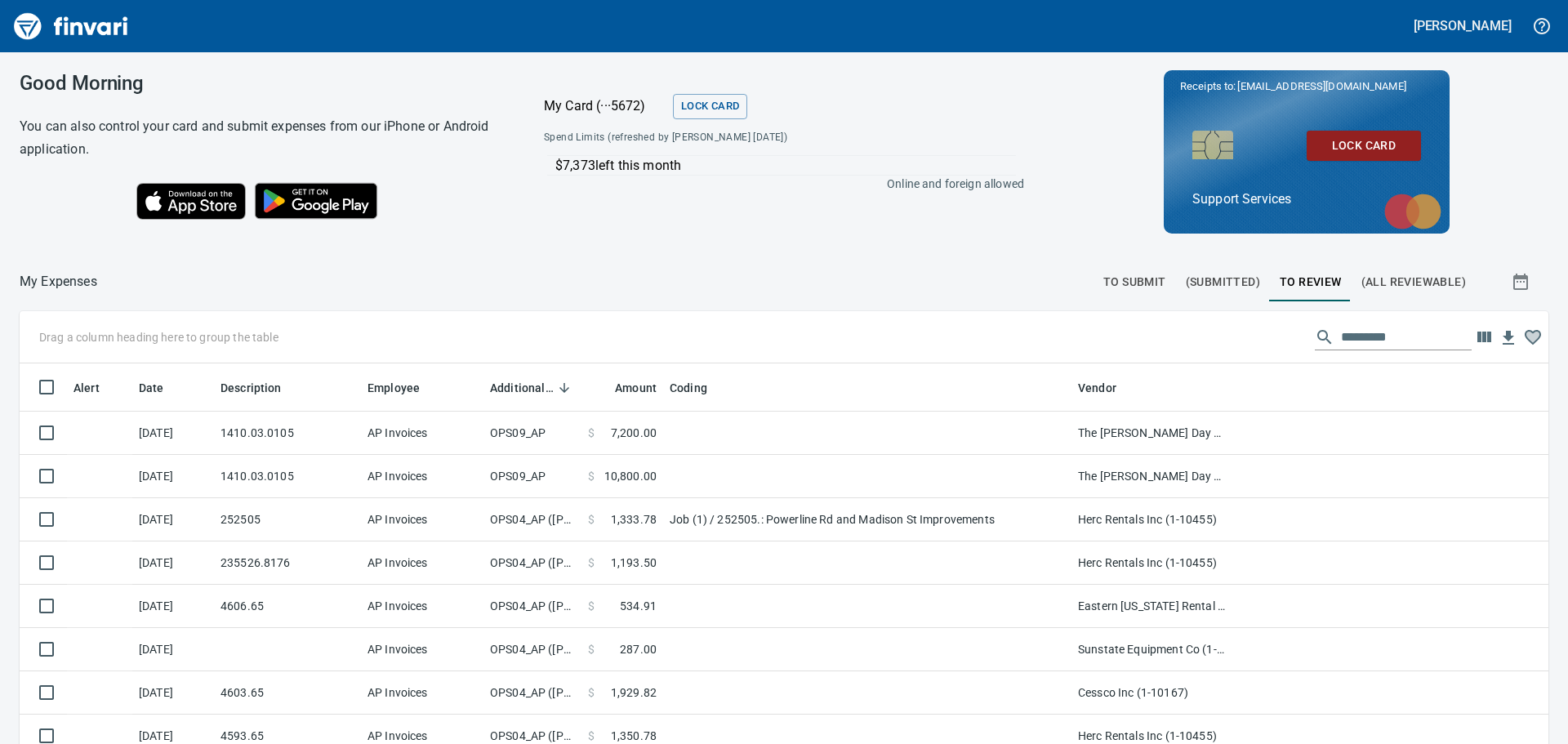
scroll to position [552, 1492]
click at [20, 24] on img "Finvari" at bounding box center [71, 26] width 122 height 39
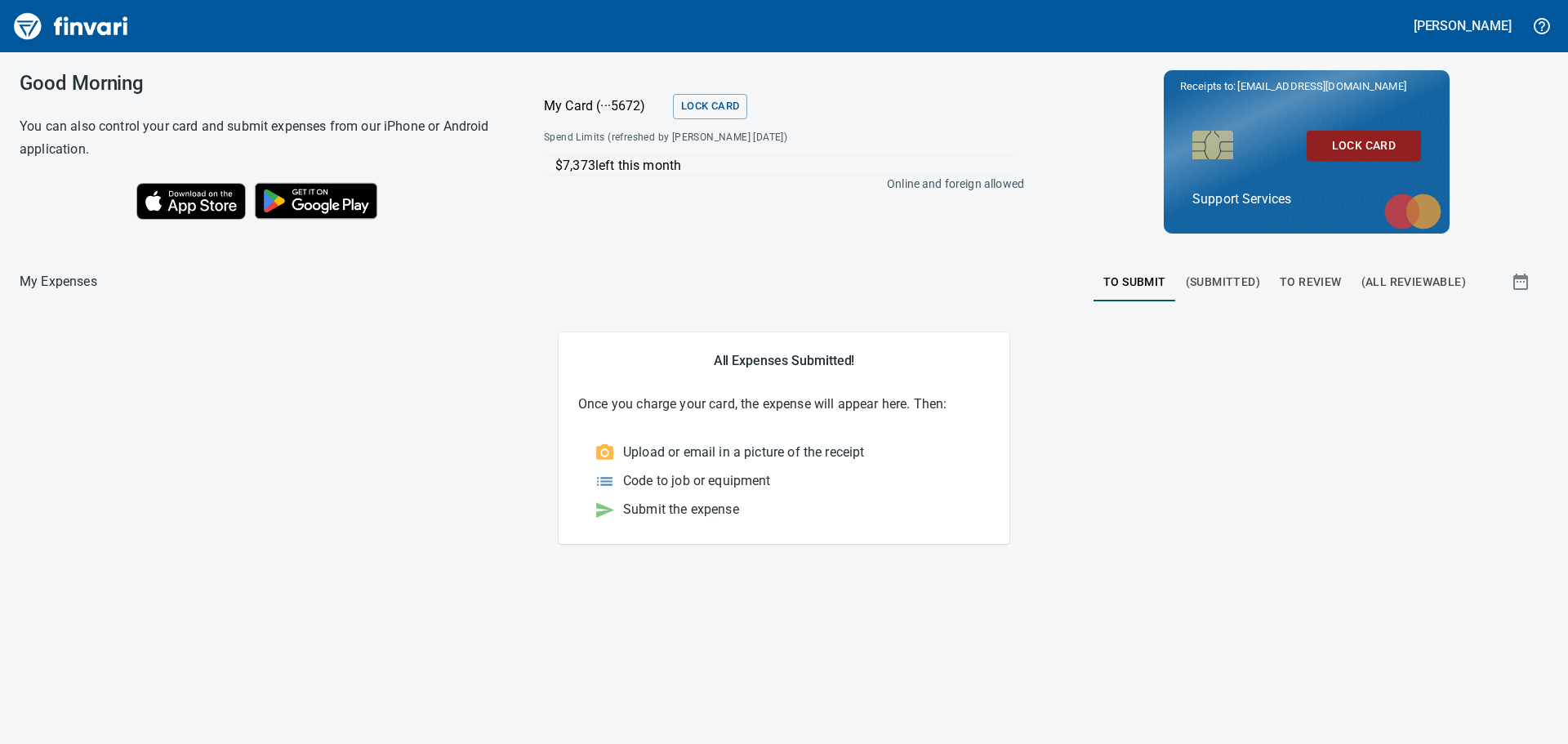
drag, startPoint x: 1423, startPoint y: 515, endPoint x: 1478, endPoint y: 113, distance: 405.7
click at [1426, 481] on main "All Expenses Submitted! Once you charge your card, the expense will appear here…" at bounding box center [784, 438] width 1528 height 211
